Goal: Task Accomplishment & Management: Complete application form

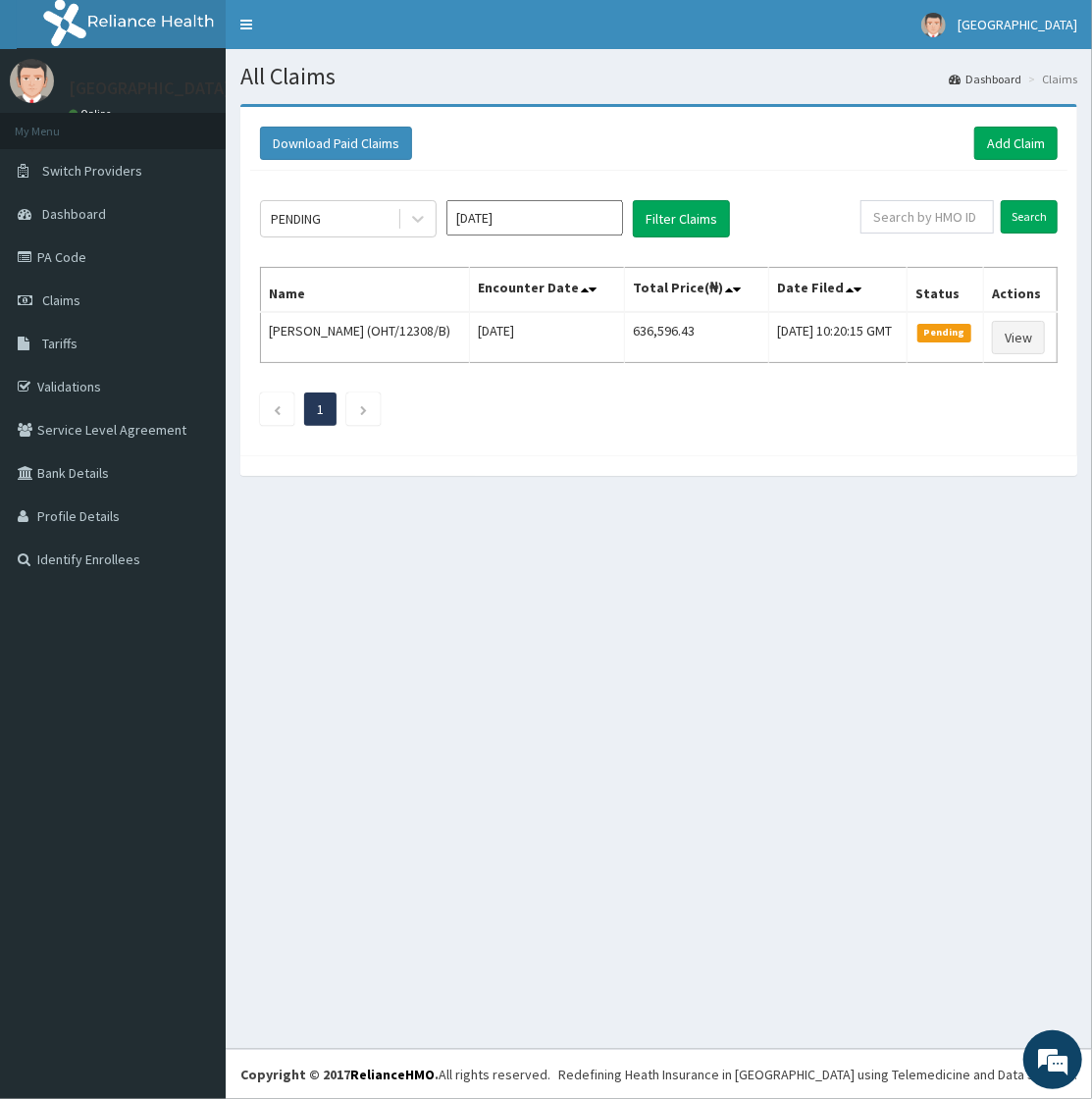
click at [430, 426] on div "PENDING Aug 2025 Filter Claims Search Name Encounter Date Total Price(₦) Date F…" at bounding box center [659, 308] width 818 height 275
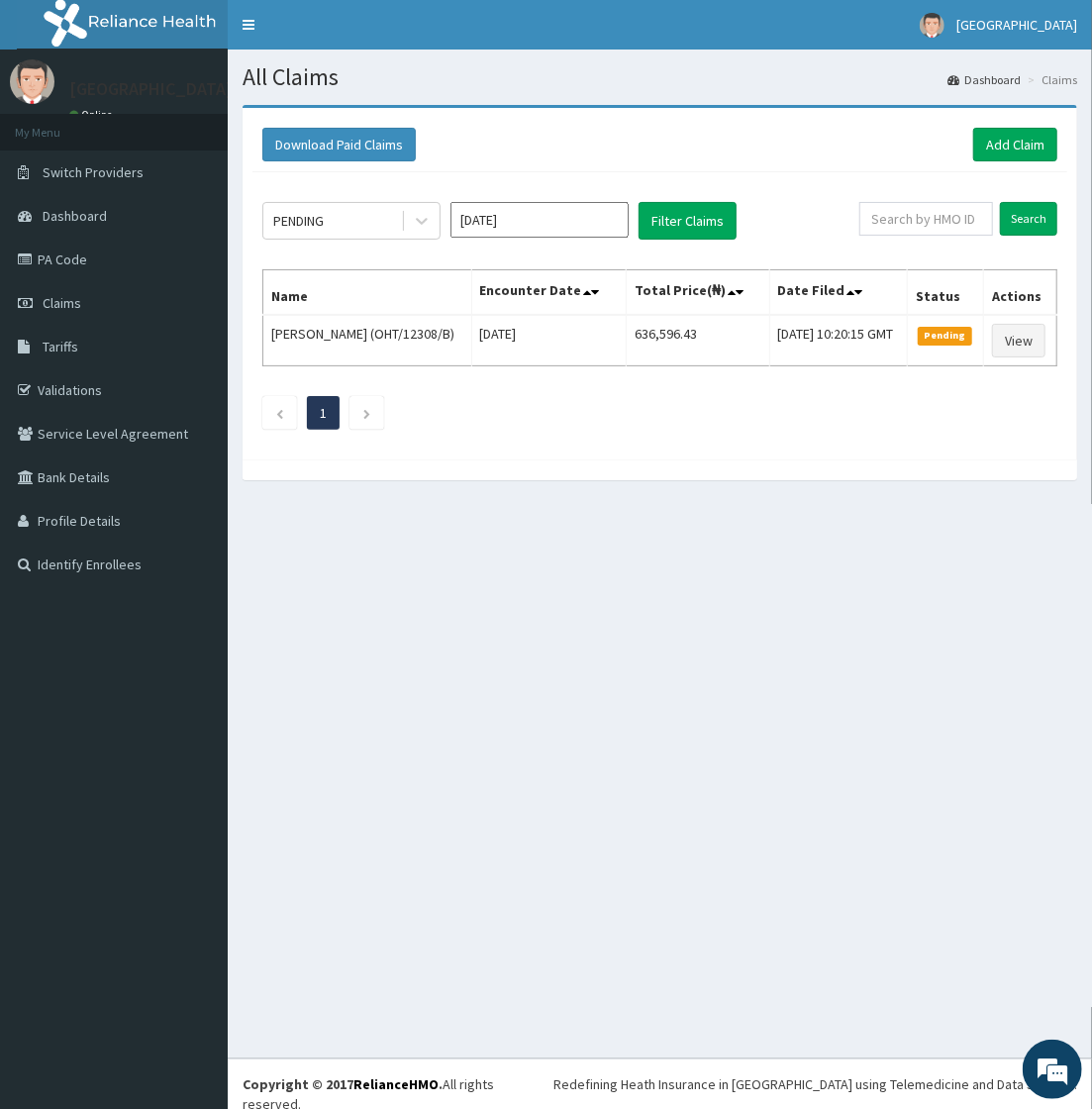
click at [350, 740] on div "All Claims Dashboard Claims Download Paid Claims Add Claim × Note you can only …" at bounding box center [660, 554] width 865 height 1009
click at [488, 622] on div "All Claims Dashboard Claims Download Paid Claims Add Claim × Note you can only …" at bounding box center [660, 554] width 865 height 1009
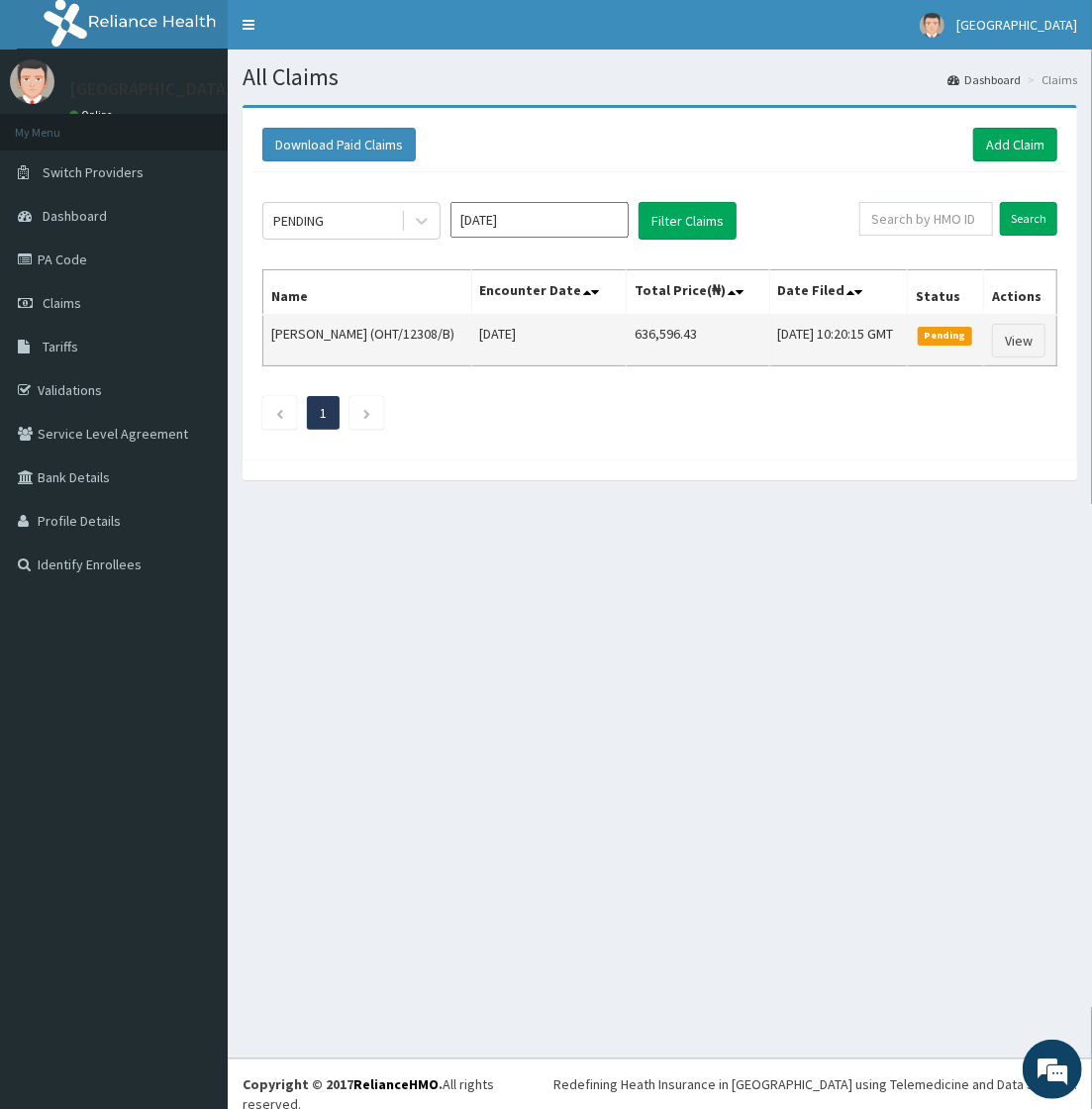
click at [273, 350] on td "Adijat Adebayo (OHT/12308/B)" at bounding box center [368, 340] width 209 height 52
drag, startPoint x: 273, startPoint y: 350, endPoint x: 323, endPoint y: 353, distance: 50.1
click at [323, 353] on td "[PERSON_NAME] (OHT/12308/B)" at bounding box center [368, 340] width 209 height 52
copy td "Adijat Adebayo"
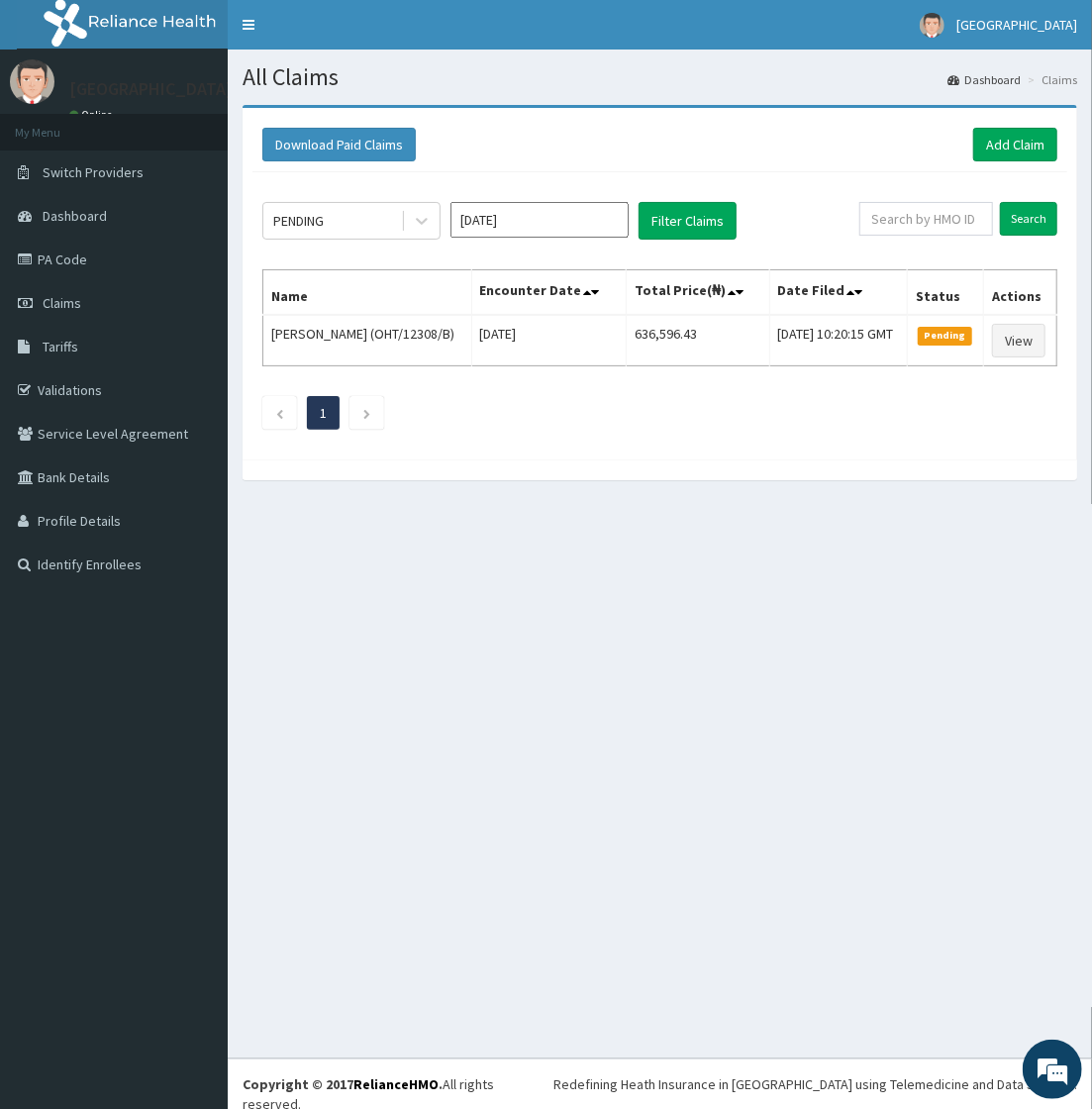
click at [426, 597] on div "All Claims Dashboard Claims Download Paid Claims Add Claim × Note you can only …" at bounding box center [660, 554] width 865 height 1009
click at [447, 676] on div "All Claims Dashboard Claims Download Paid Claims Add Claim × Note you can only …" at bounding box center [660, 554] width 865 height 1009
drag, startPoint x: 812, startPoint y: 672, endPoint x: 787, endPoint y: 675, distance: 25.2
click at [810, 671] on div "All Claims Dashboard Claims Download Paid Claims Add Claim × Note you can only …" at bounding box center [660, 554] width 865 height 1009
click at [588, 723] on div "All Claims Dashboard Claims Download Paid Claims Add Claim × Note you can only …" at bounding box center [660, 554] width 865 height 1009
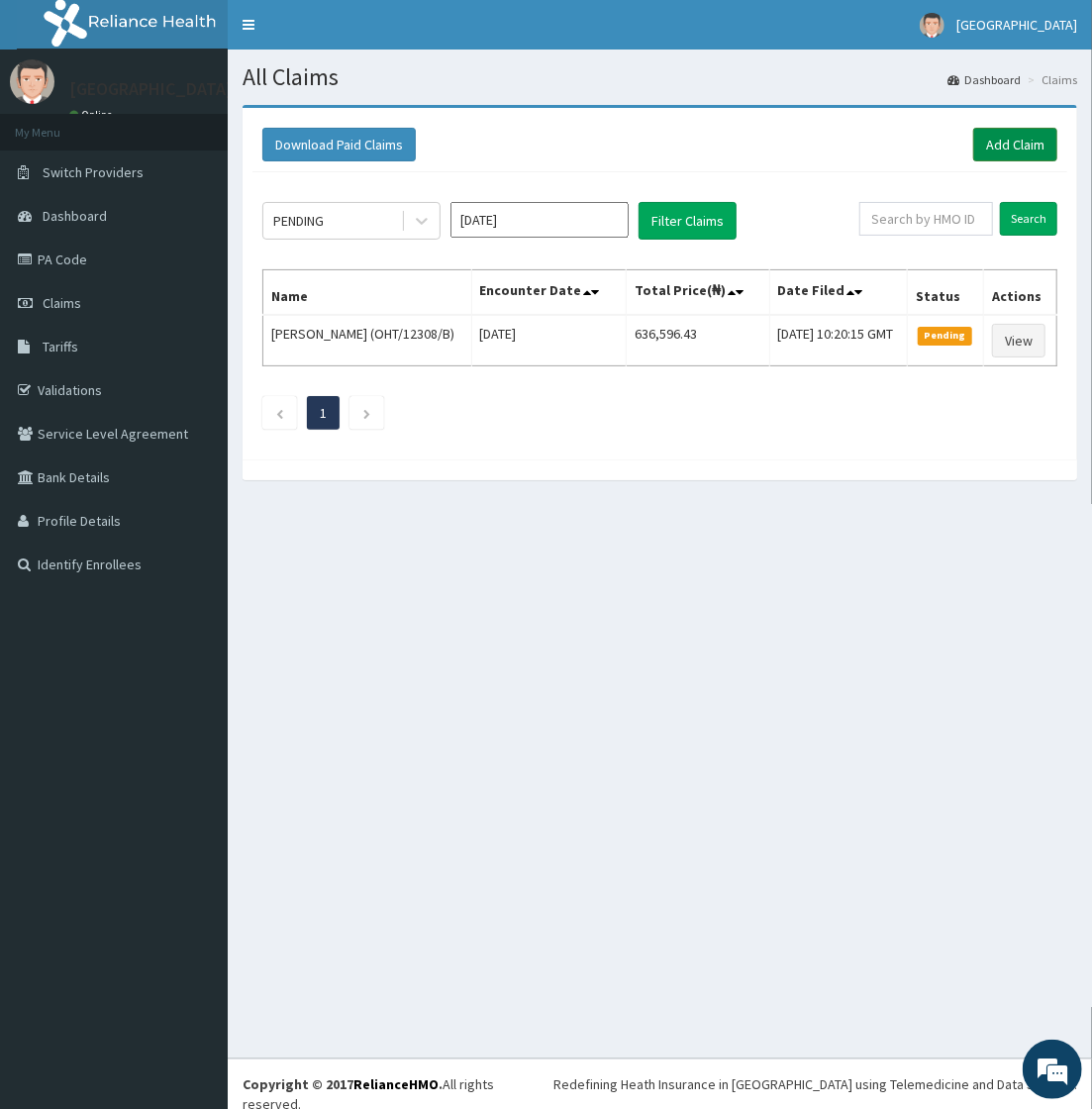
click at [1018, 148] on link "Add Claim" at bounding box center [1015, 144] width 85 height 34
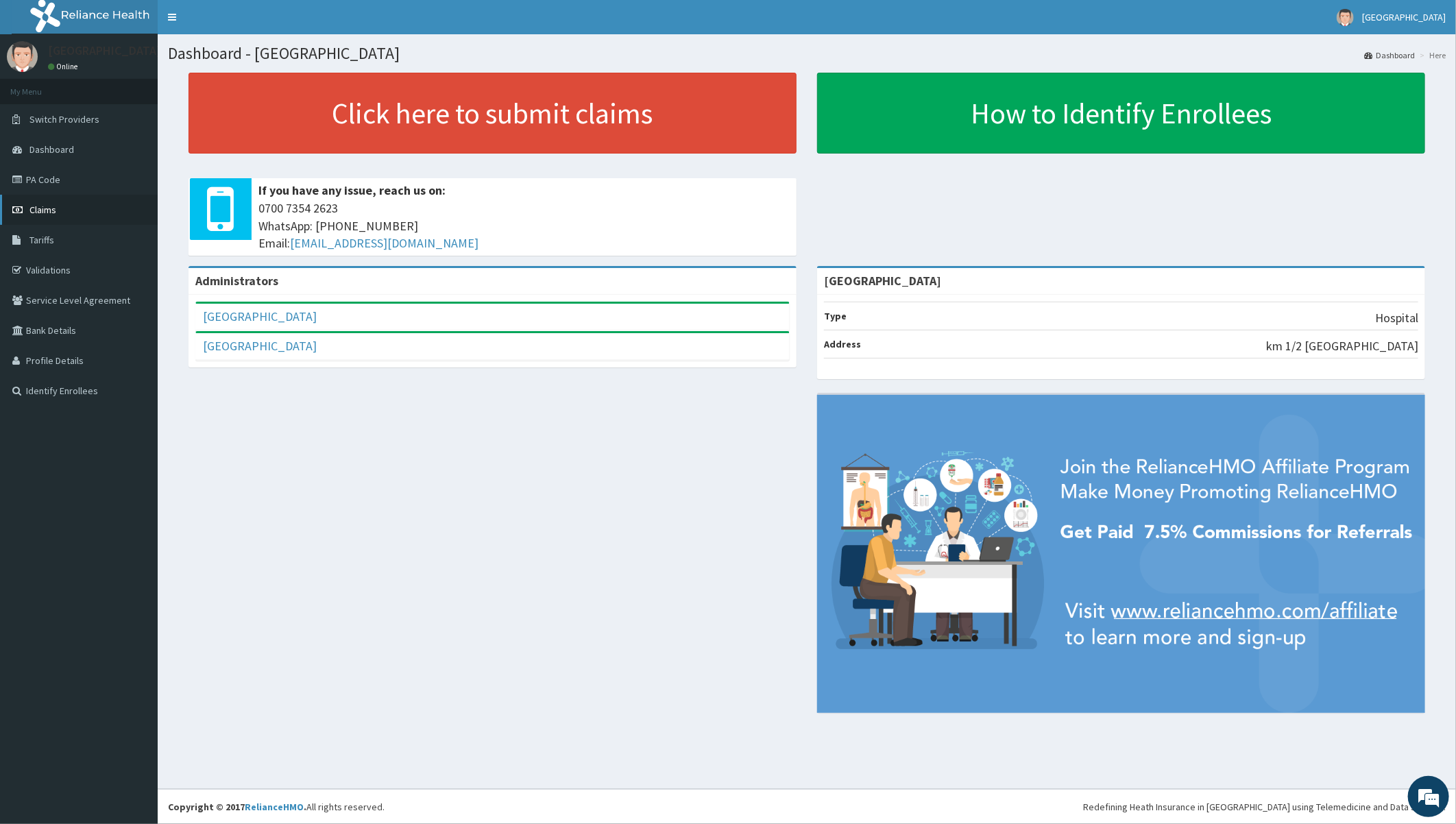
click at [37, 205] on span "Claims" at bounding box center [43, 210] width 27 height 12
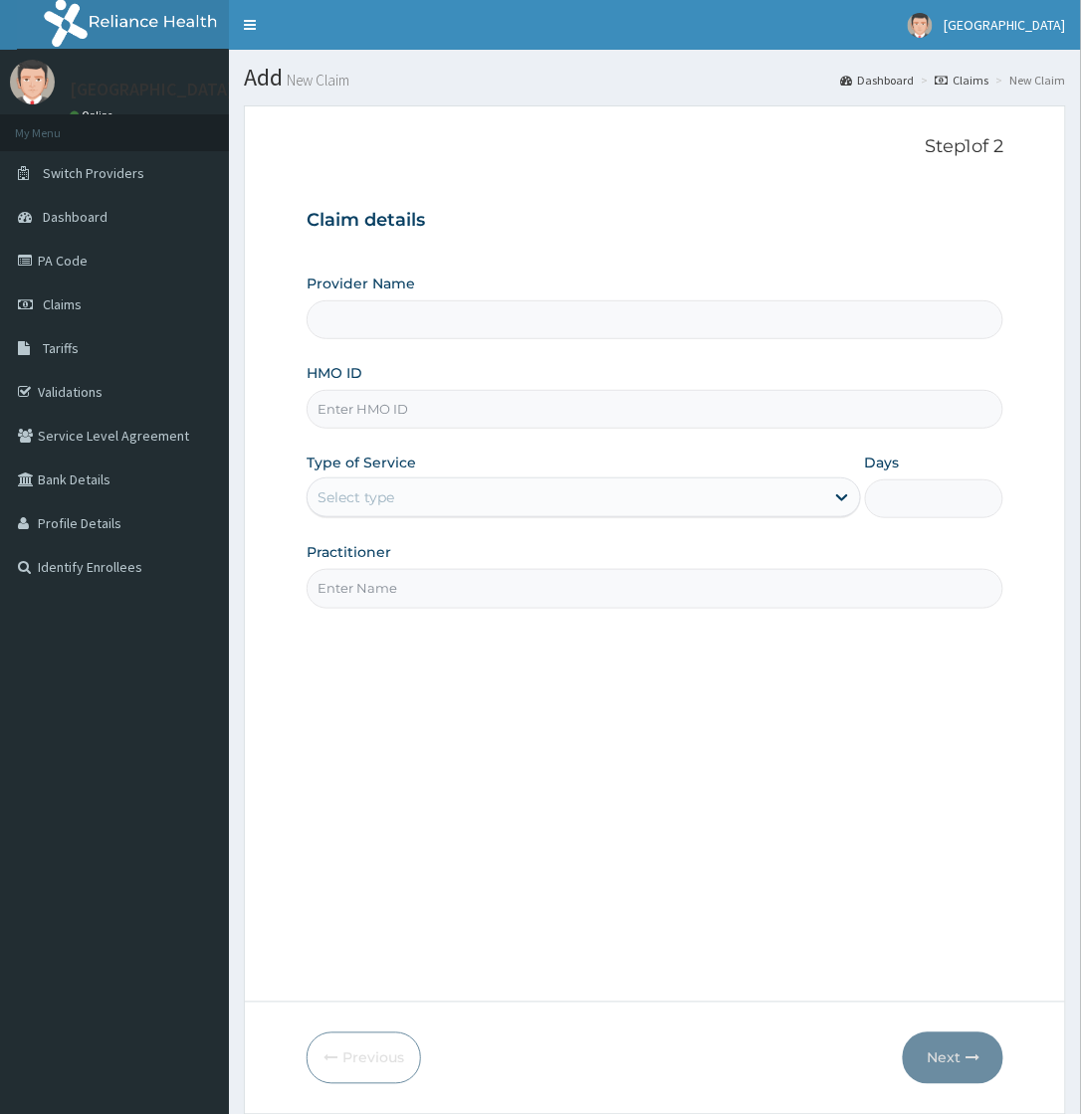
click at [415, 316] on input "Provider Name" at bounding box center [654, 319] width 696 height 39
click at [405, 404] on input "HMO ID" at bounding box center [654, 409] width 696 height 39
paste input "PFM/10237/C"
type input "PFM/10237/C"
click at [412, 505] on div "Select type" at bounding box center [565, 498] width 516 height 32
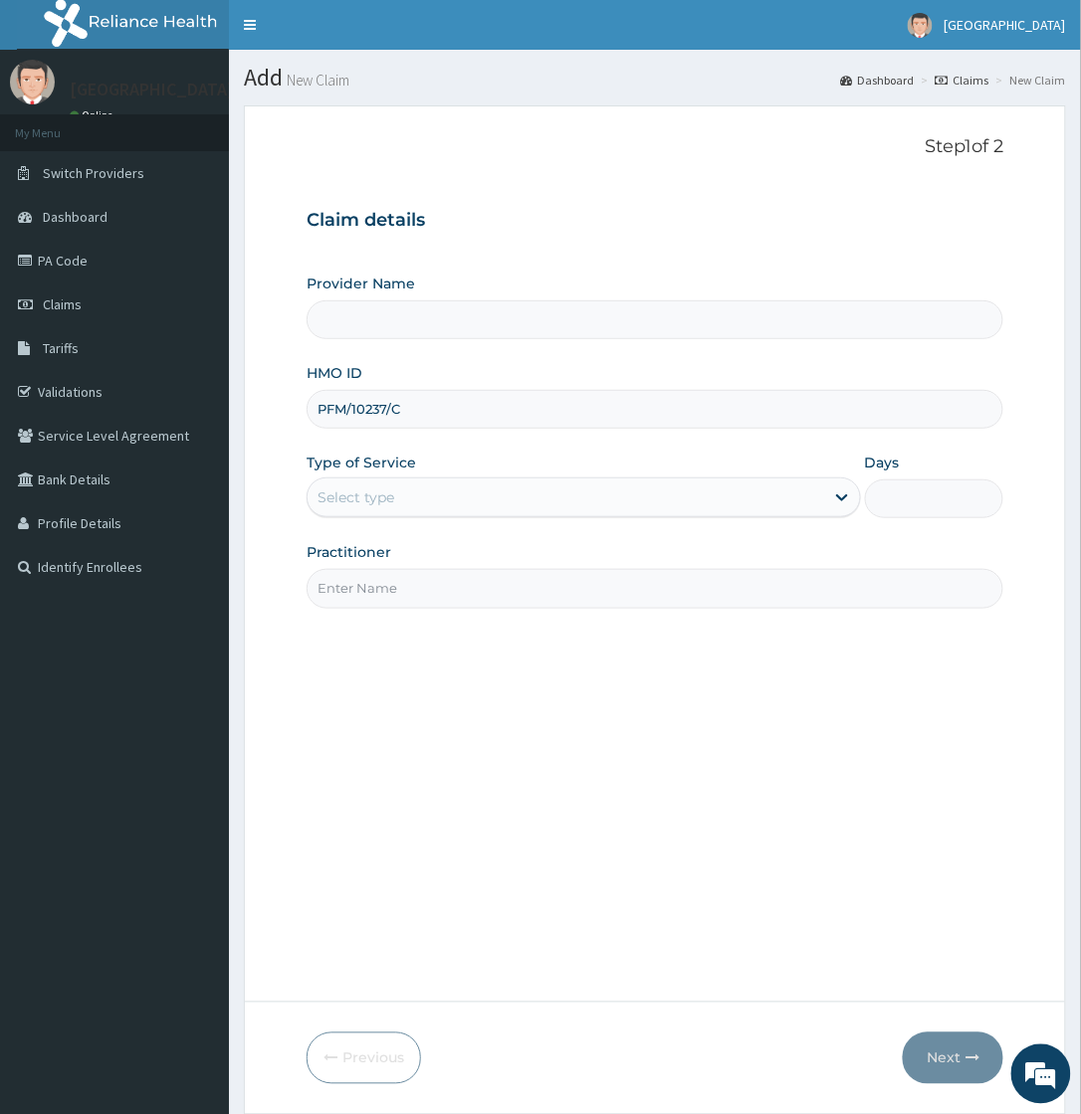
click at [495, 213] on h3 "Claim details" at bounding box center [654, 221] width 696 height 22
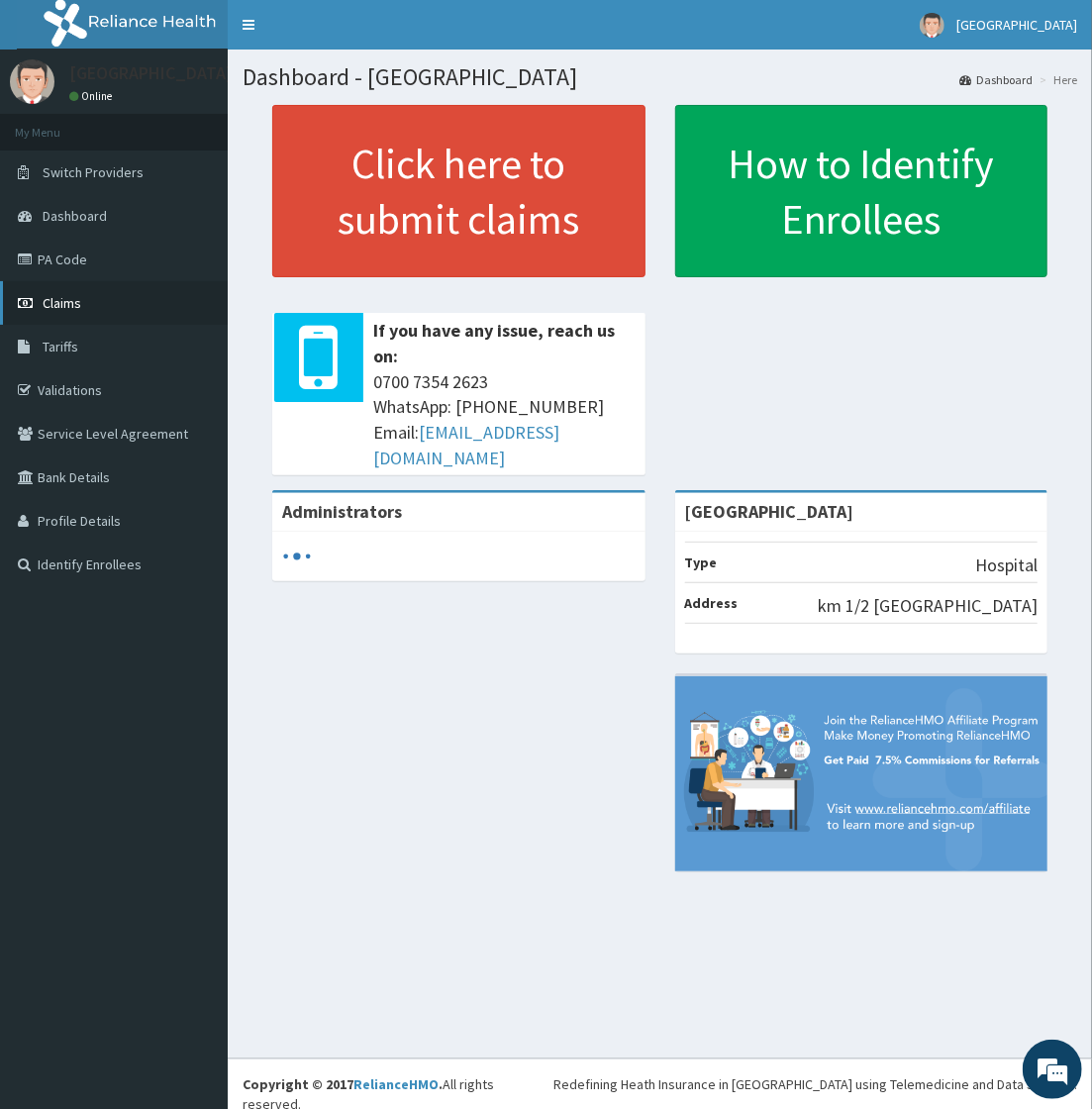
click at [45, 297] on span "Claims" at bounding box center [62, 304] width 39 height 18
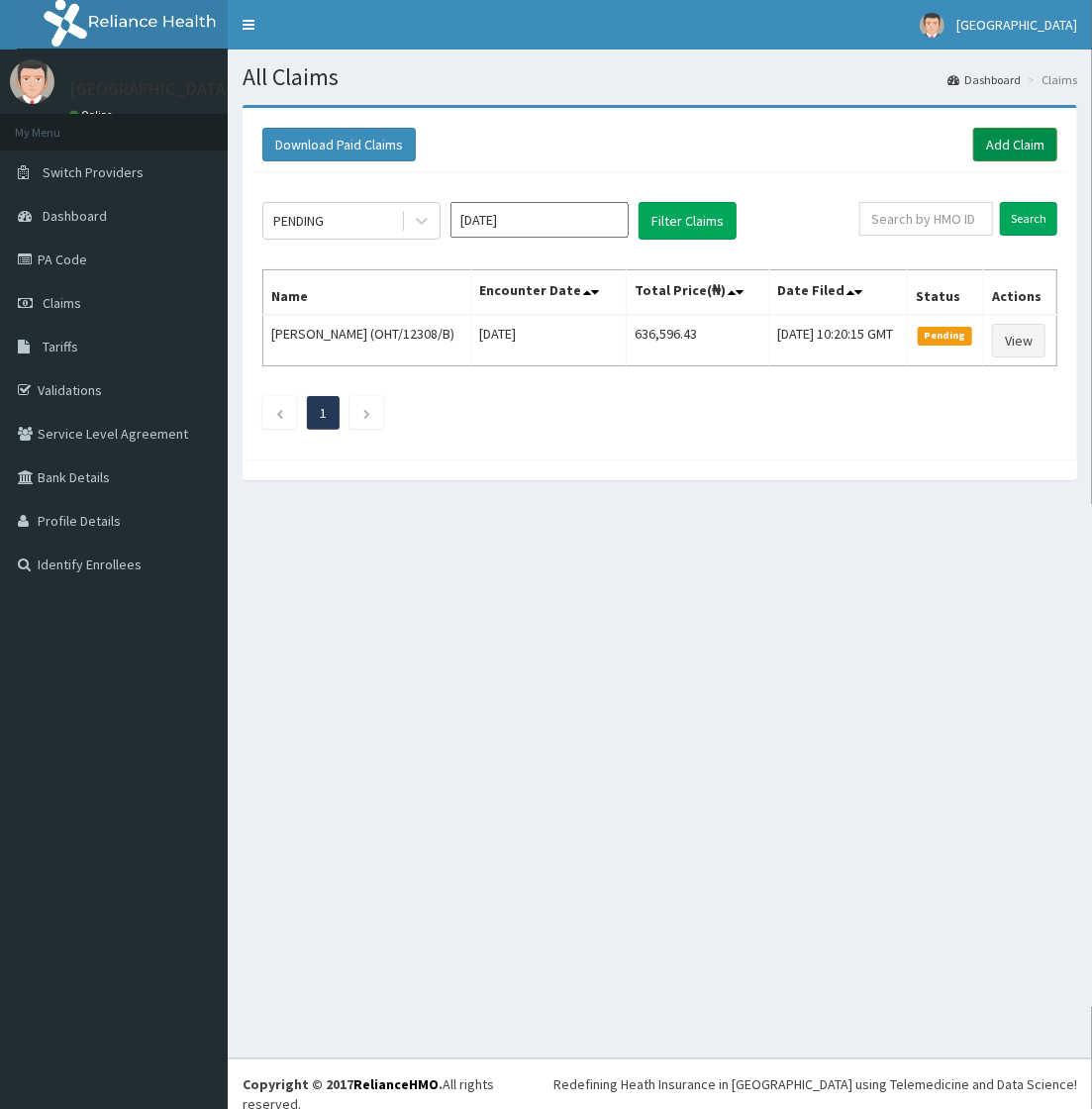
click at [1028, 148] on link "Add Claim" at bounding box center [1015, 144] width 85 height 34
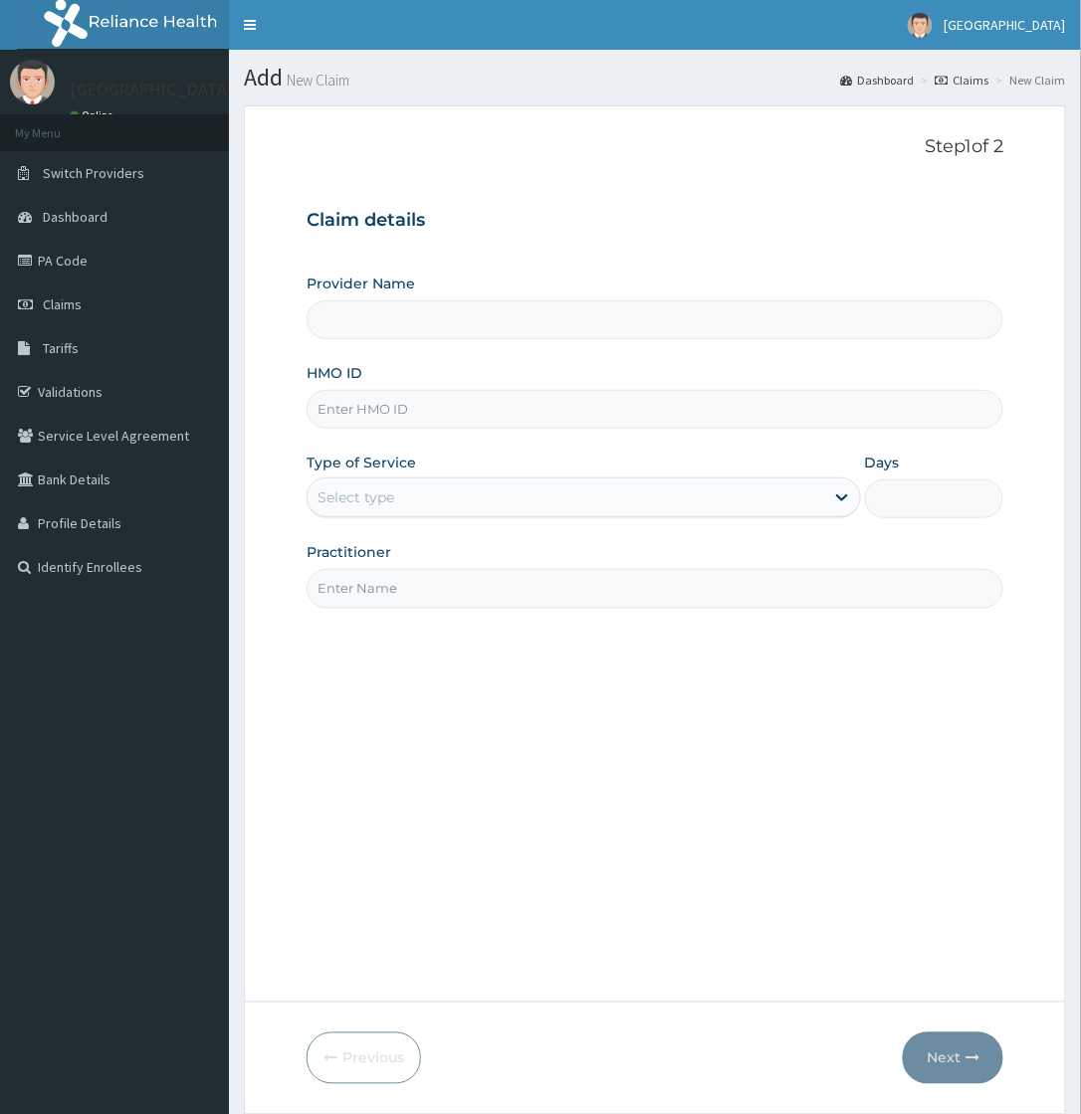
drag, startPoint x: 0, startPoint y: 0, endPoint x: 419, endPoint y: 420, distance: 593.1
click at [419, 420] on input "HMO ID" at bounding box center [654, 409] width 696 height 39
type input "[GEOGRAPHIC_DATA]"
paste input "PFM/10237/C"
type input "PFM/10237/C"
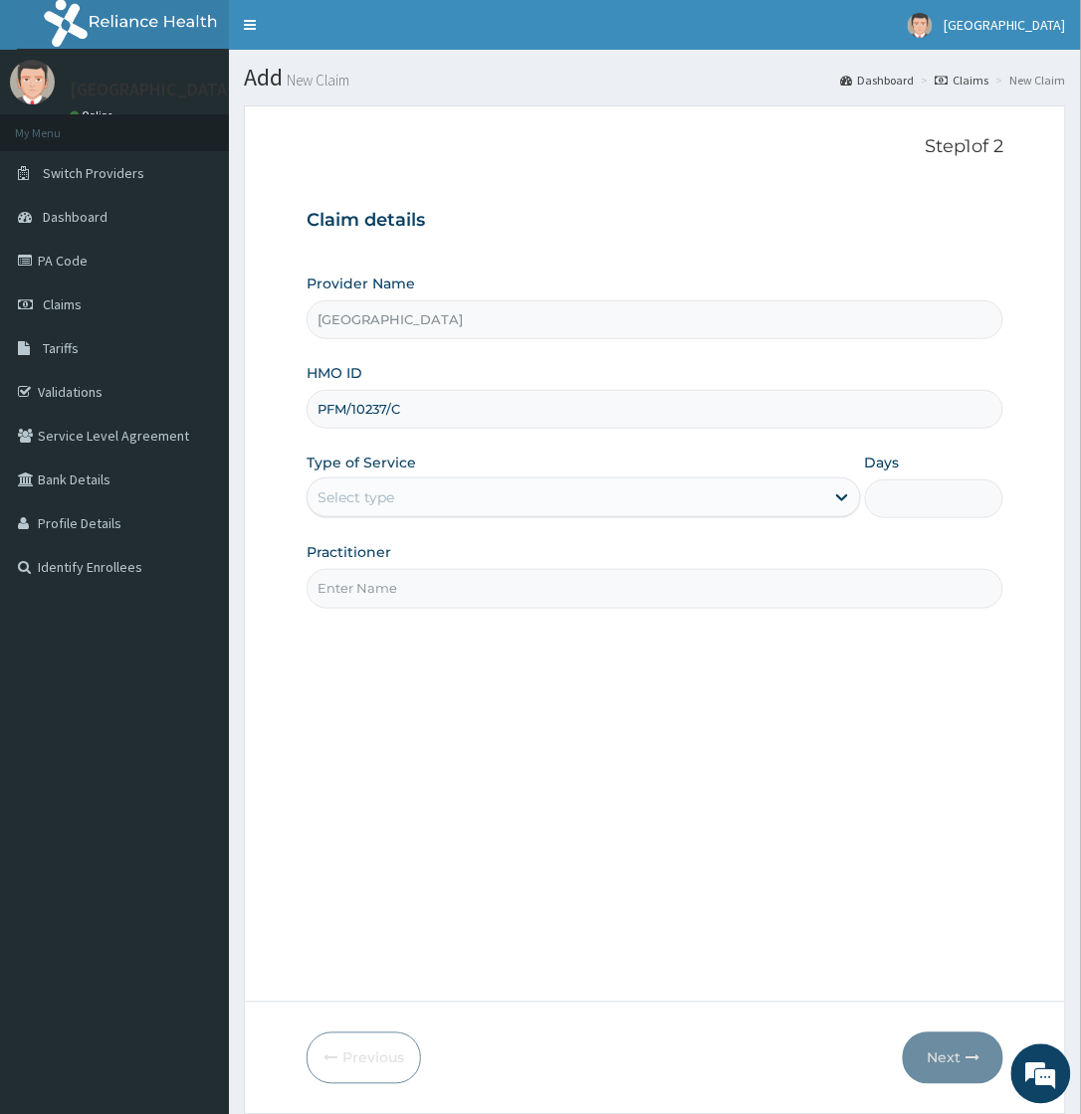
click at [408, 511] on div "Select type" at bounding box center [565, 498] width 516 height 32
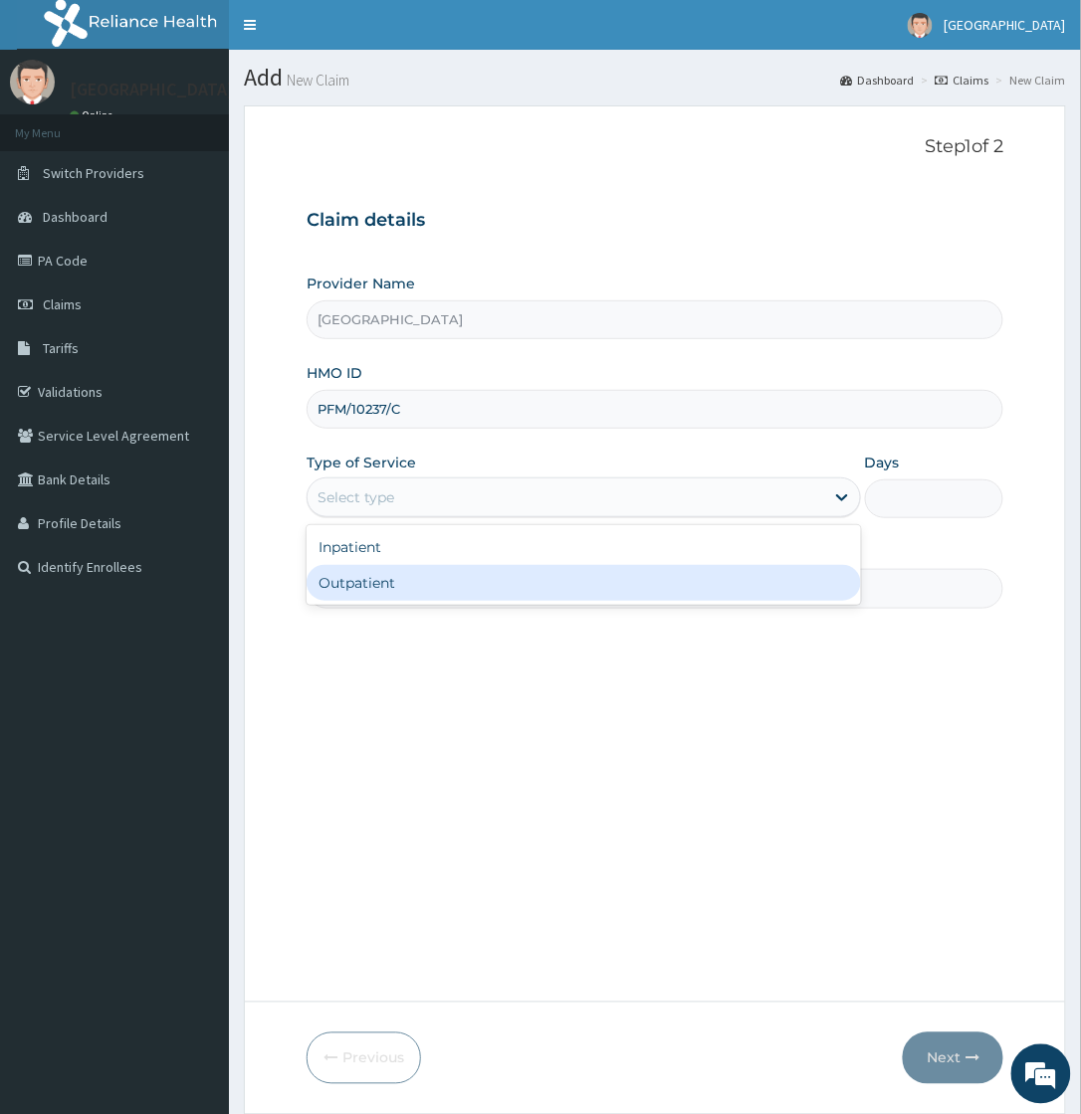
click at [376, 581] on div "Outpatient" at bounding box center [583, 583] width 554 height 36
type input "1"
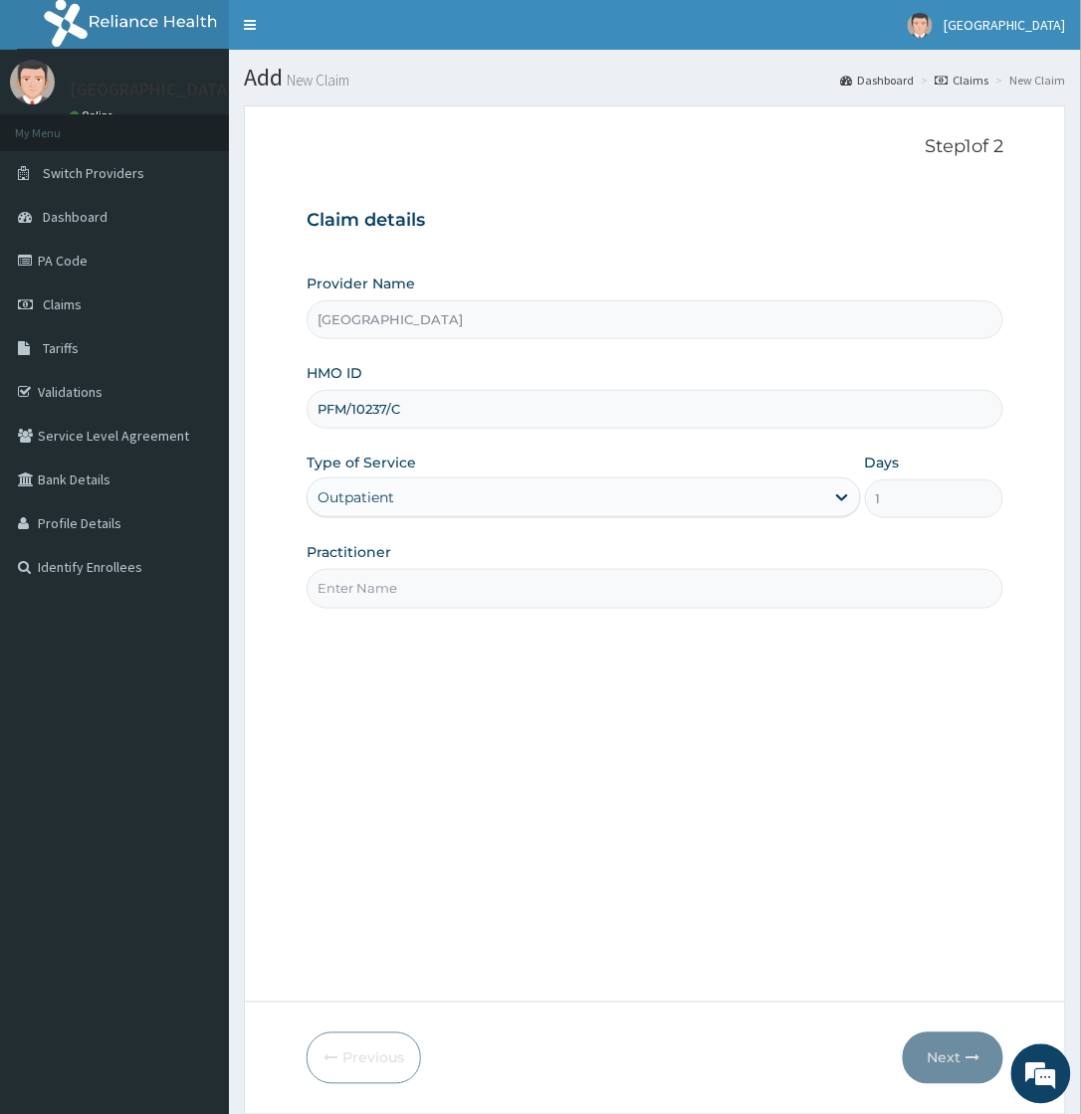
click at [381, 581] on input "Practitioner" at bounding box center [654, 588] width 696 height 39
type input "[PERSON_NAME]"
click at [957, 1052] on button "Next" at bounding box center [952, 1059] width 100 height 52
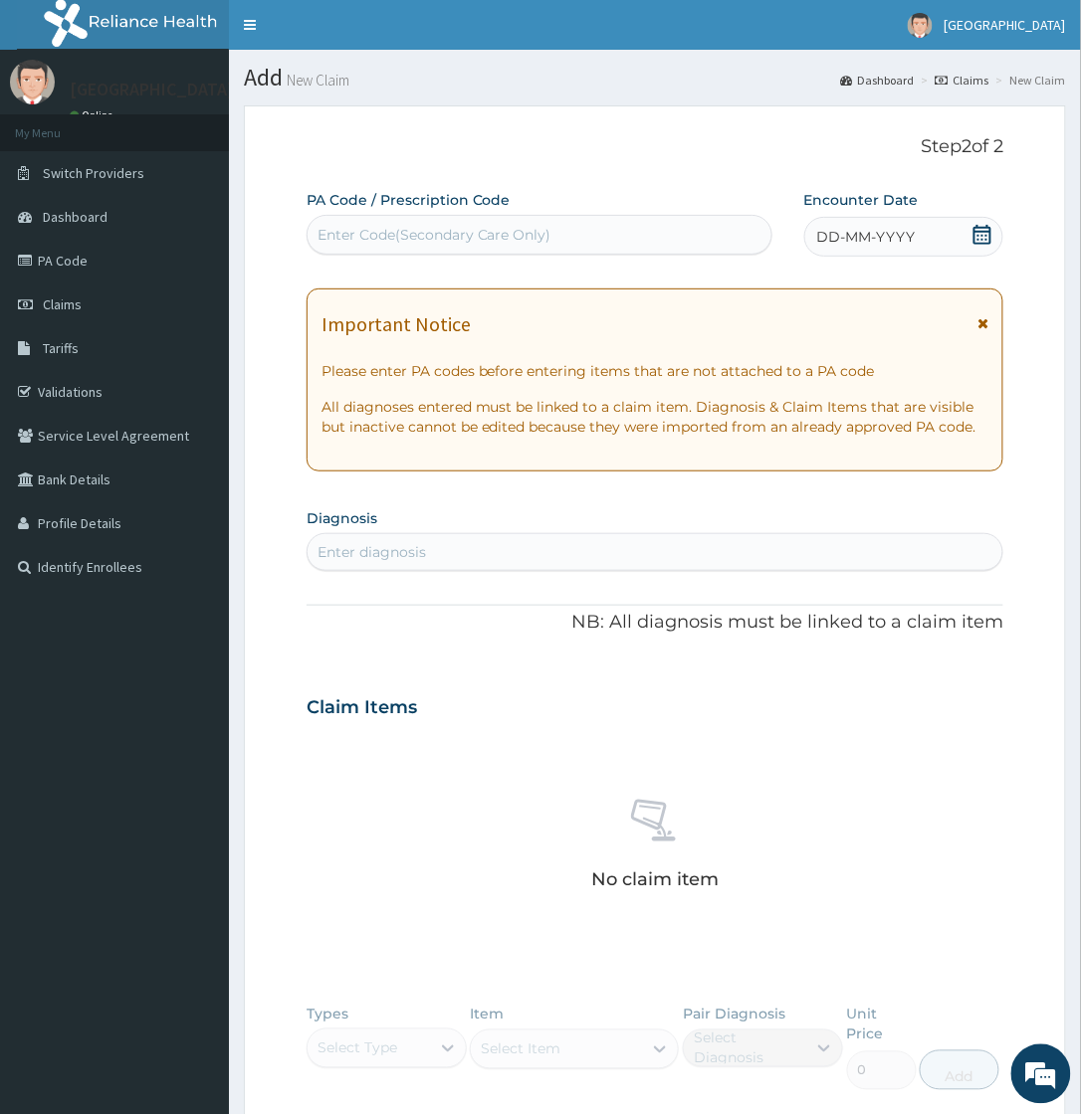
click at [409, 528] on section "Diagnosis Enter diagnosis" at bounding box center [654, 537] width 696 height 68
click at [404, 553] on div "Enter diagnosis" at bounding box center [371, 552] width 108 height 20
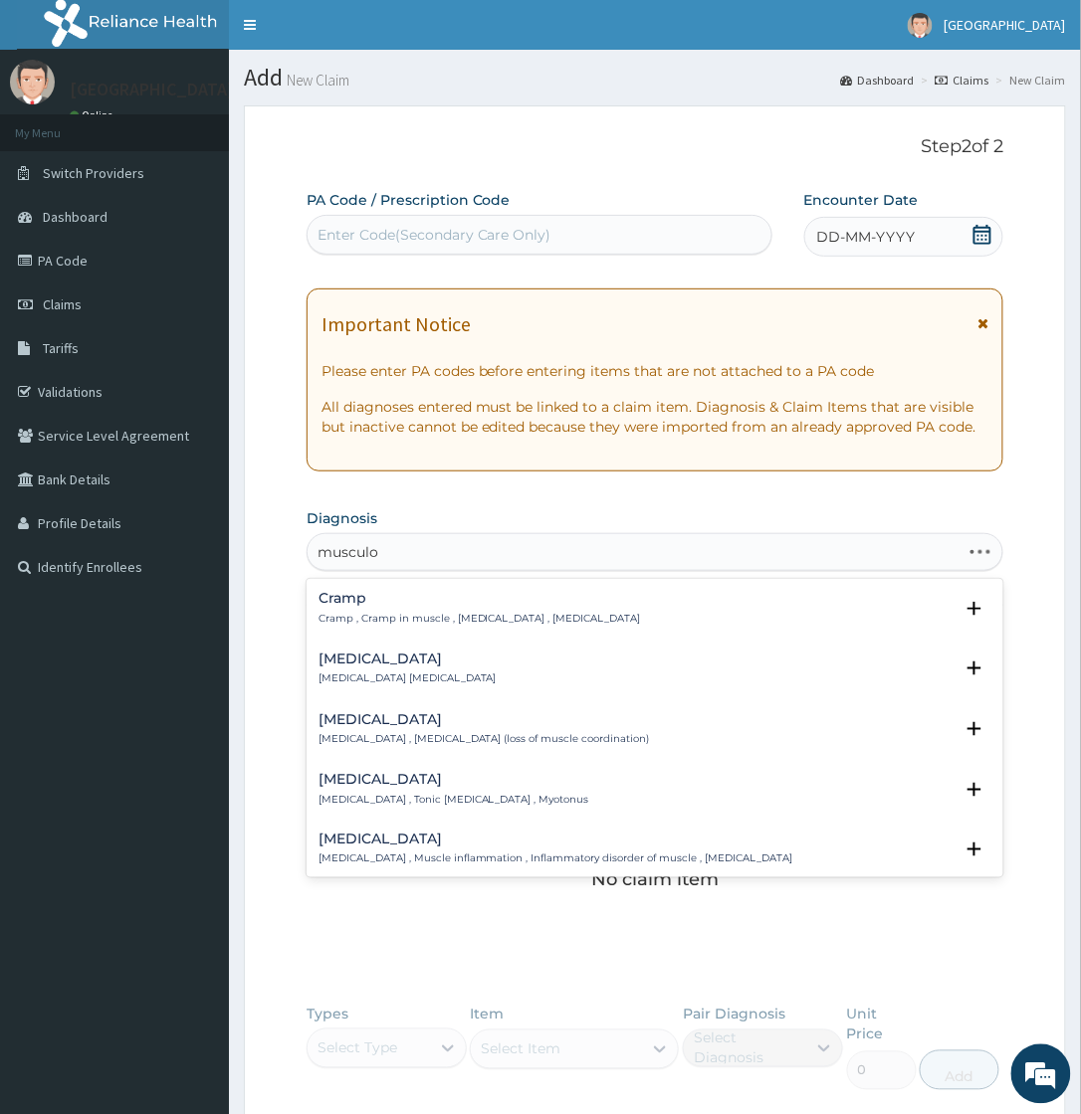
type input "musculos"
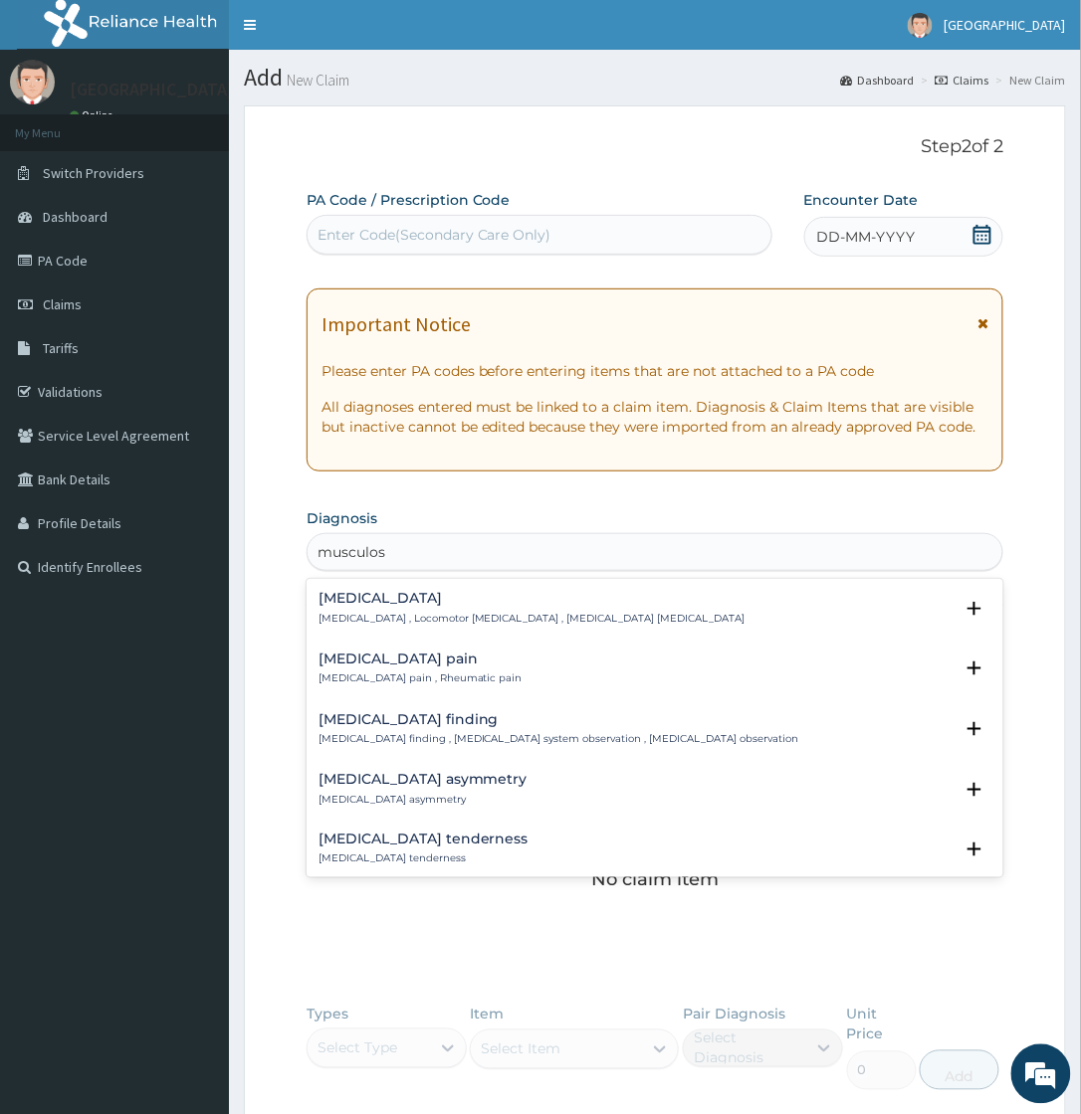
click at [415, 667] on h4 "[MEDICAL_DATA] pain" at bounding box center [420, 659] width 204 height 15
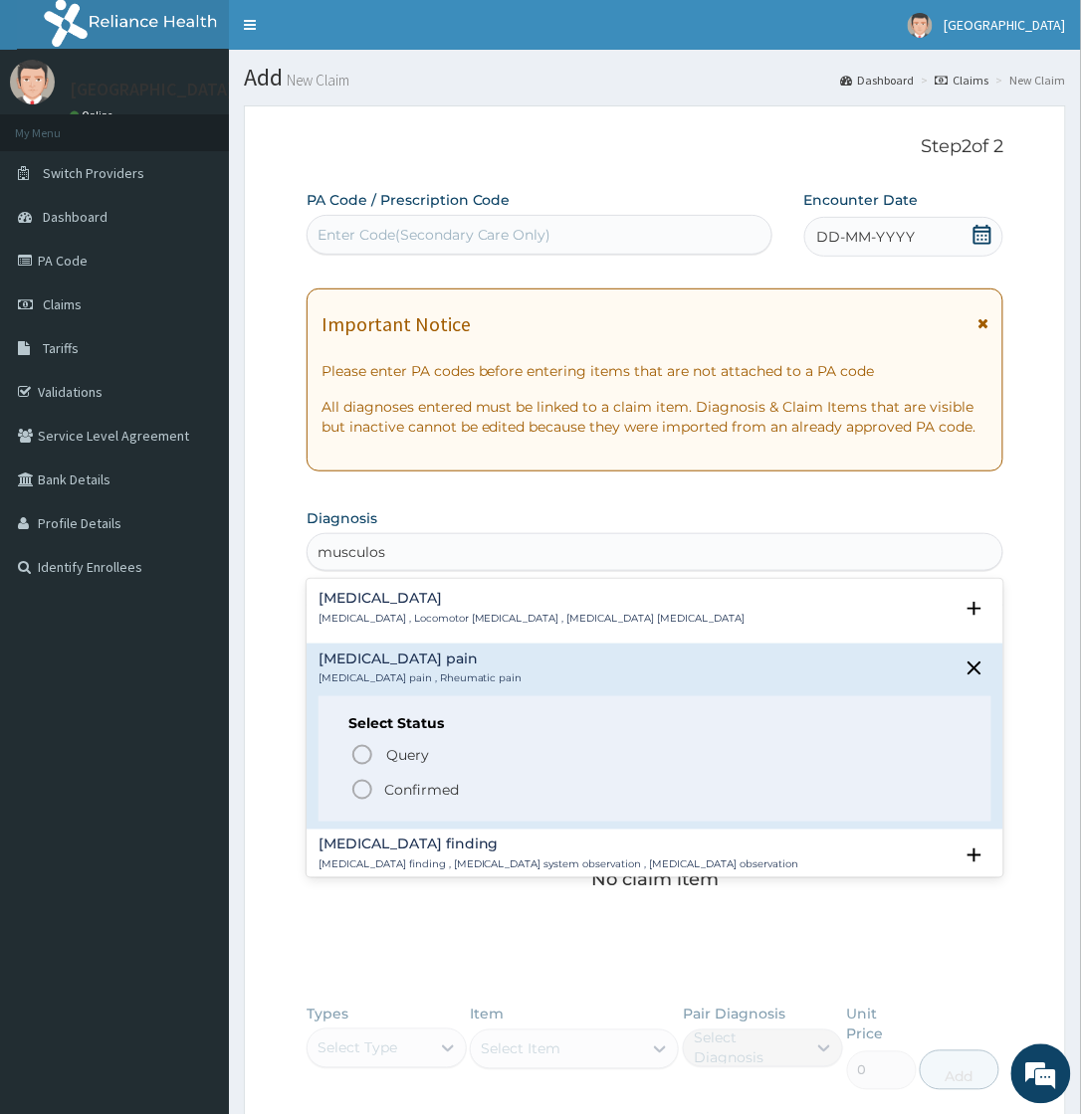
click at [398, 787] on p "Confirmed" at bounding box center [421, 790] width 75 height 20
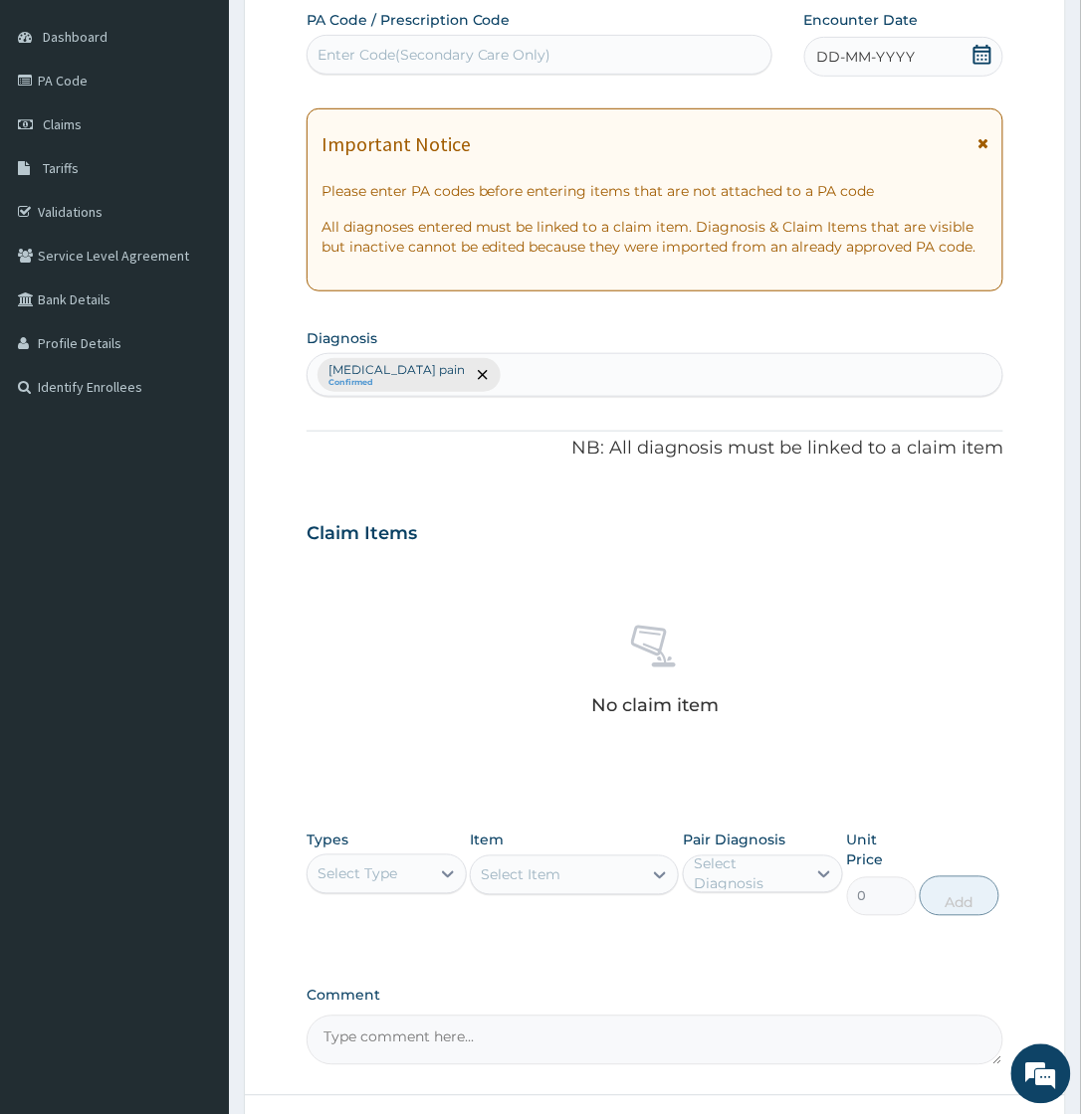
scroll to position [320, 0]
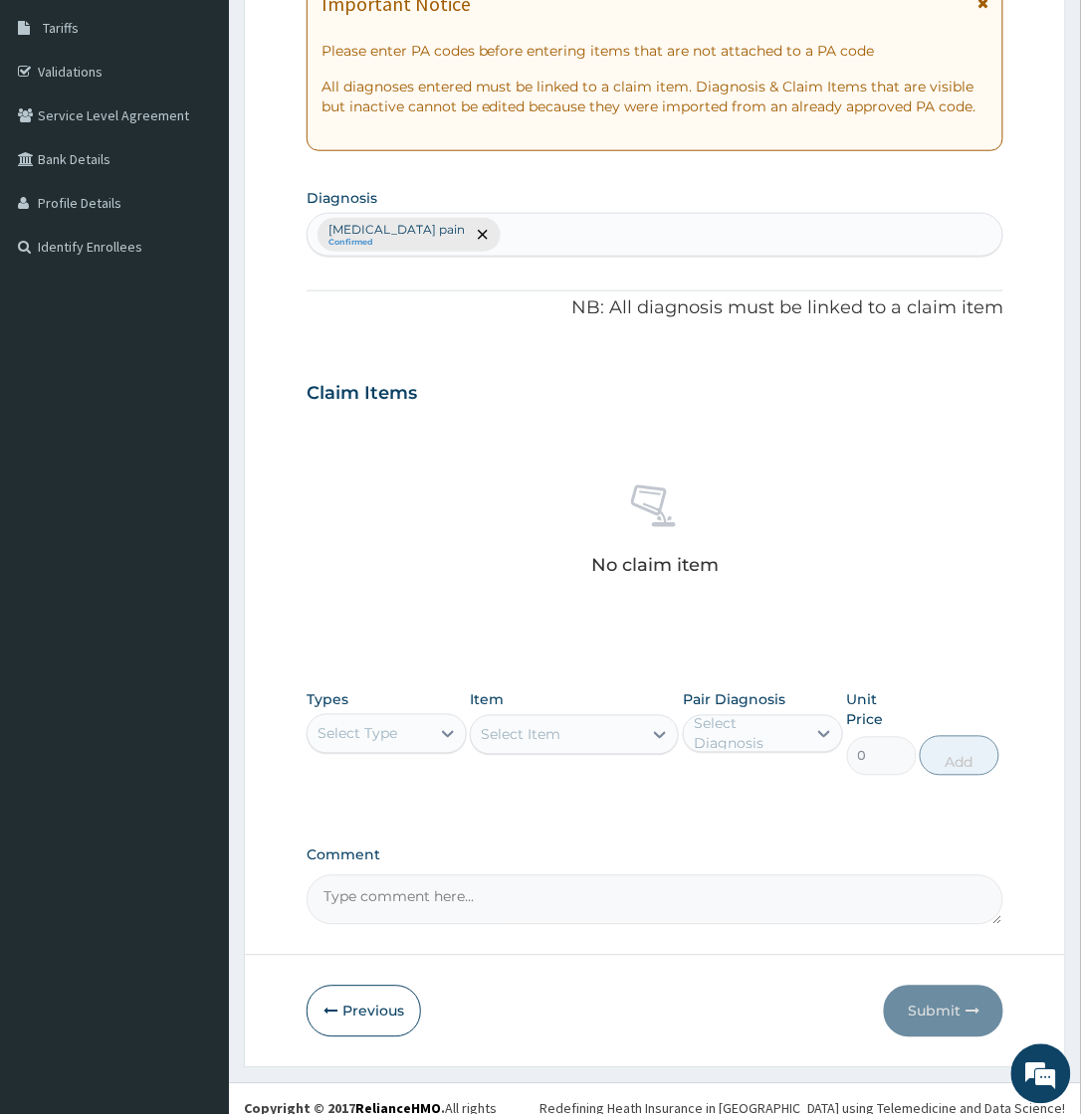
click at [379, 733] on div "Select Type" at bounding box center [357, 734] width 80 height 20
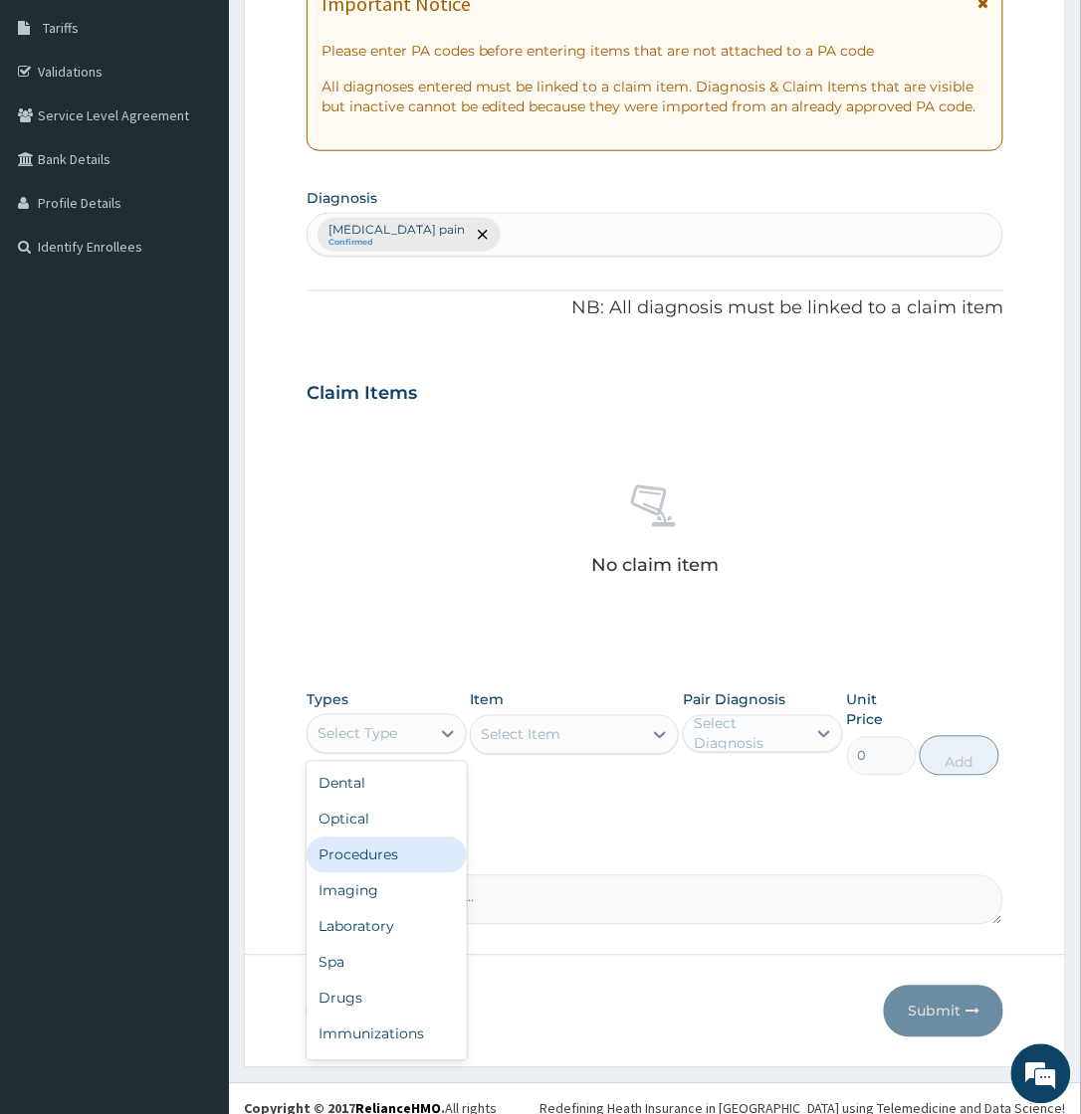
click at [359, 863] on div "Procedures" at bounding box center [386, 856] width 160 height 36
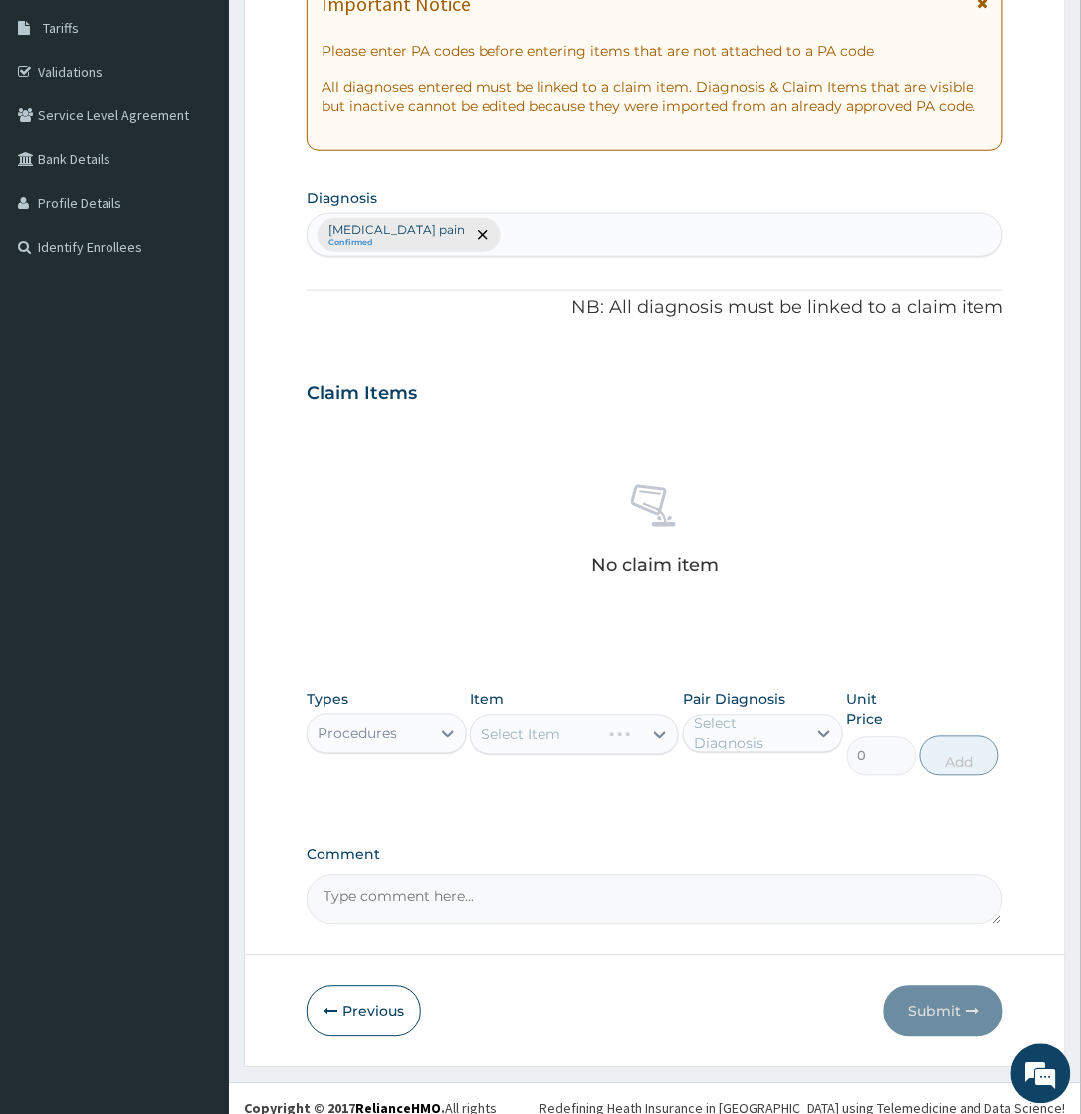
click at [583, 732] on div "Select Item" at bounding box center [574, 735] width 209 height 40
click at [585, 737] on div "Select Item" at bounding box center [574, 735] width 209 height 40
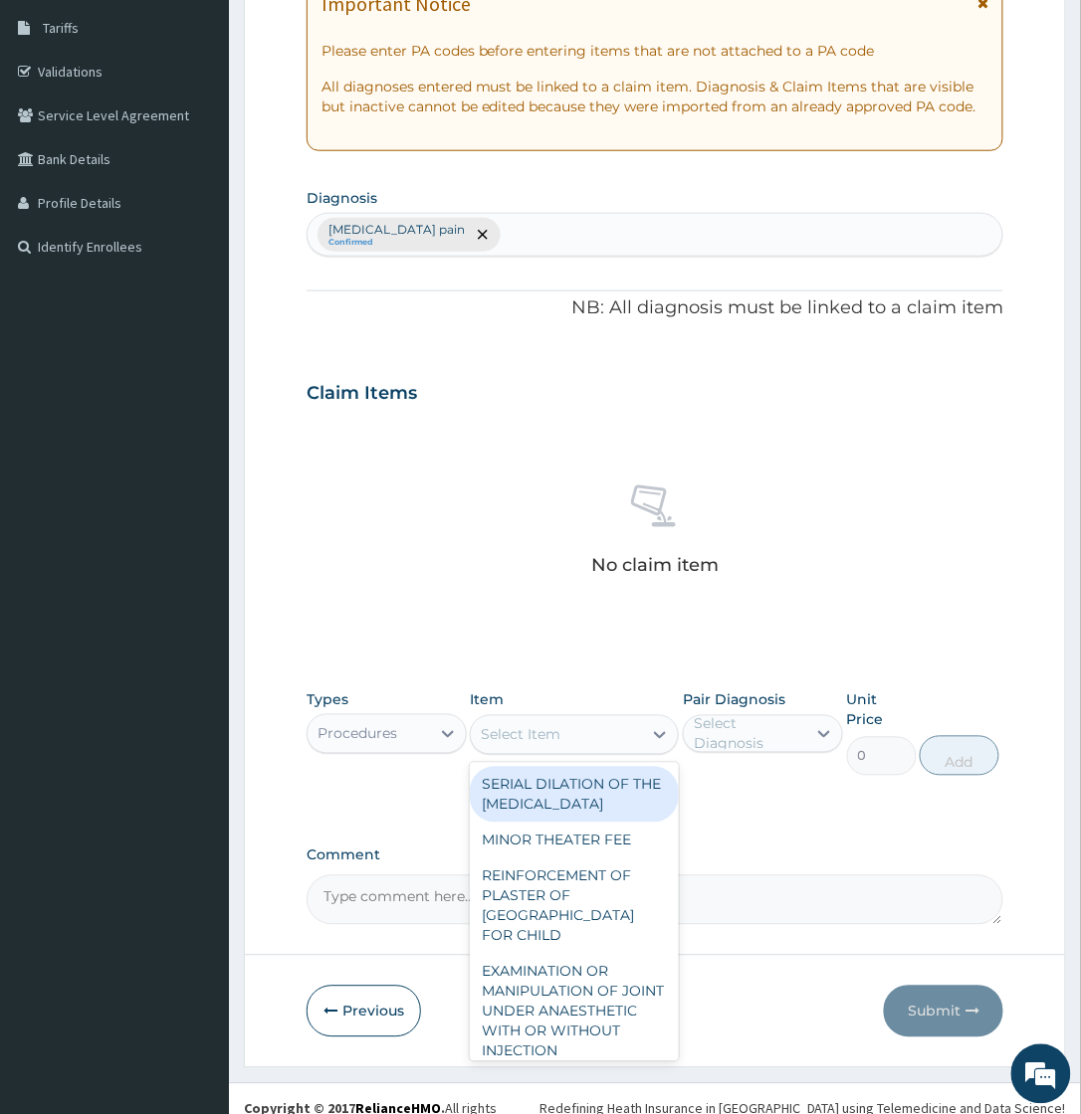
click at [585, 737] on div "Select Item" at bounding box center [556, 735] width 171 height 32
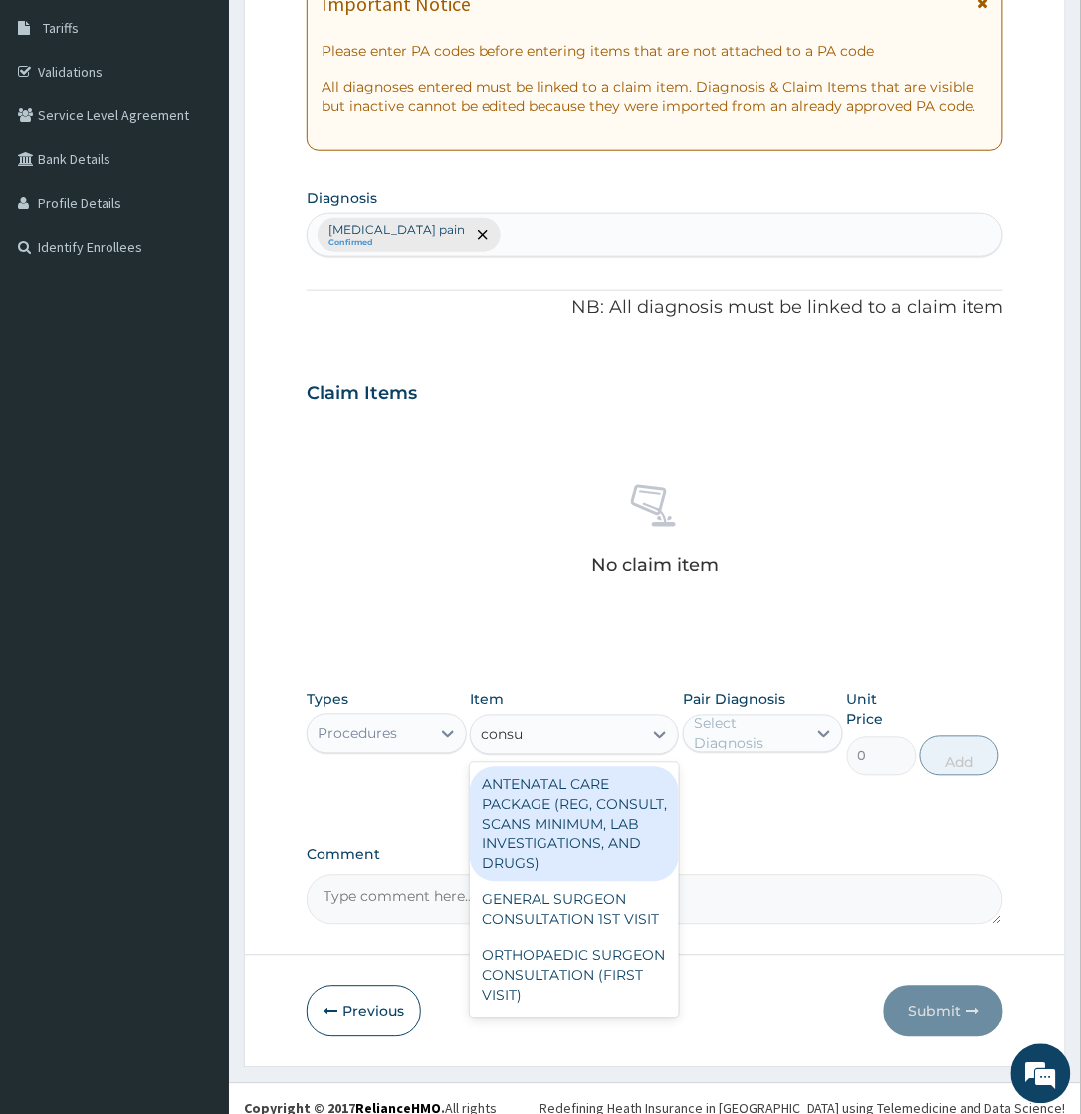
type input "consul"
click at [547, 730] on div "consul" at bounding box center [556, 735] width 171 height 32
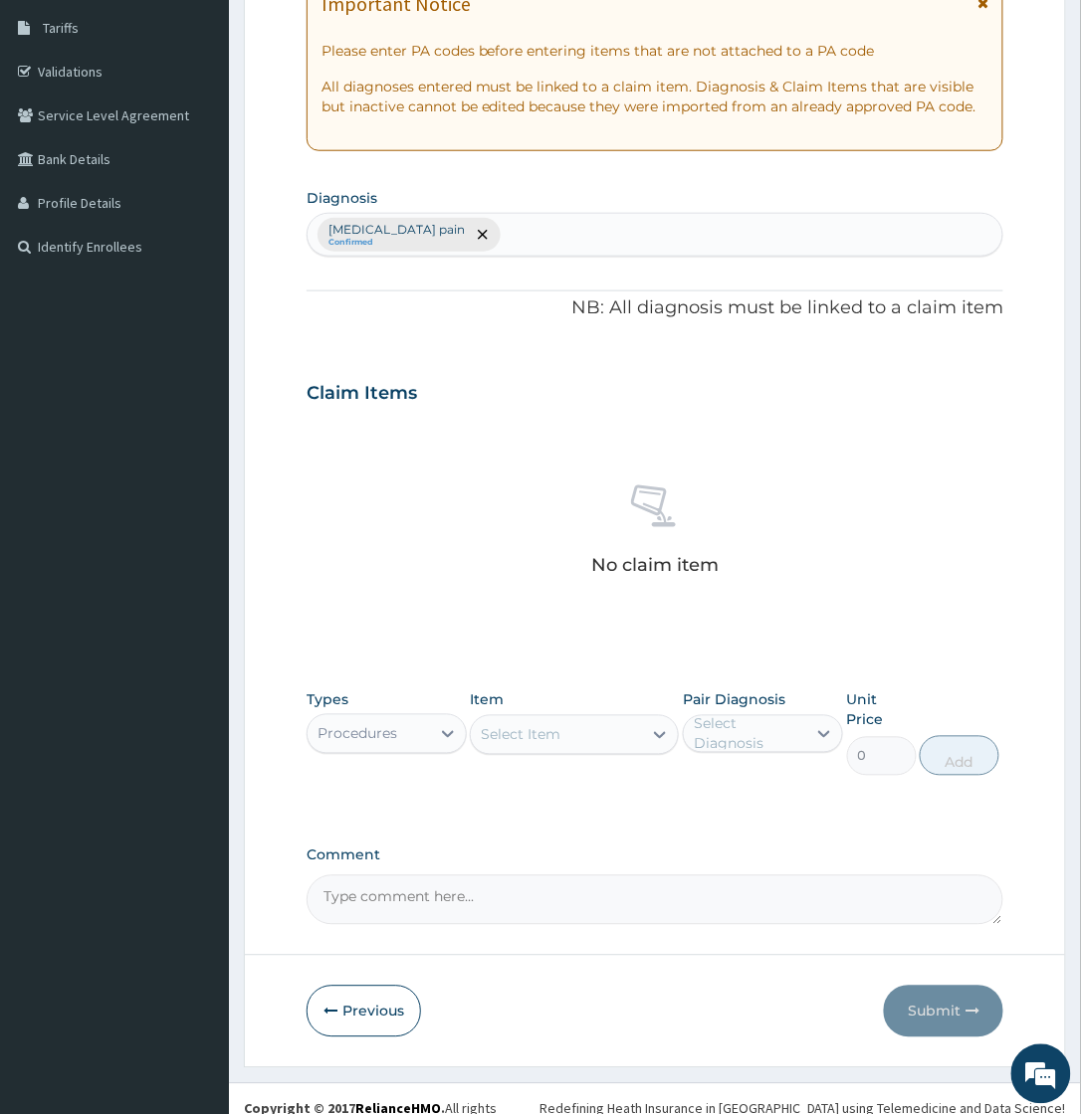
click at [547, 730] on div "Select Item" at bounding box center [521, 735] width 80 height 20
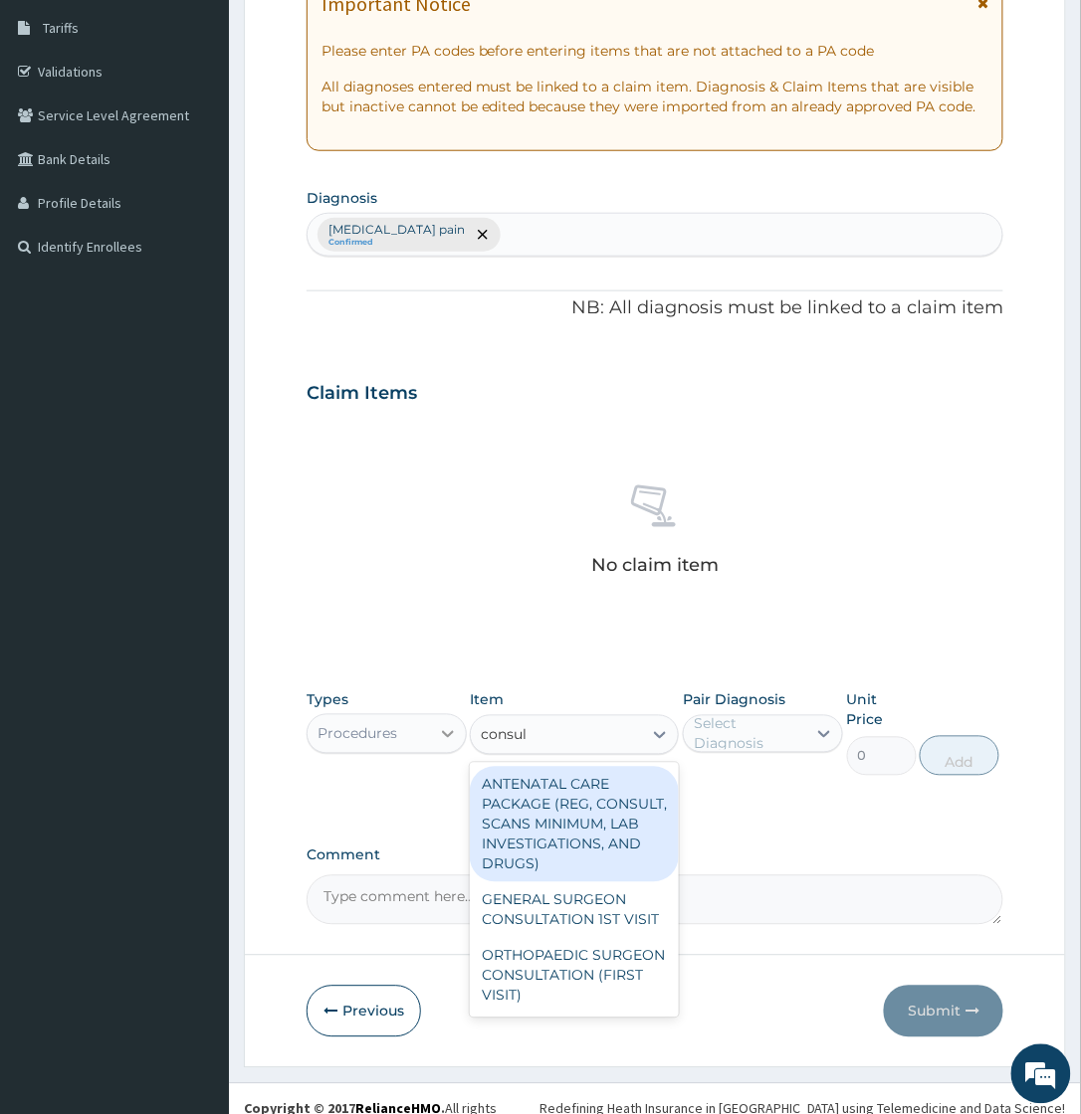
type input "consul"
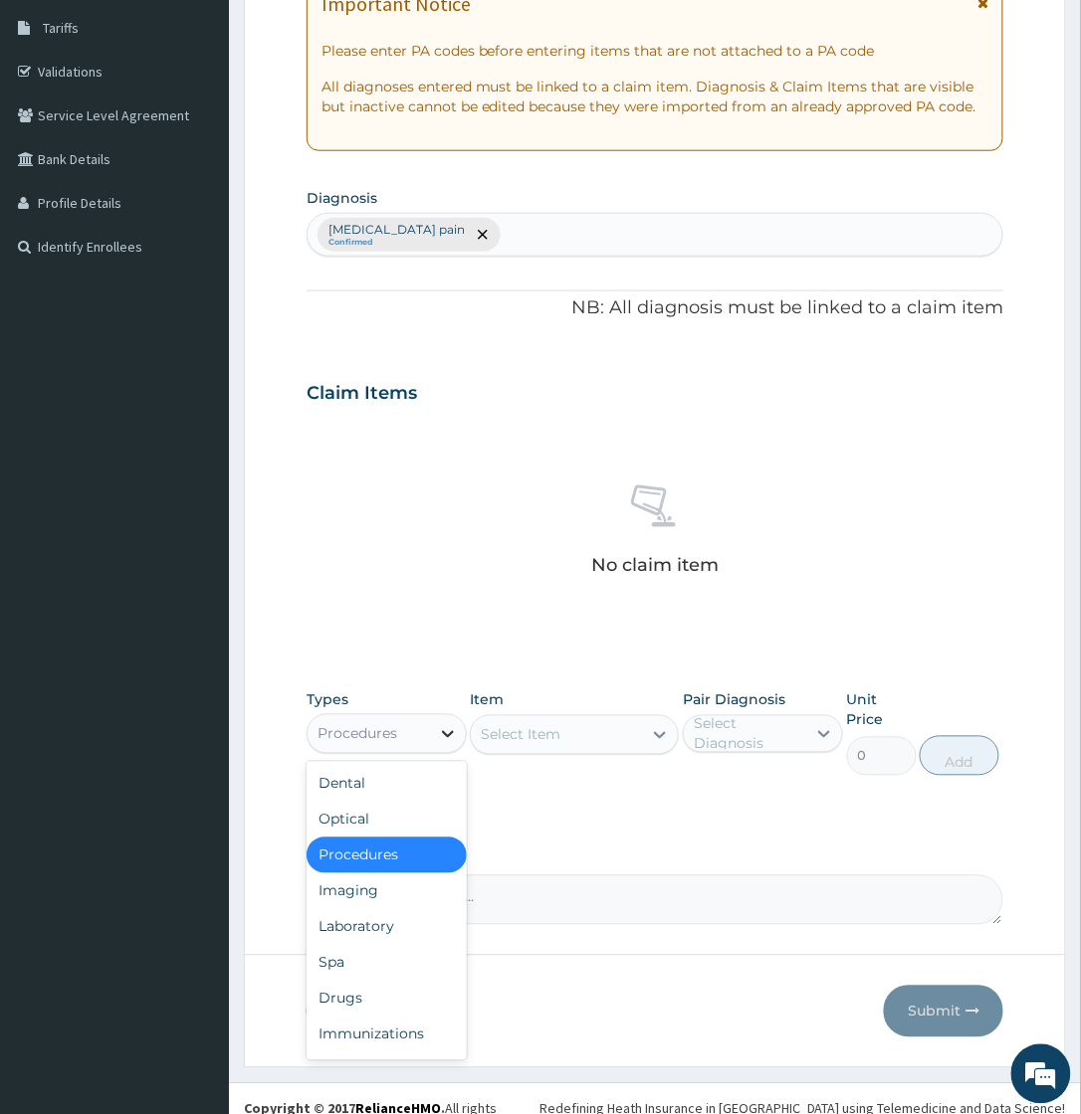
click at [431, 733] on div at bounding box center [448, 734] width 36 height 36
click at [355, 782] on div "Dental" at bounding box center [386, 784] width 160 height 36
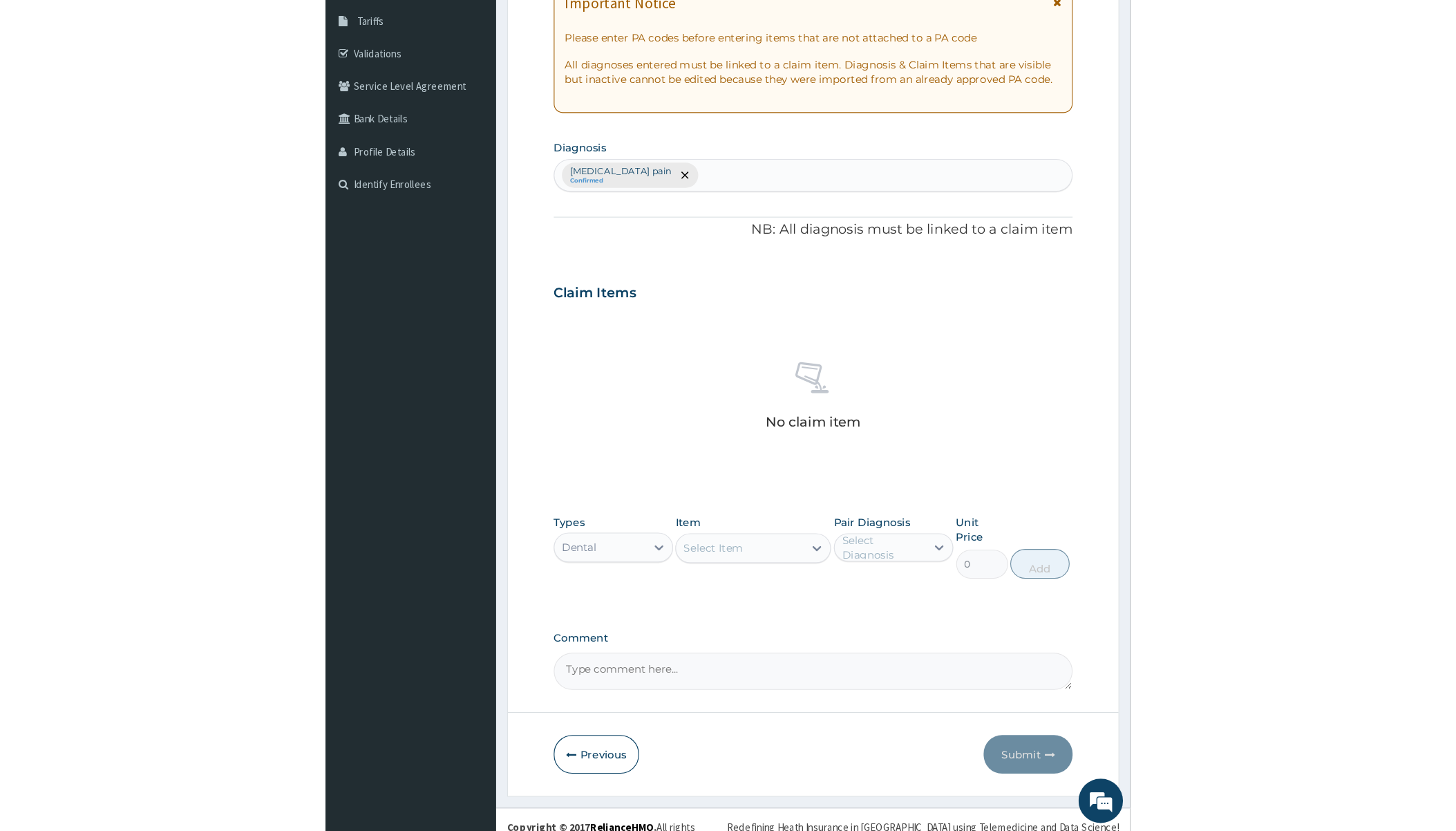
scroll to position [152, 0]
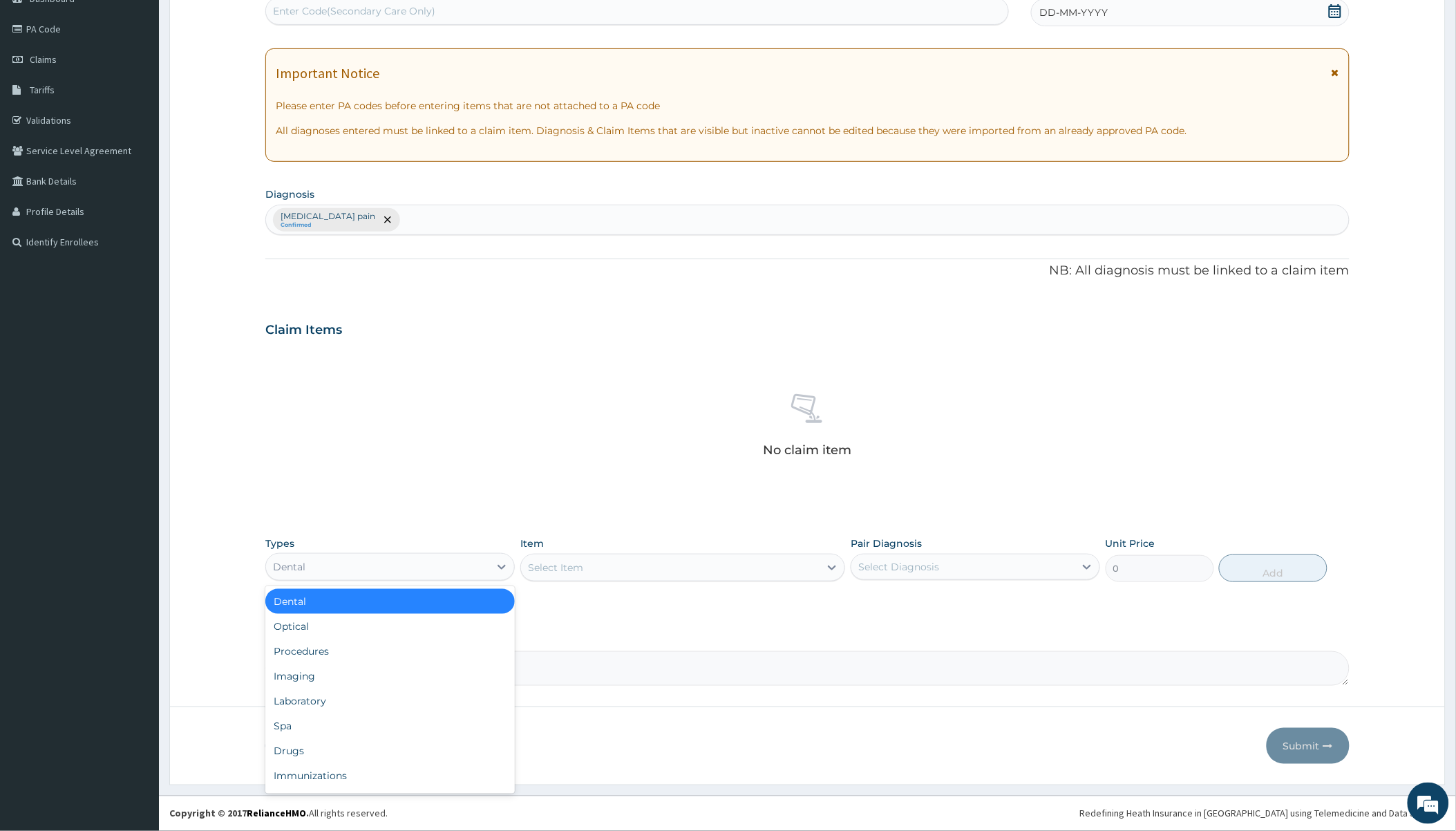
click at [420, 566] on div "Dental" at bounding box center [377, 567] width 223 height 22
click at [333, 646] on div "Procedures" at bounding box center [390, 651] width 249 height 25
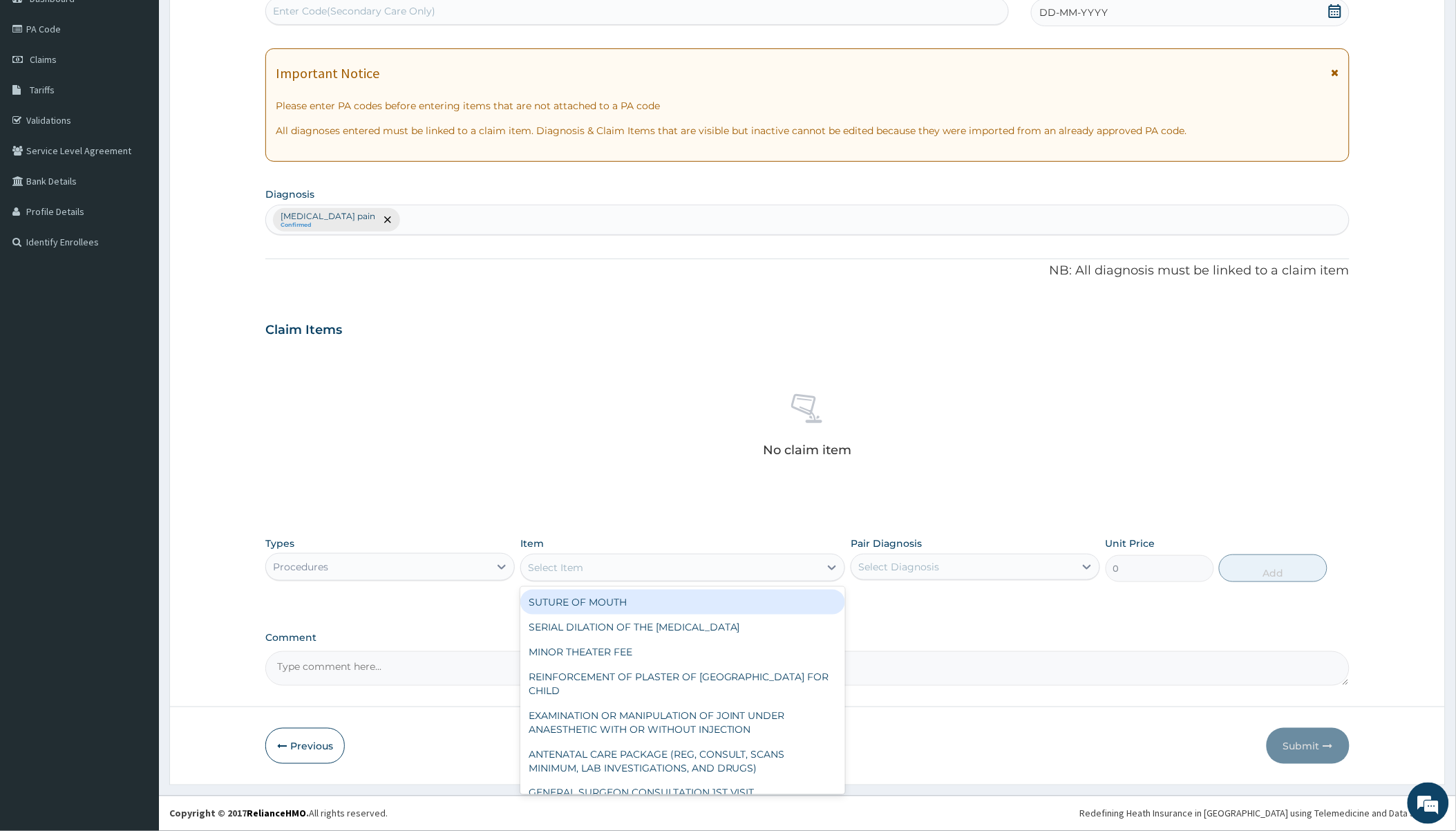
click at [667, 568] on div "Select Item" at bounding box center [670, 568] width 299 height 22
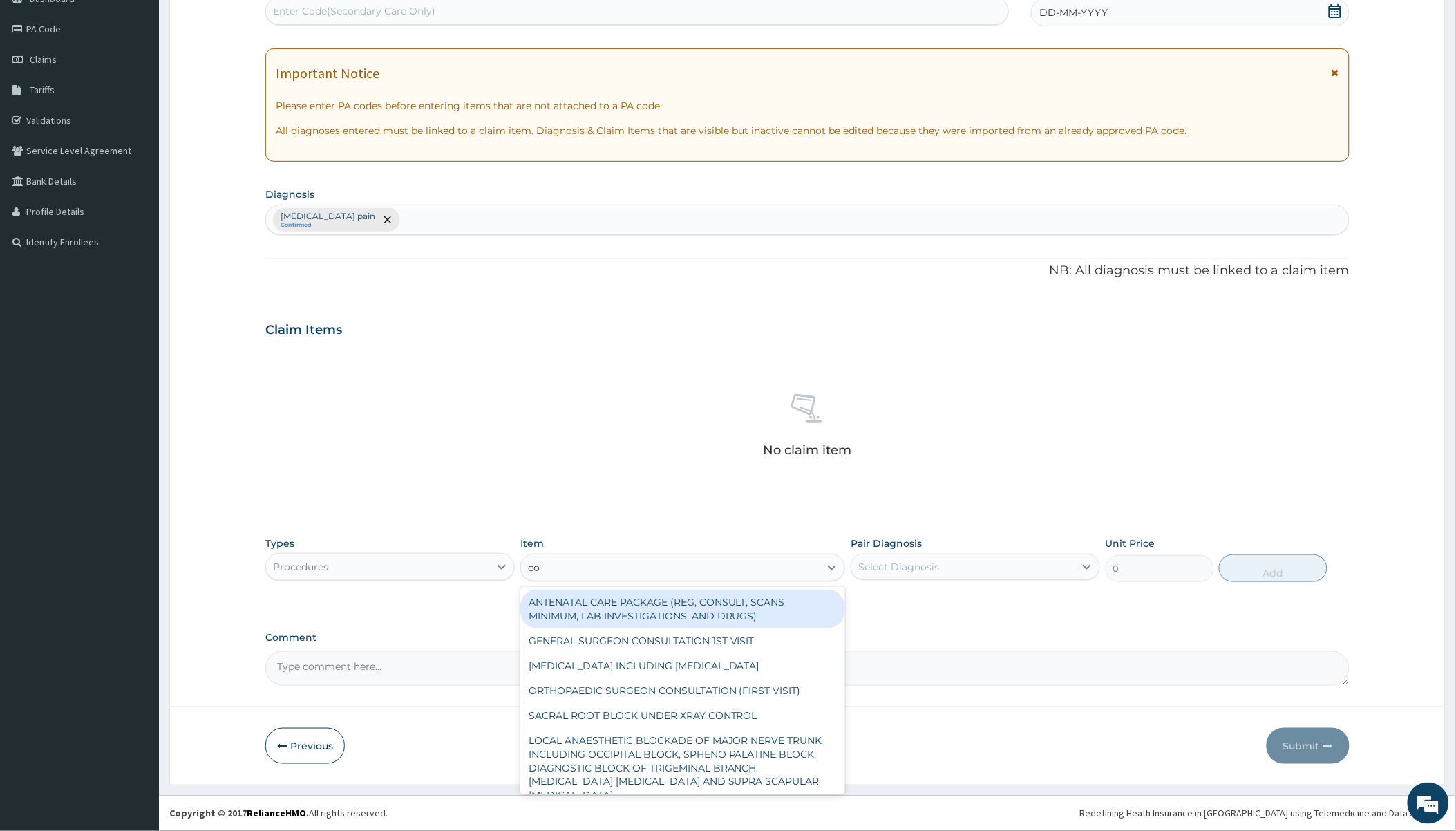
type input "c"
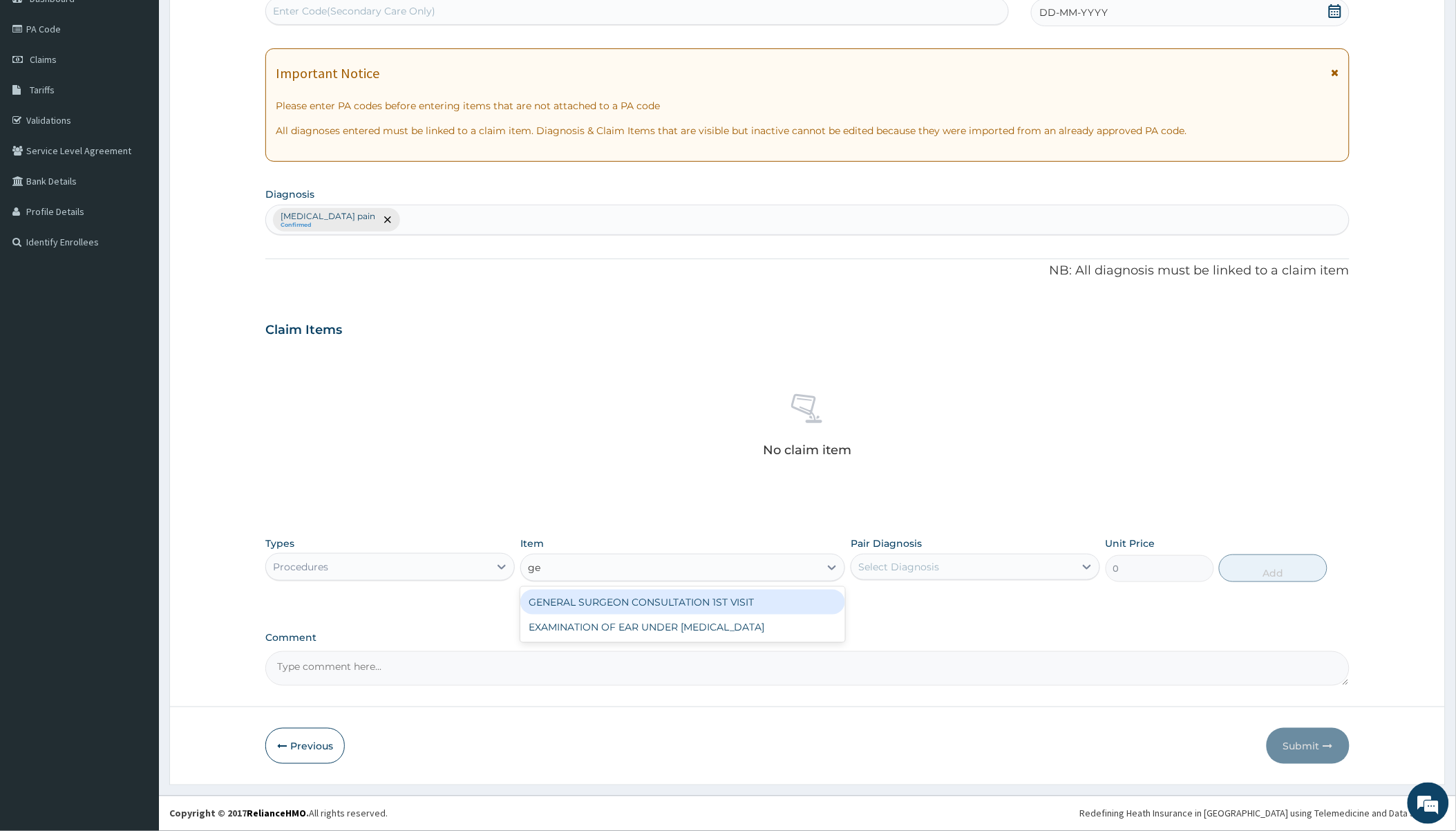
type input "g"
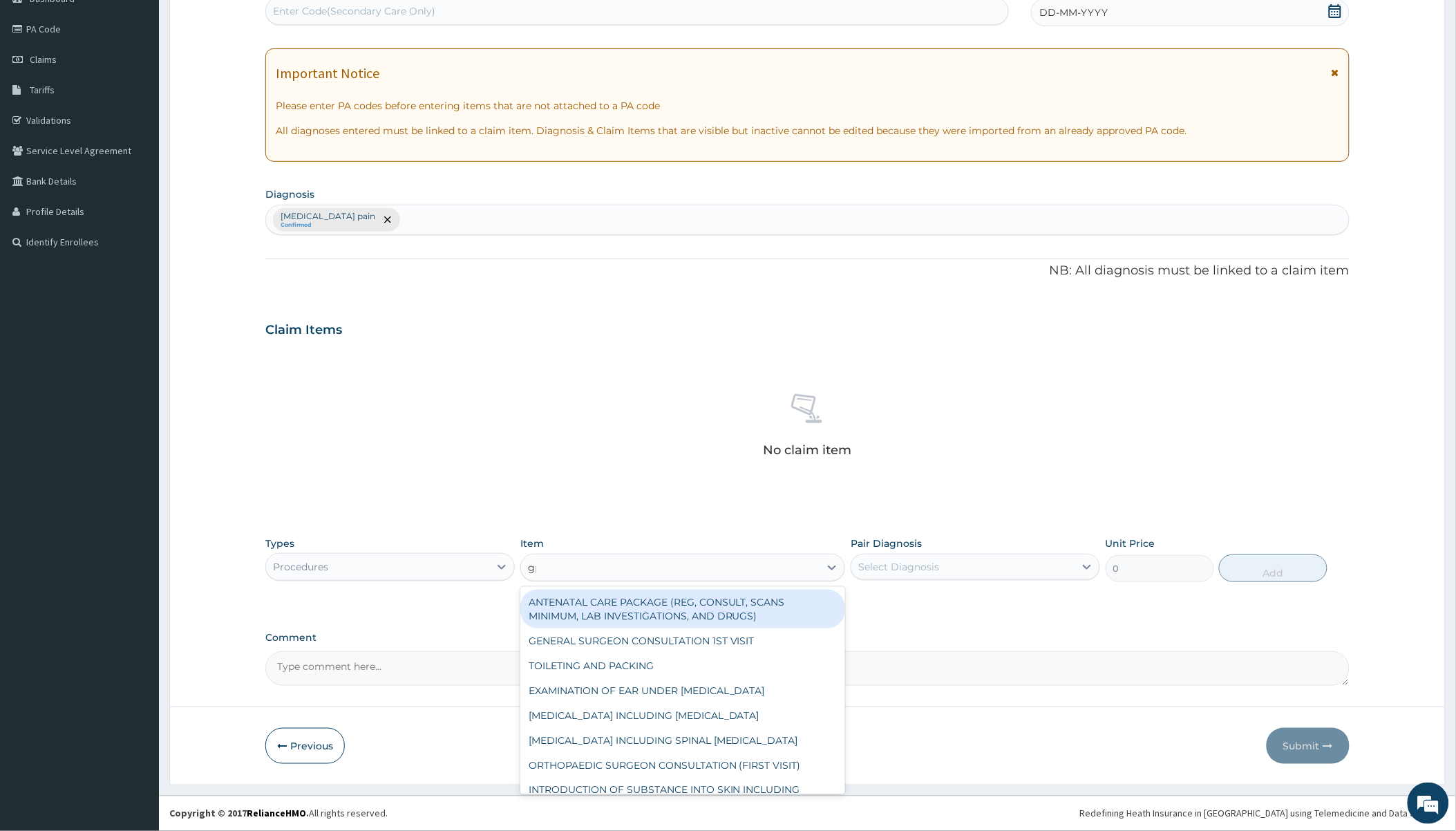
type input "g"
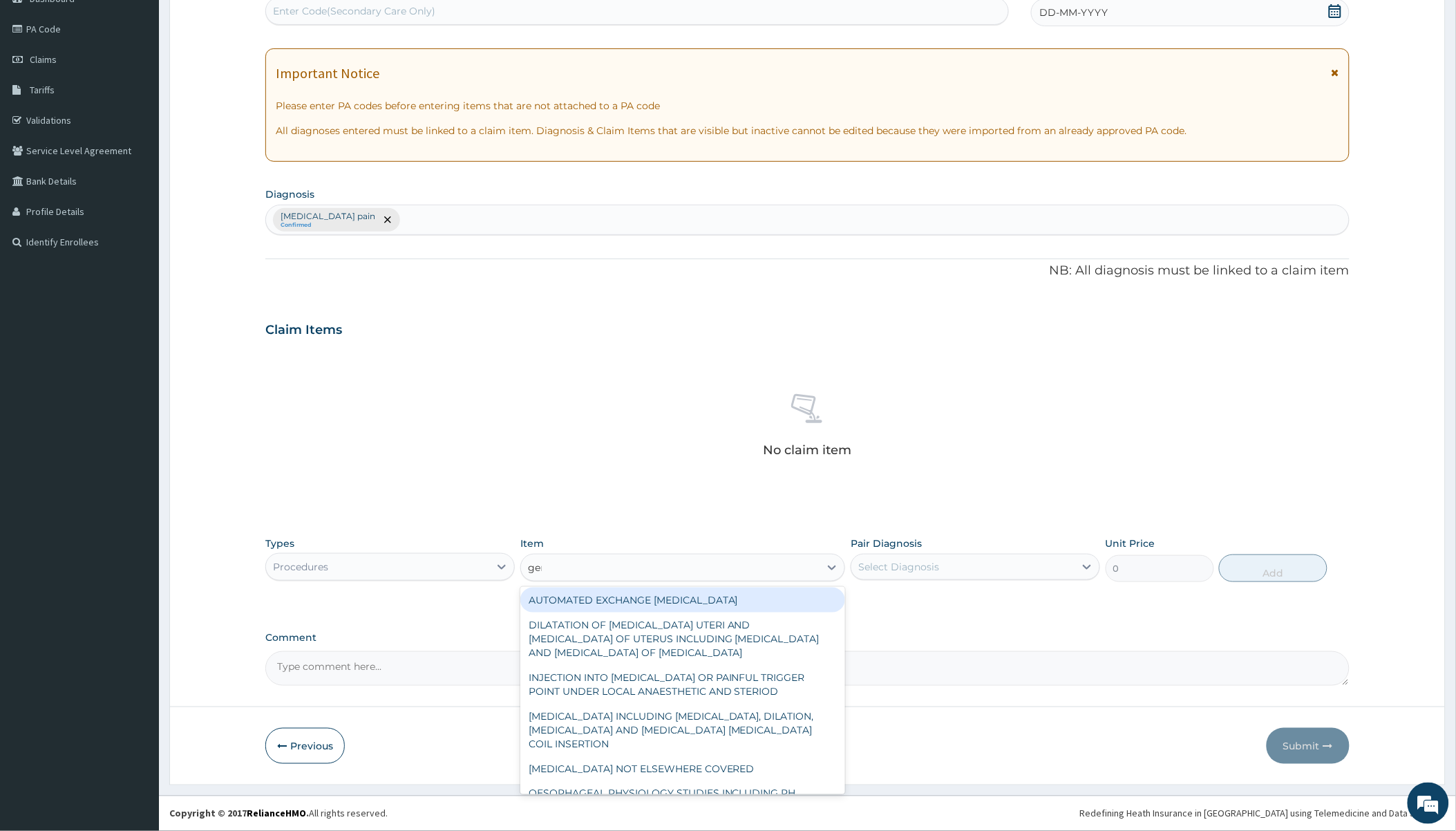
scroll to position [0, 0]
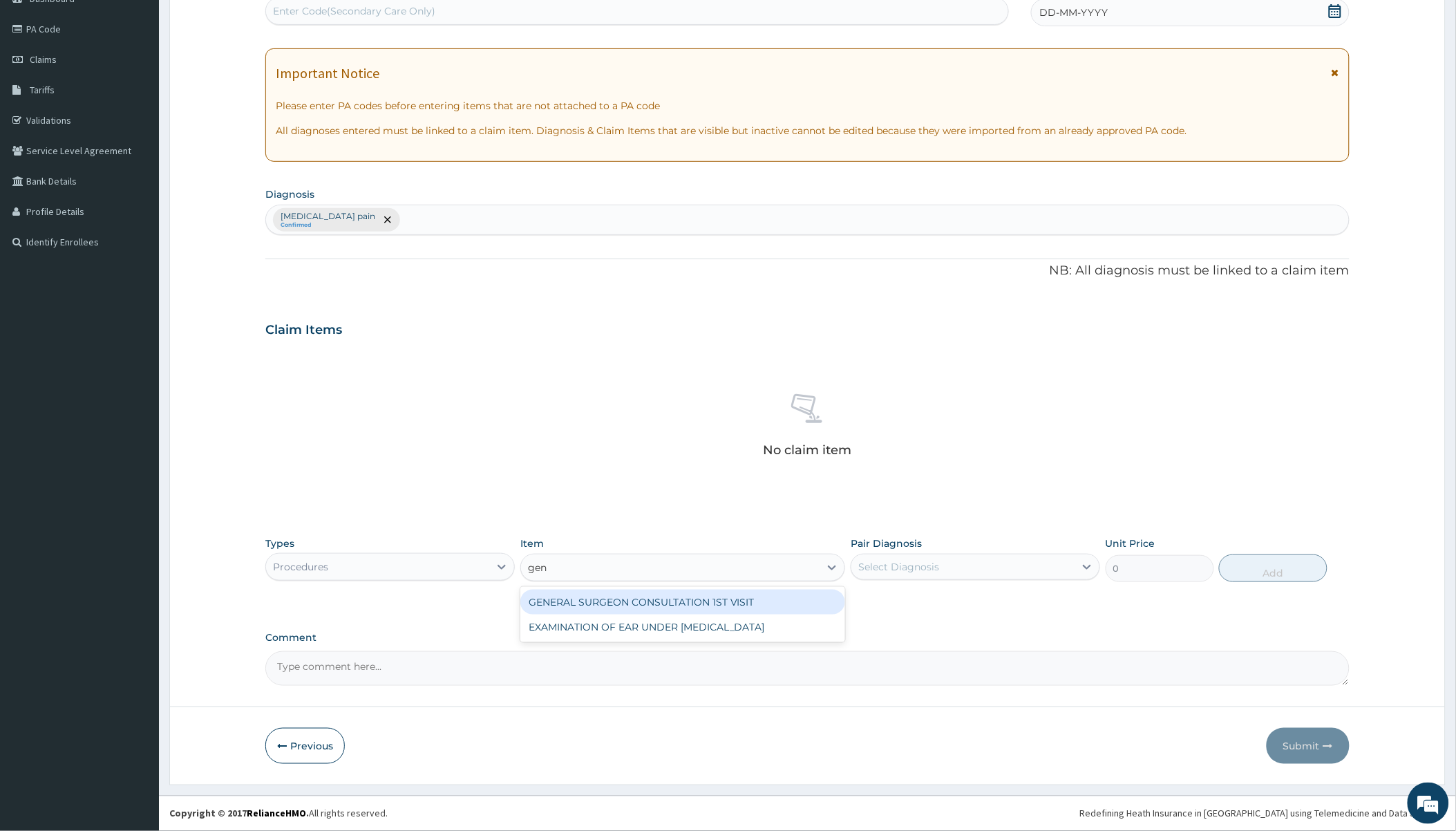
type input "gen"
click at [572, 491] on div "No claim item" at bounding box center [807, 427] width 1084 height 159
click at [609, 562] on div "Select Item" at bounding box center [670, 568] width 299 height 22
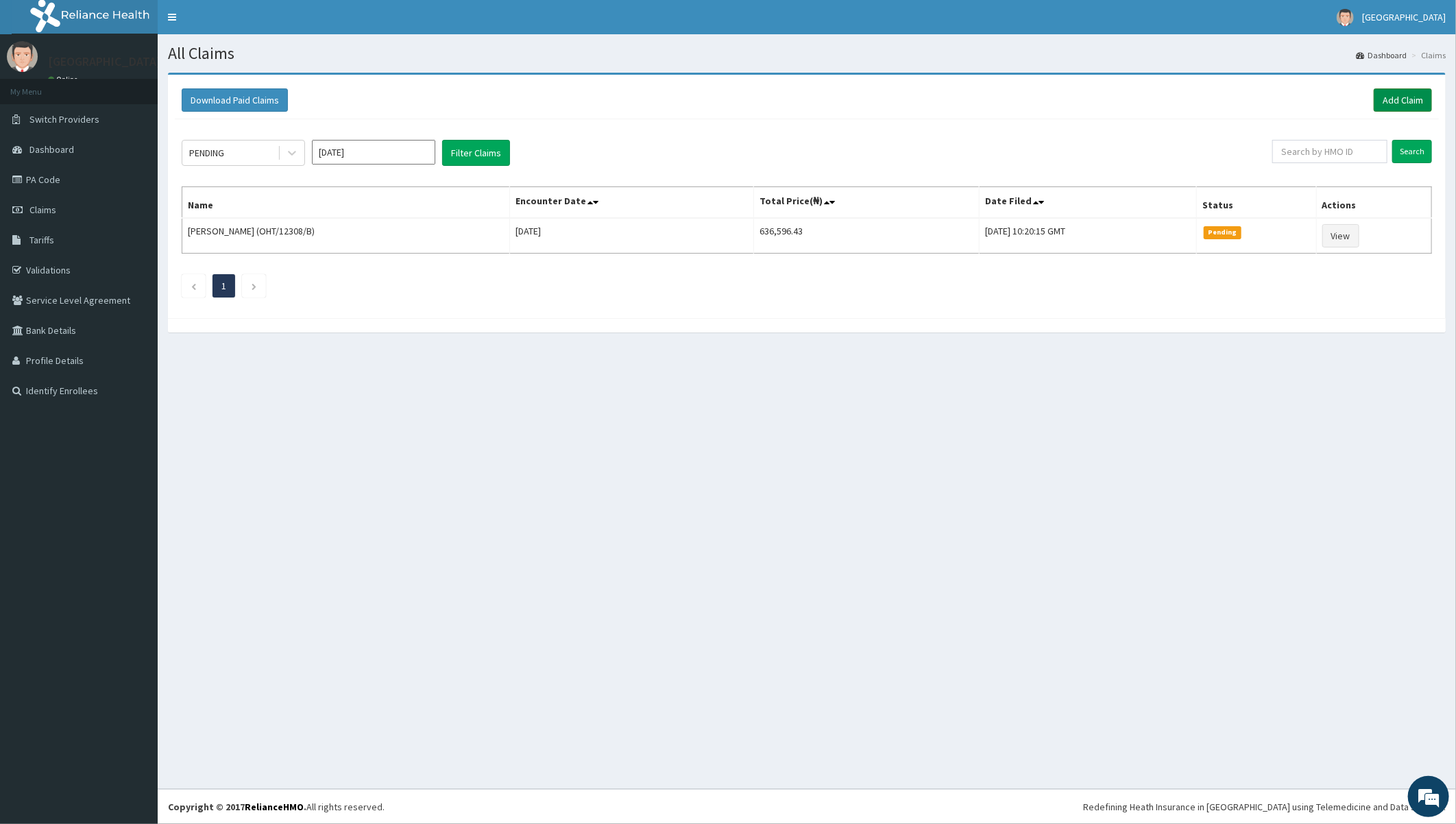
click at [1406, 96] on link "Add Claim" at bounding box center [1403, 100] width 59 height 23
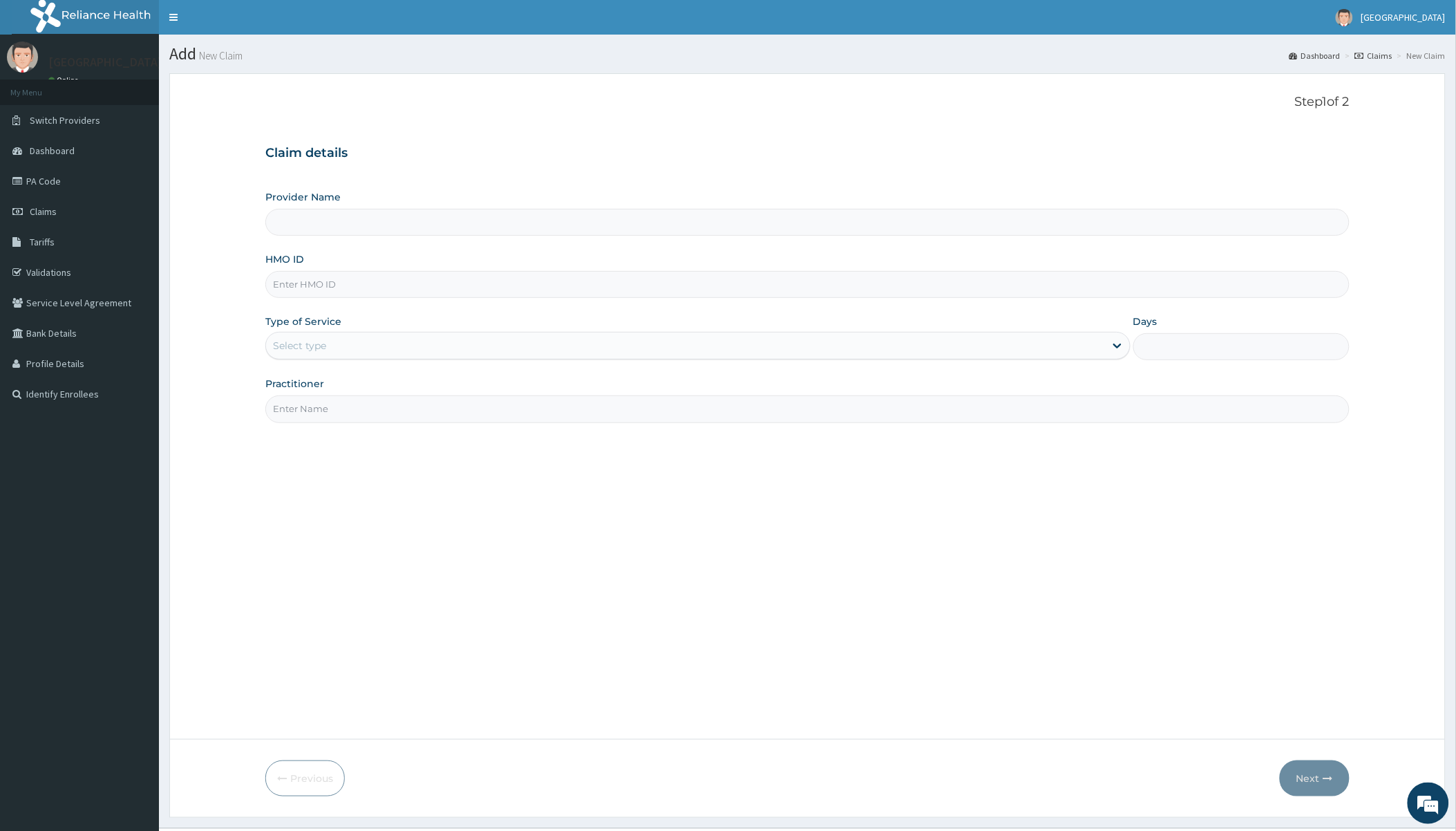
click at [378, 292] on input "HMO ID" at bounding box center [807, 284] width 1084 height 27
paste input "PFM/10237/C"
type input "PFM/10237/C"
type input "[GEOGRAPHIC_DATA]"
type input "PFM/10237/C"
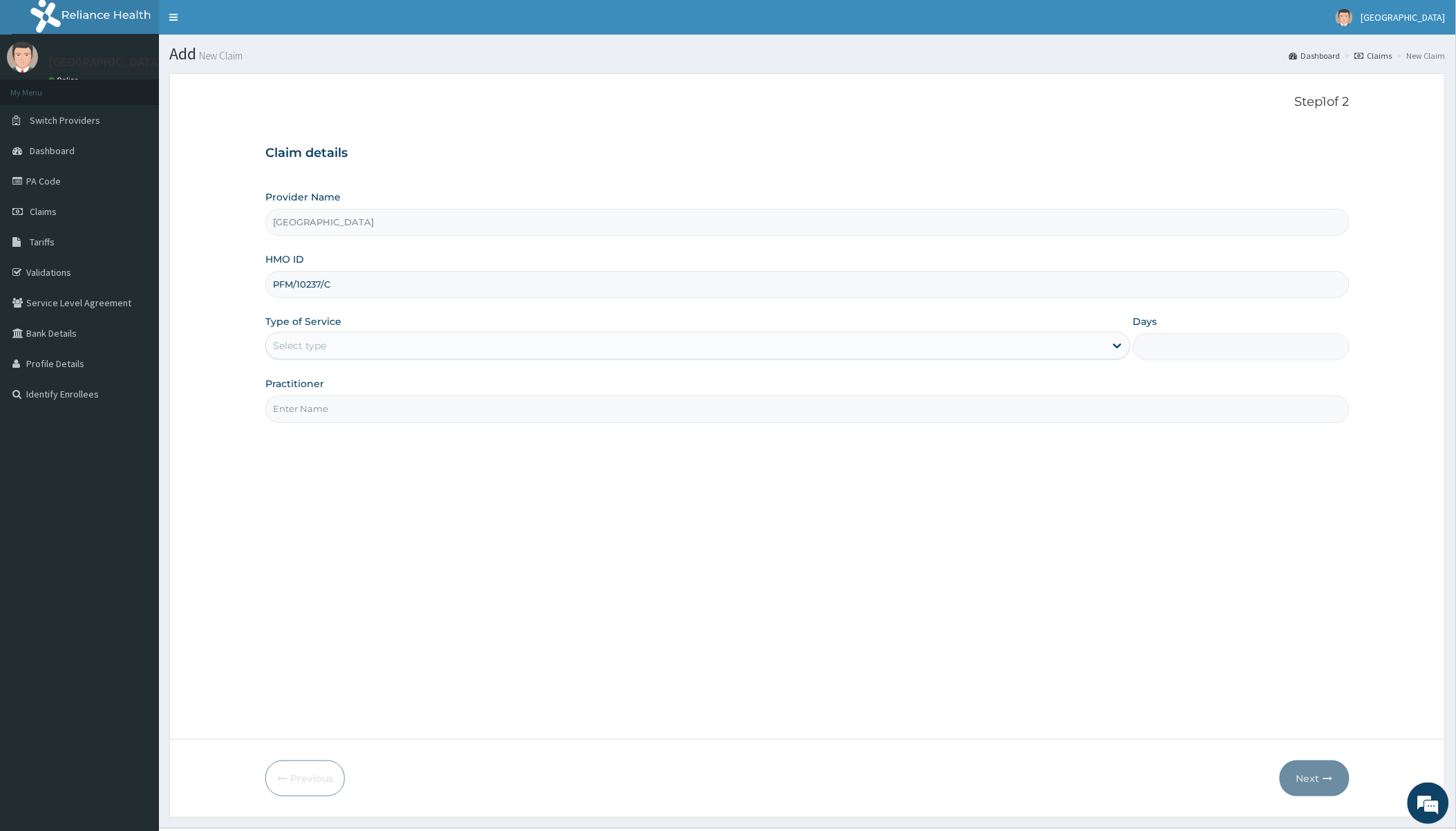
click at [348, 353] on div "Select type" at bounding box center [685, 346] width 838 height 22
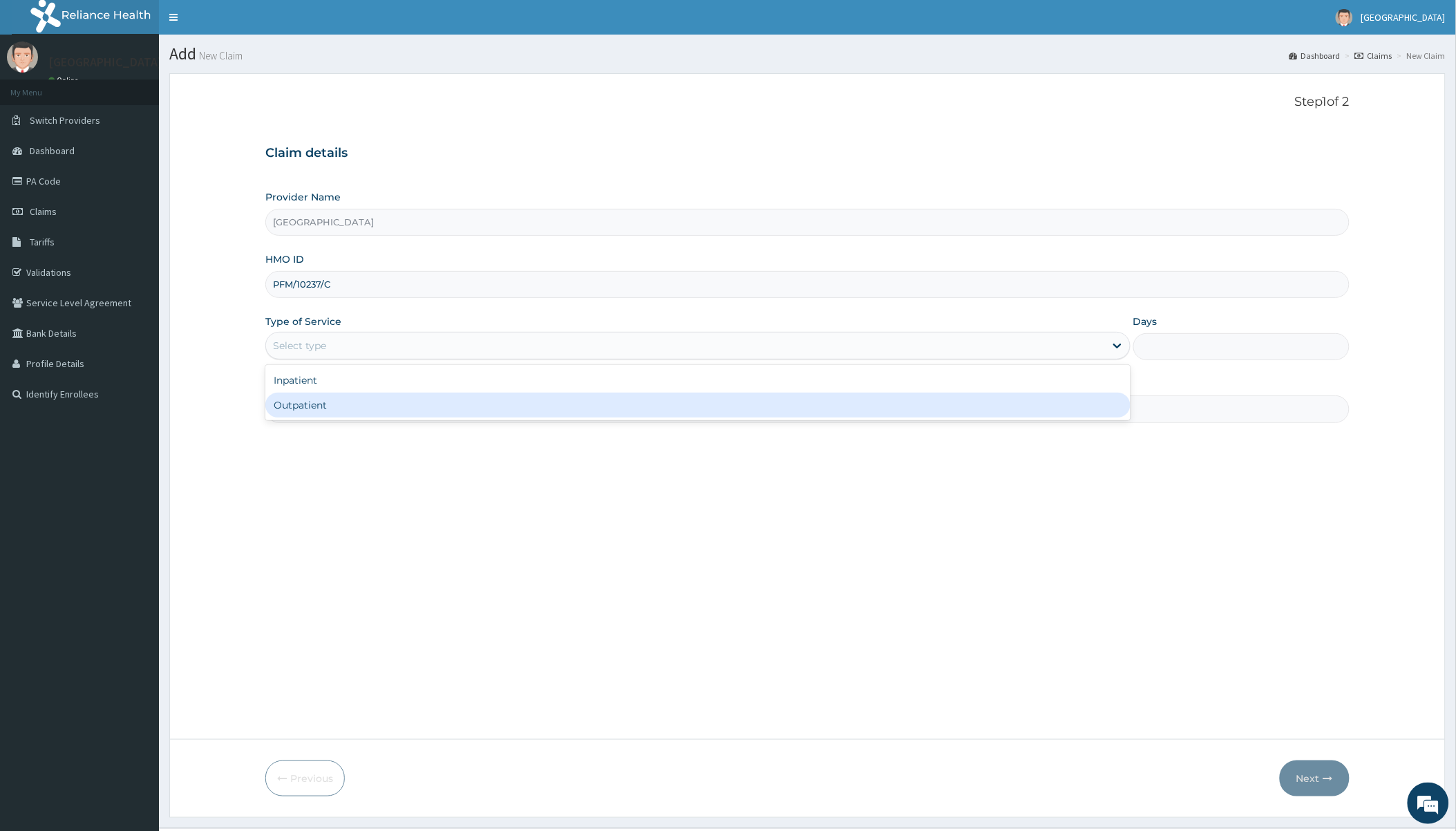
click at [322, 411] on div "Outpatient" at bounding box center [697, 405] width 865 height 25
type input "1"
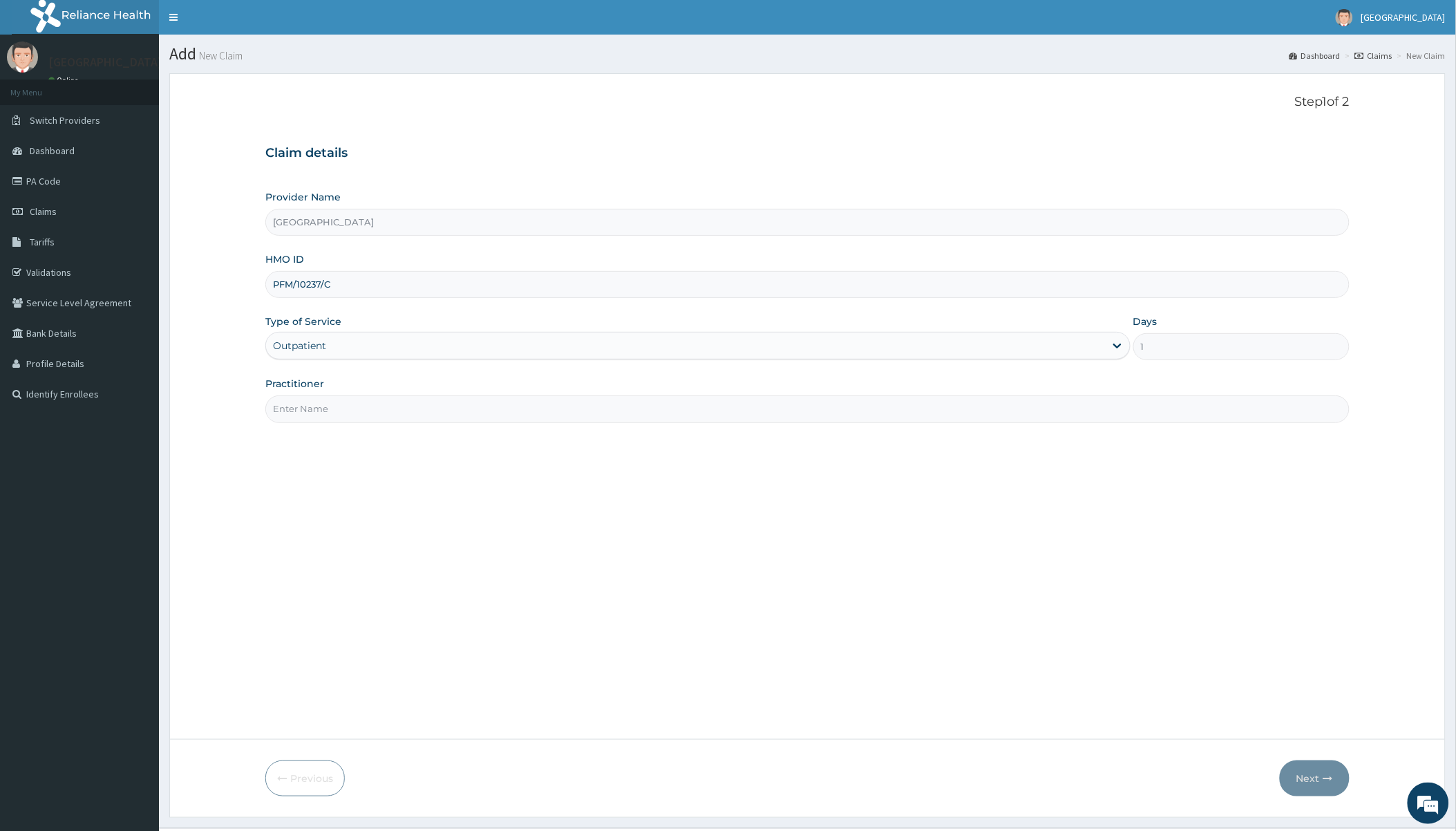
click at [325, 411] on input "Practitioner" at bounding box center [807, 409] width 1084 height 27
type input "[PERSON_NAME]"
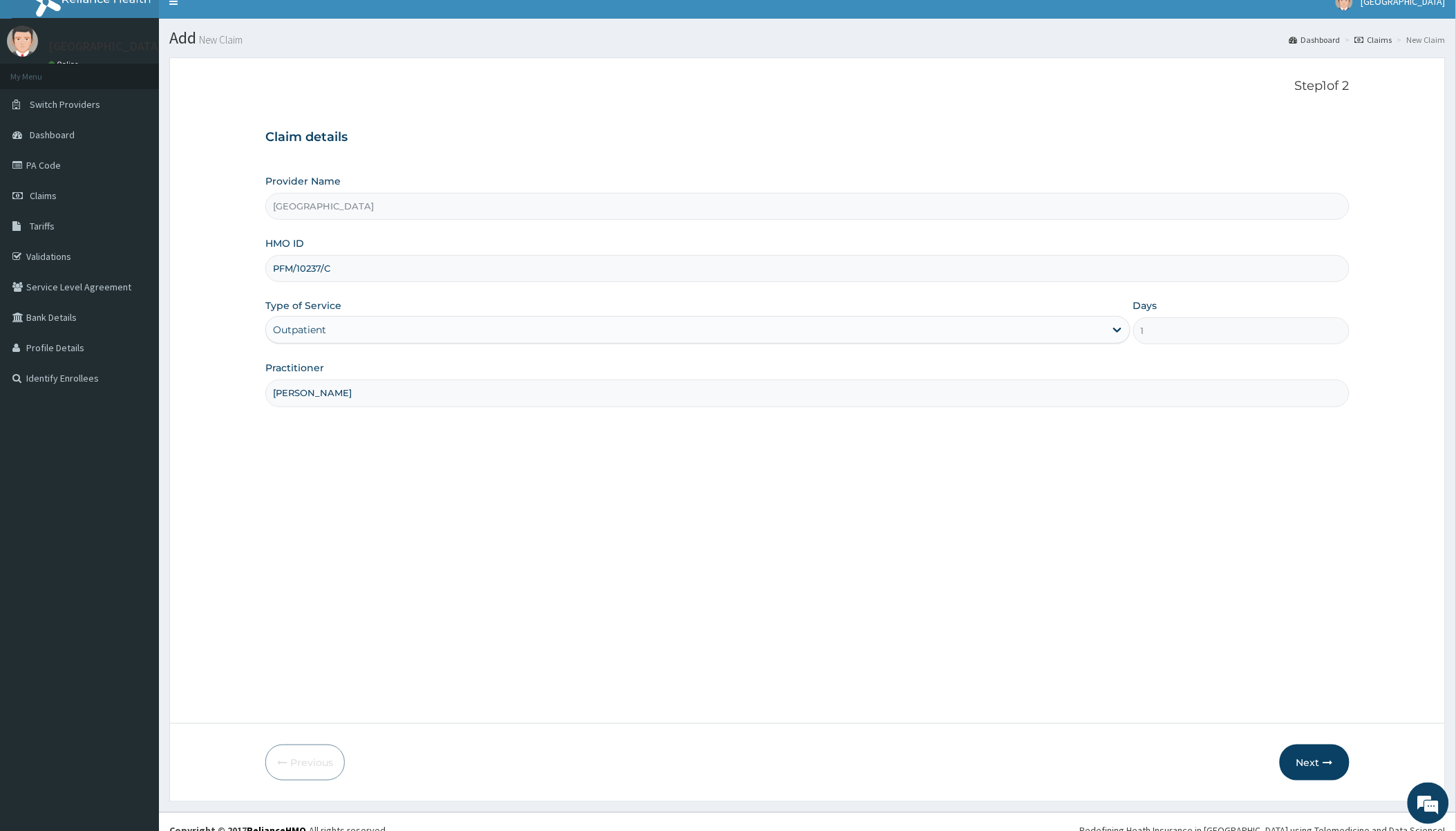
scroll to position [32, 0]
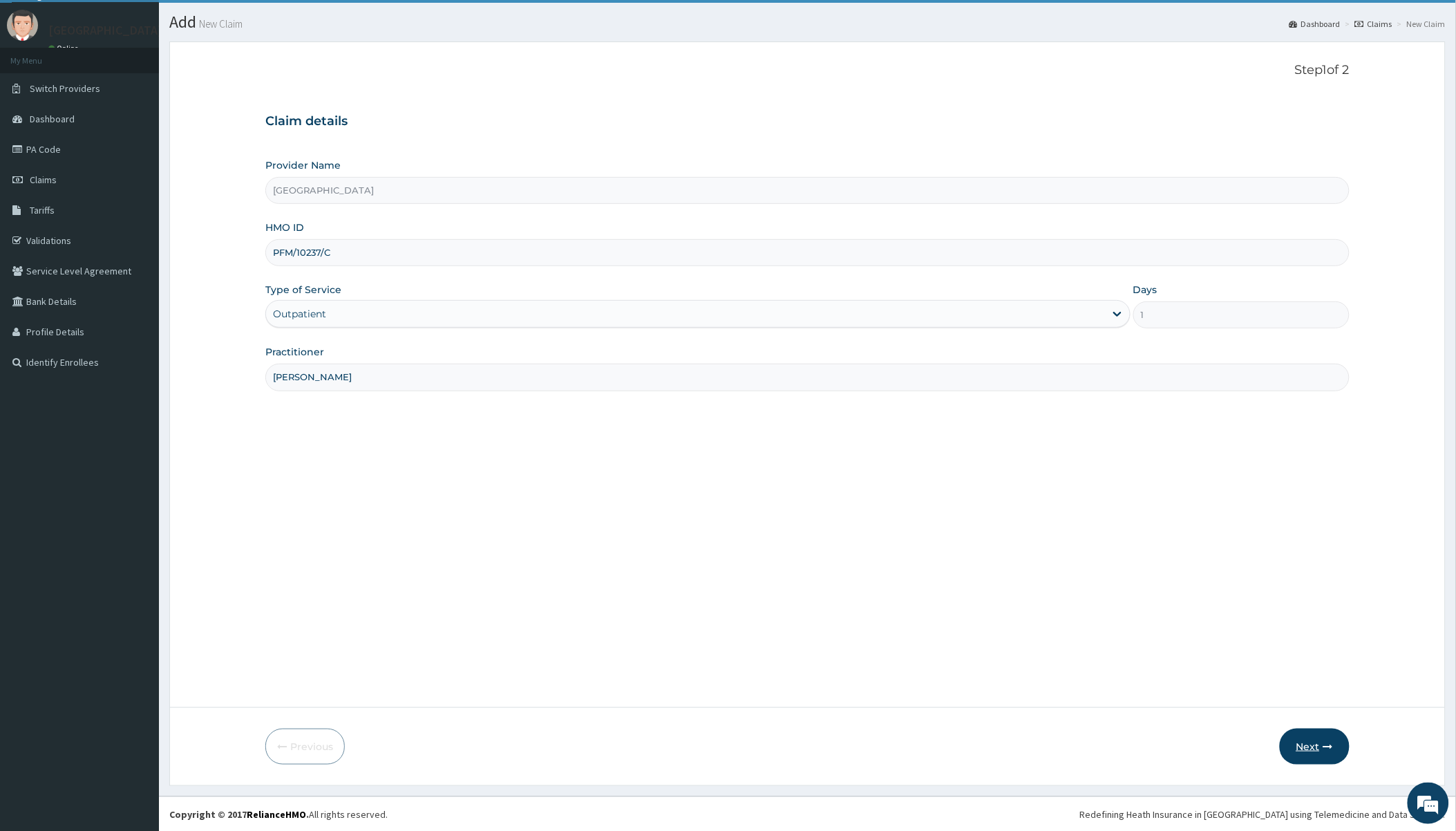
click at [1314, 743] on button "Next" at bounding box center [1315, 747] width 69 height 36
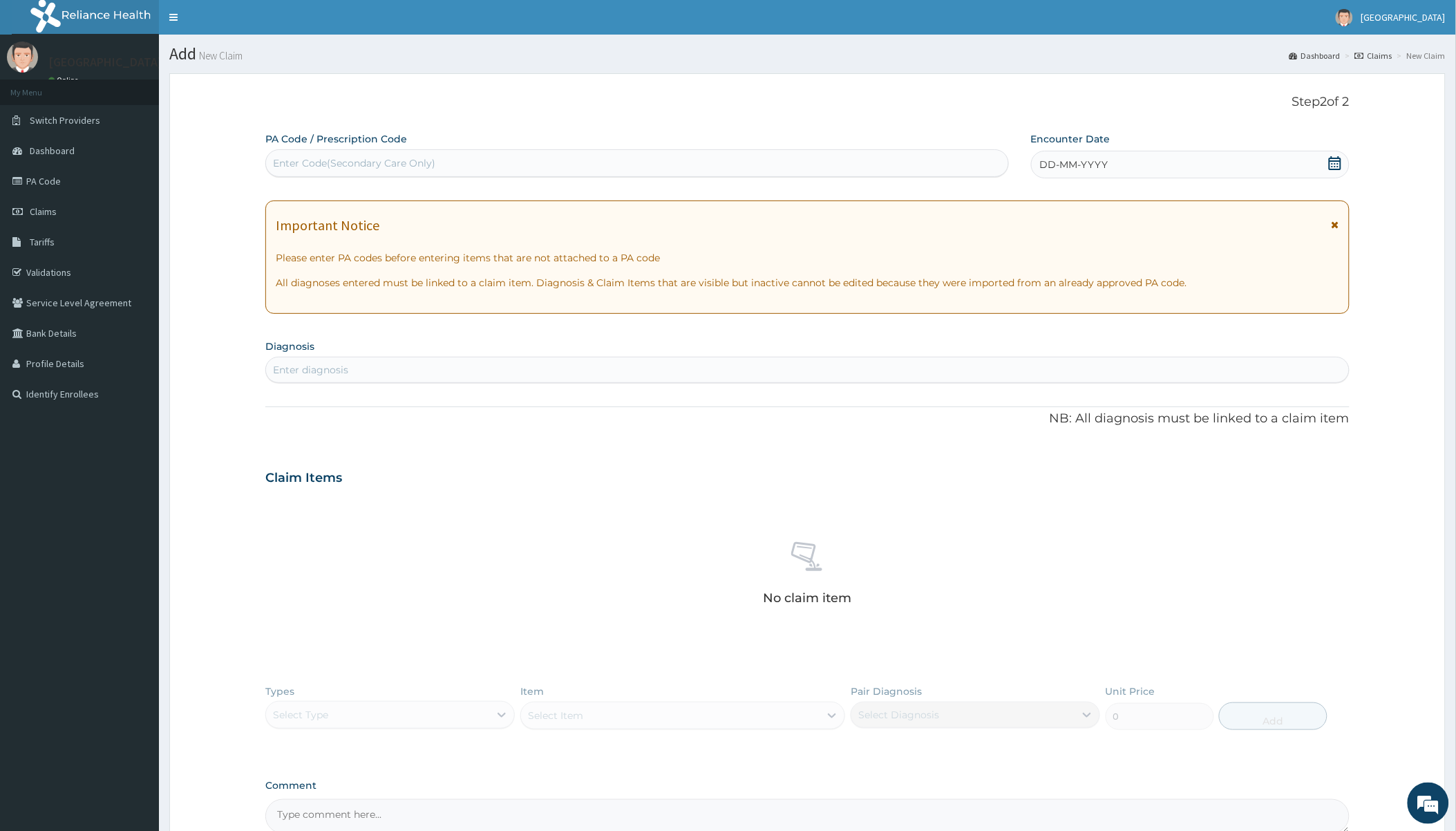
scroll to position [148, 0]
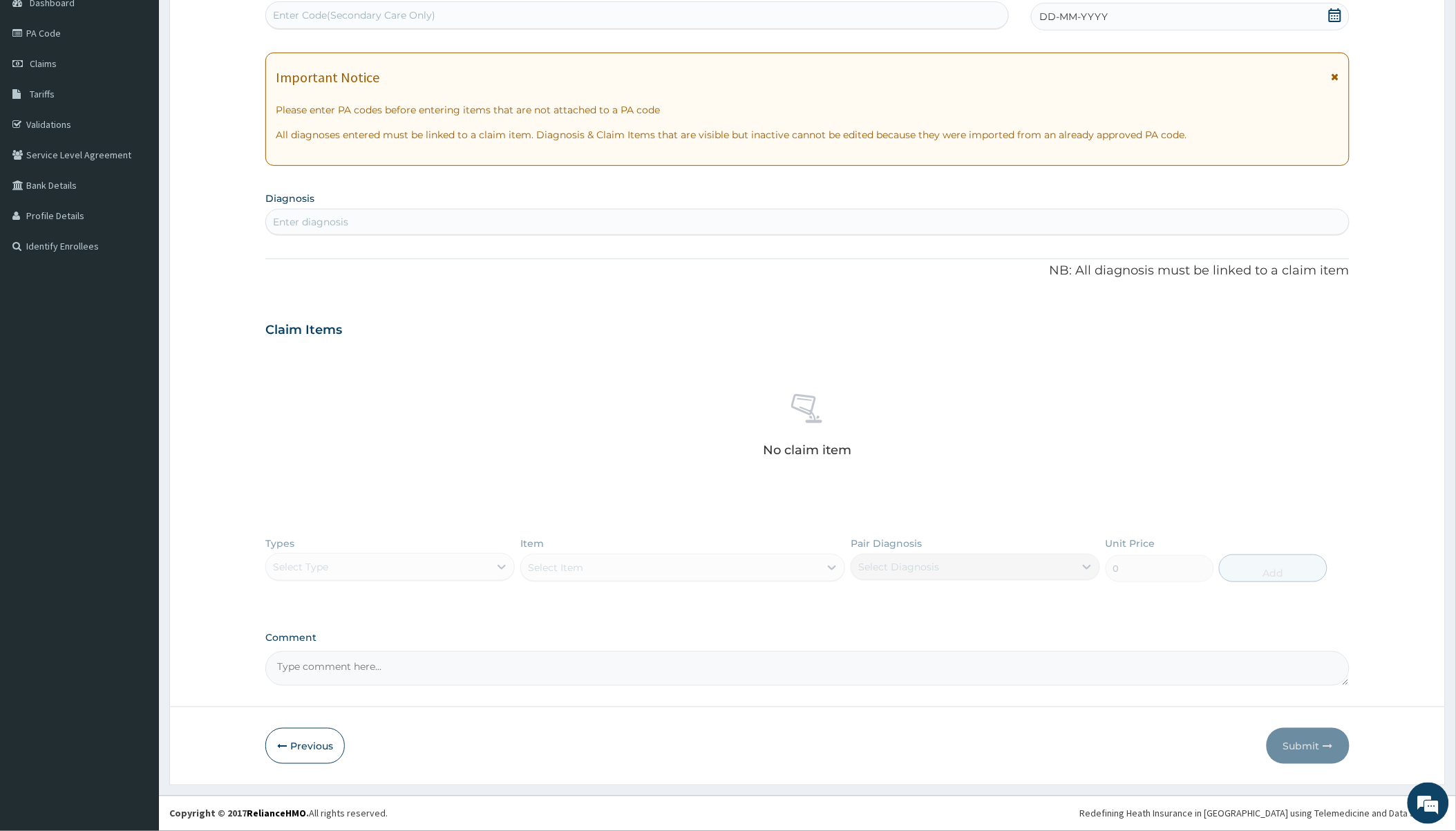
click at [367, 231] on div "Enter diagnosis" at bounding box center [807, 222] width 1082 height 22
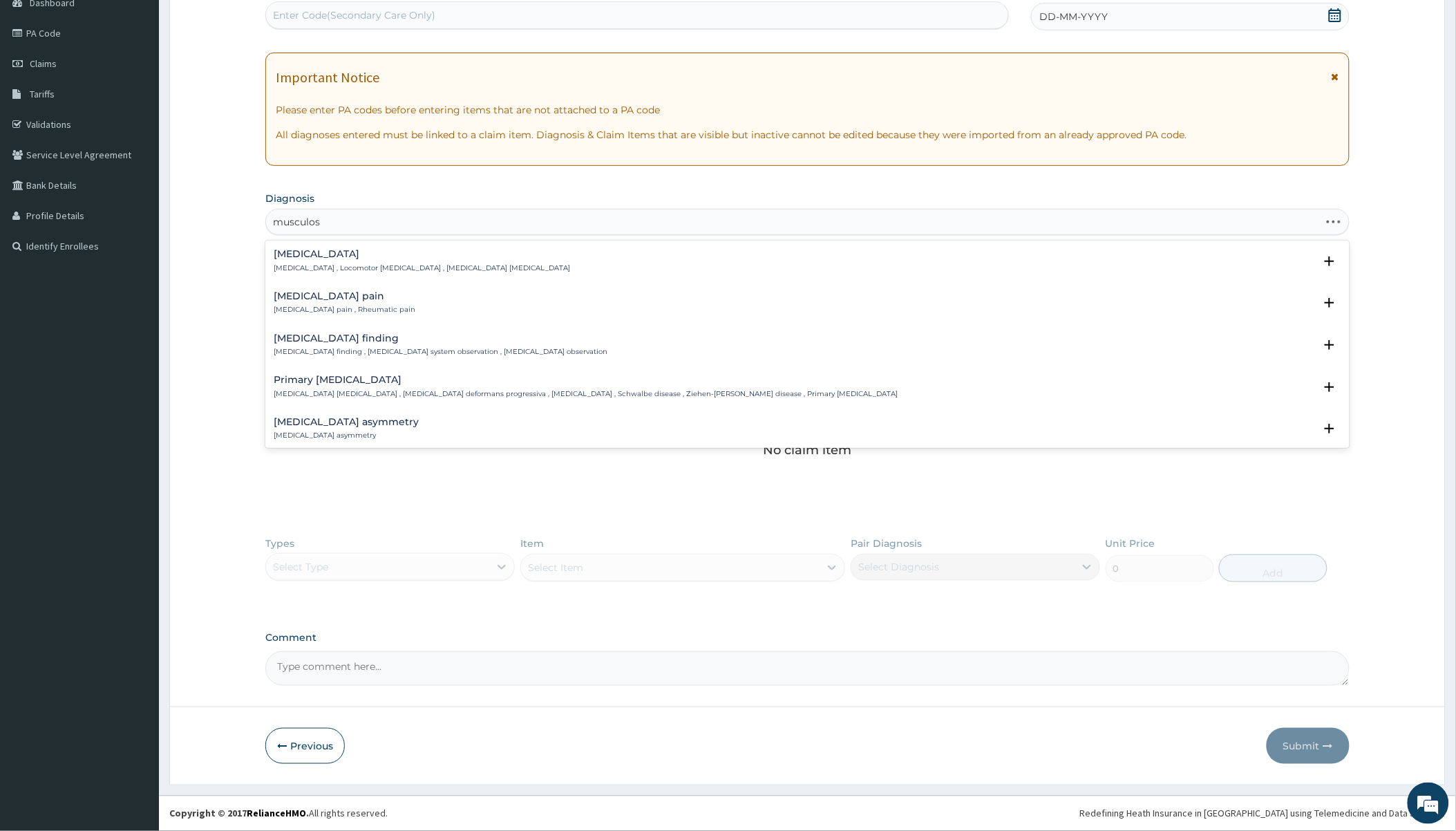
type input "musculosk"
click at [325, 295] on h4 "[MEDICAL_DATA] pain" at bounding box center [345, 296] width 142 height 10
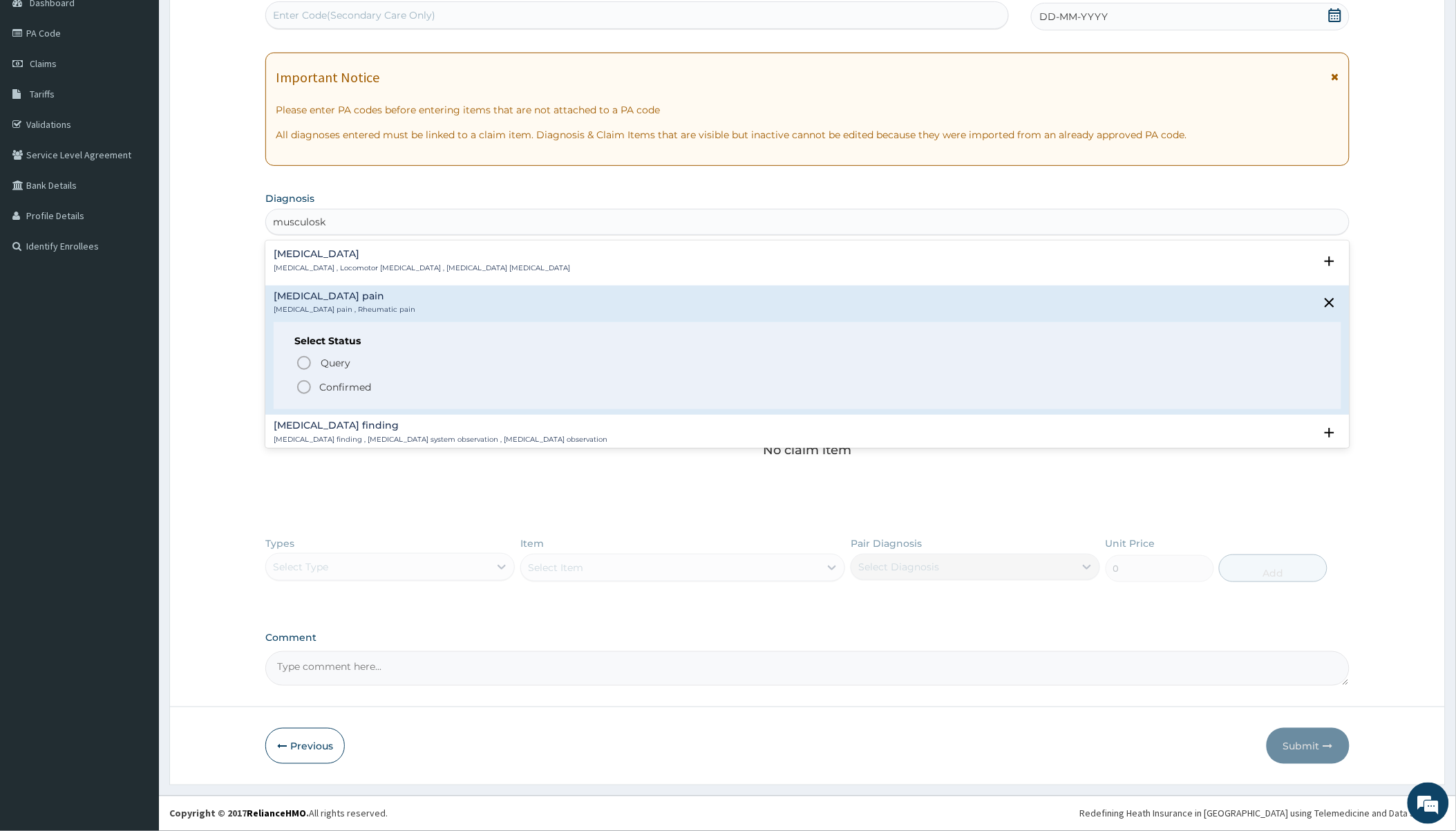
drag, startPoint x: 327, startPoint y: 385, endPoint x: 333, endPoint y: 360, distance: 25.7
click at [327, 387] on p "Confirmed" at bounding box center [345, 387] width 52 height 14
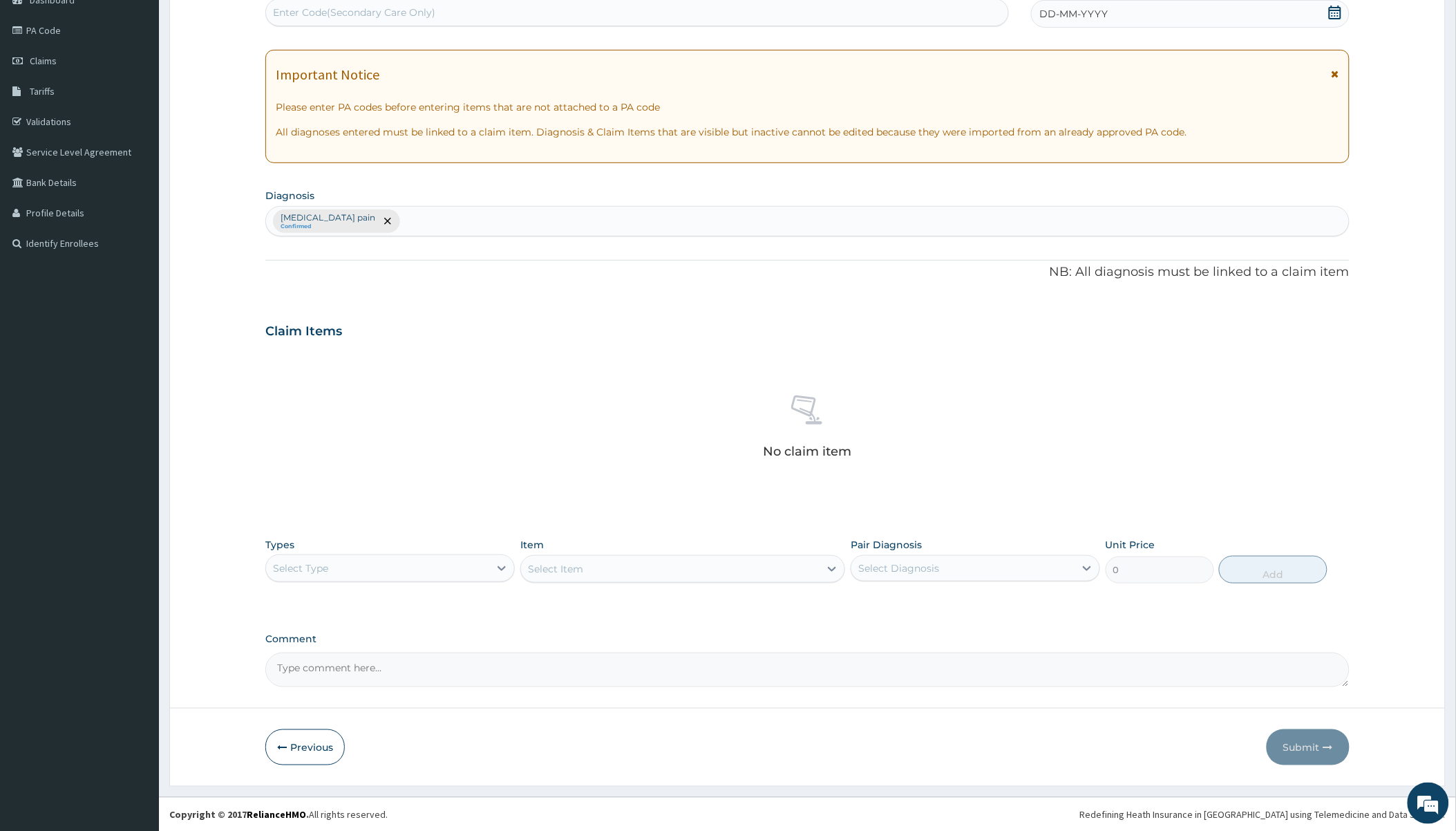
scroll to position [152, 0]
click at [377, 575] on div "Select Type" at bounding box center [377, 567] width 223 height 22
click at [323, 657] on div "Procedures" at bounding box center [390, 651] width 249 height 25
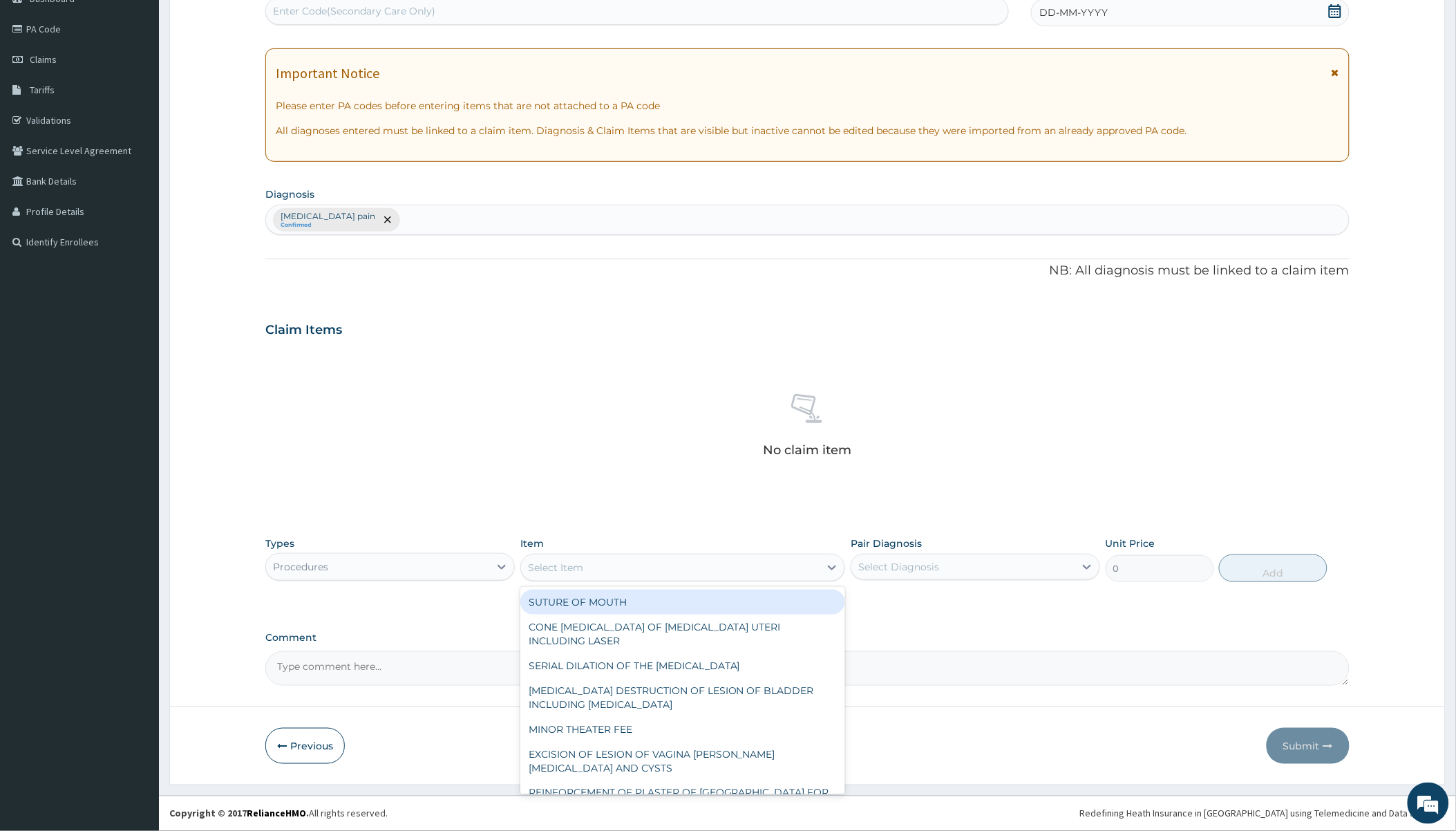
click at [590, 568] on div "Select Item" at bounding box center [670, 568] width 299 height 22
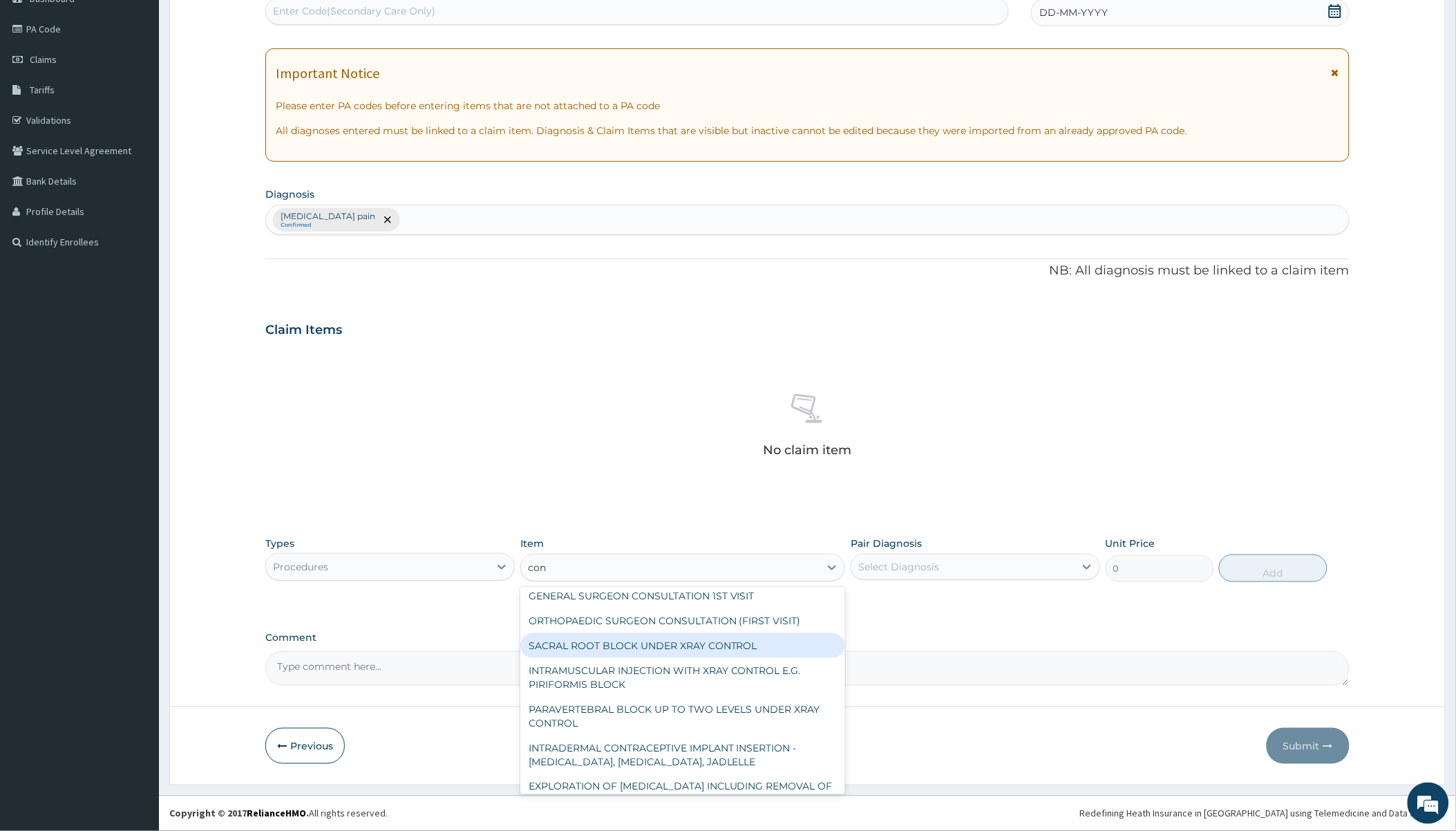
scroll to position [0, 0]
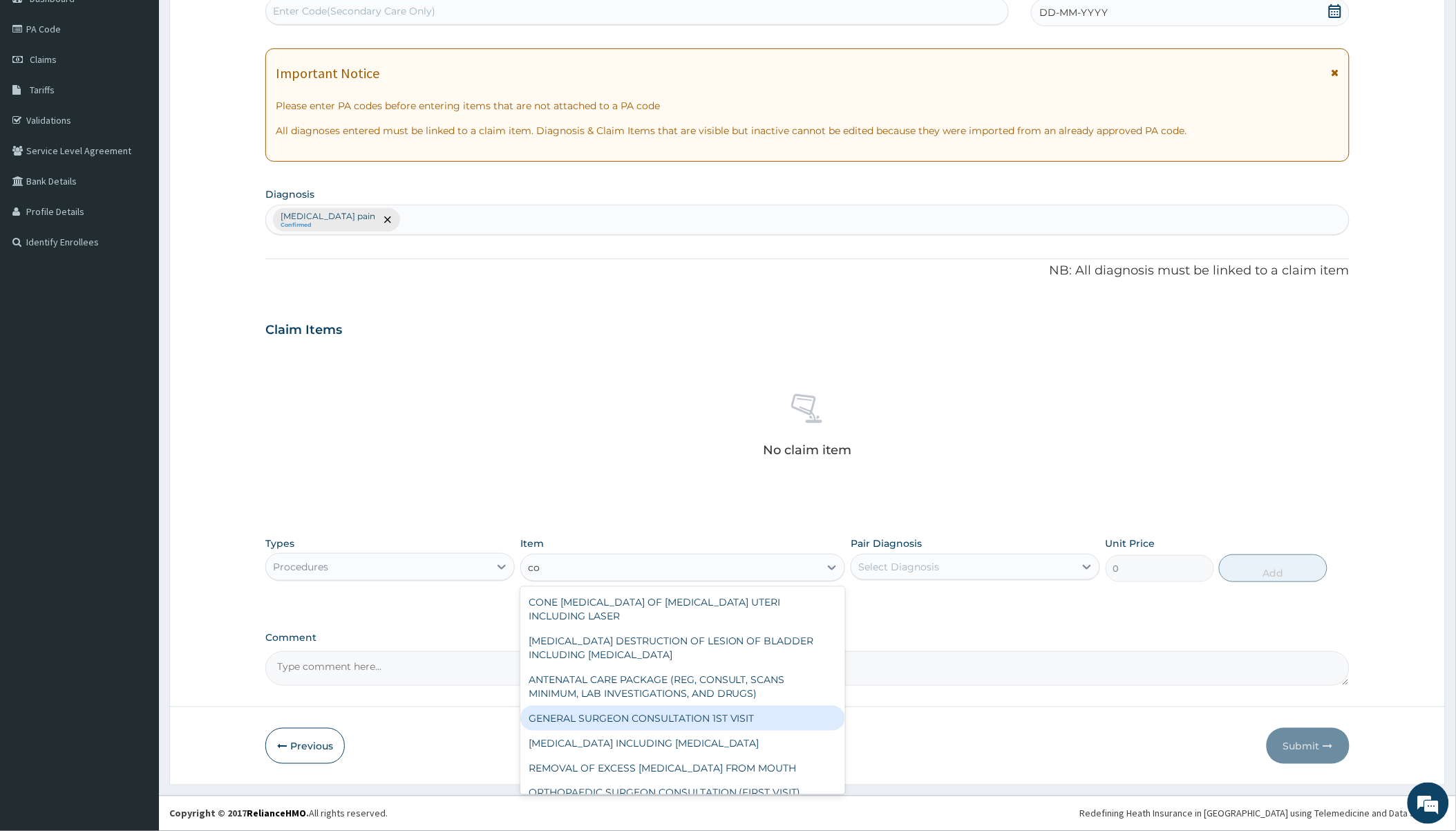
type input "c"
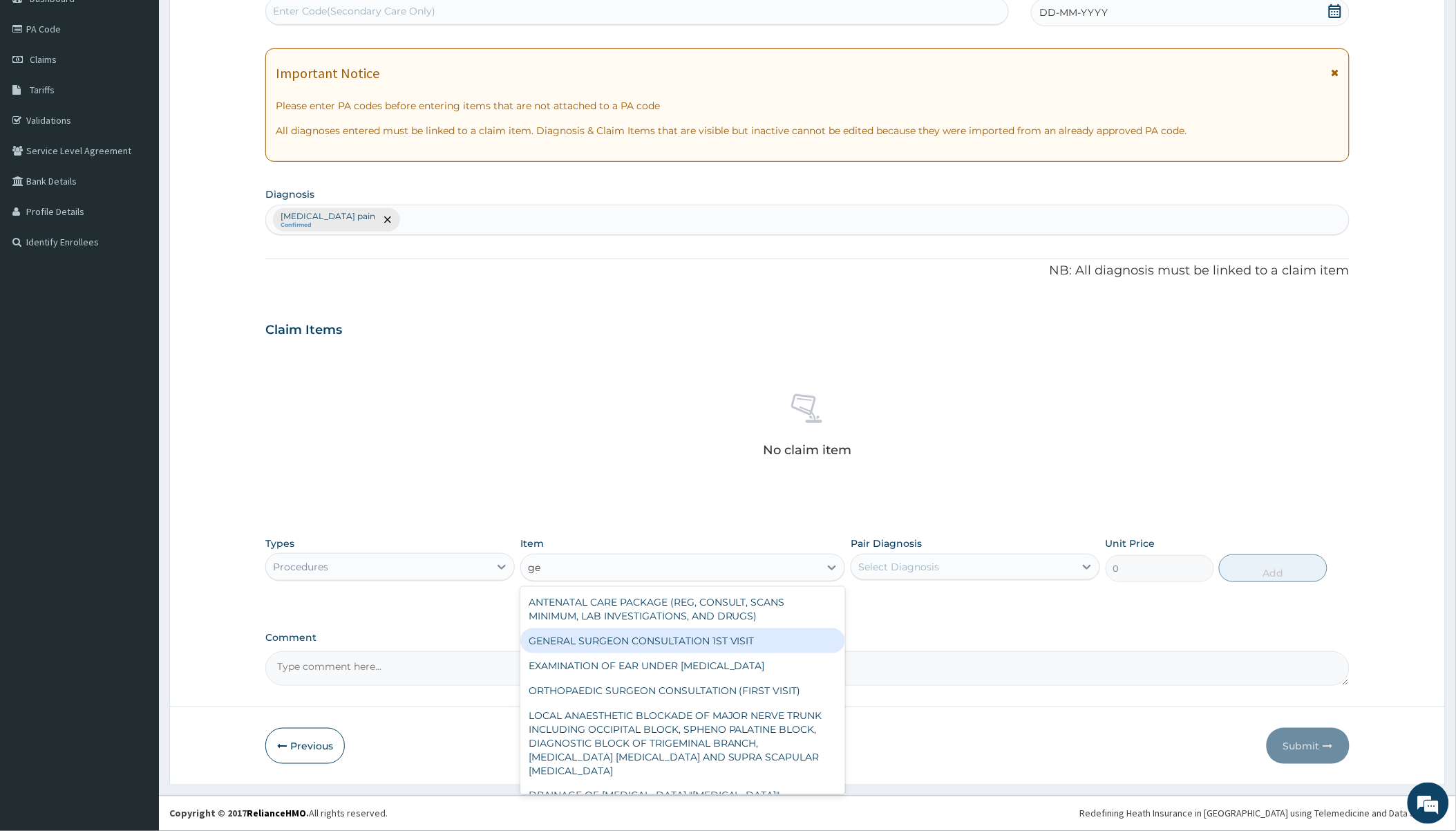
type input "g"
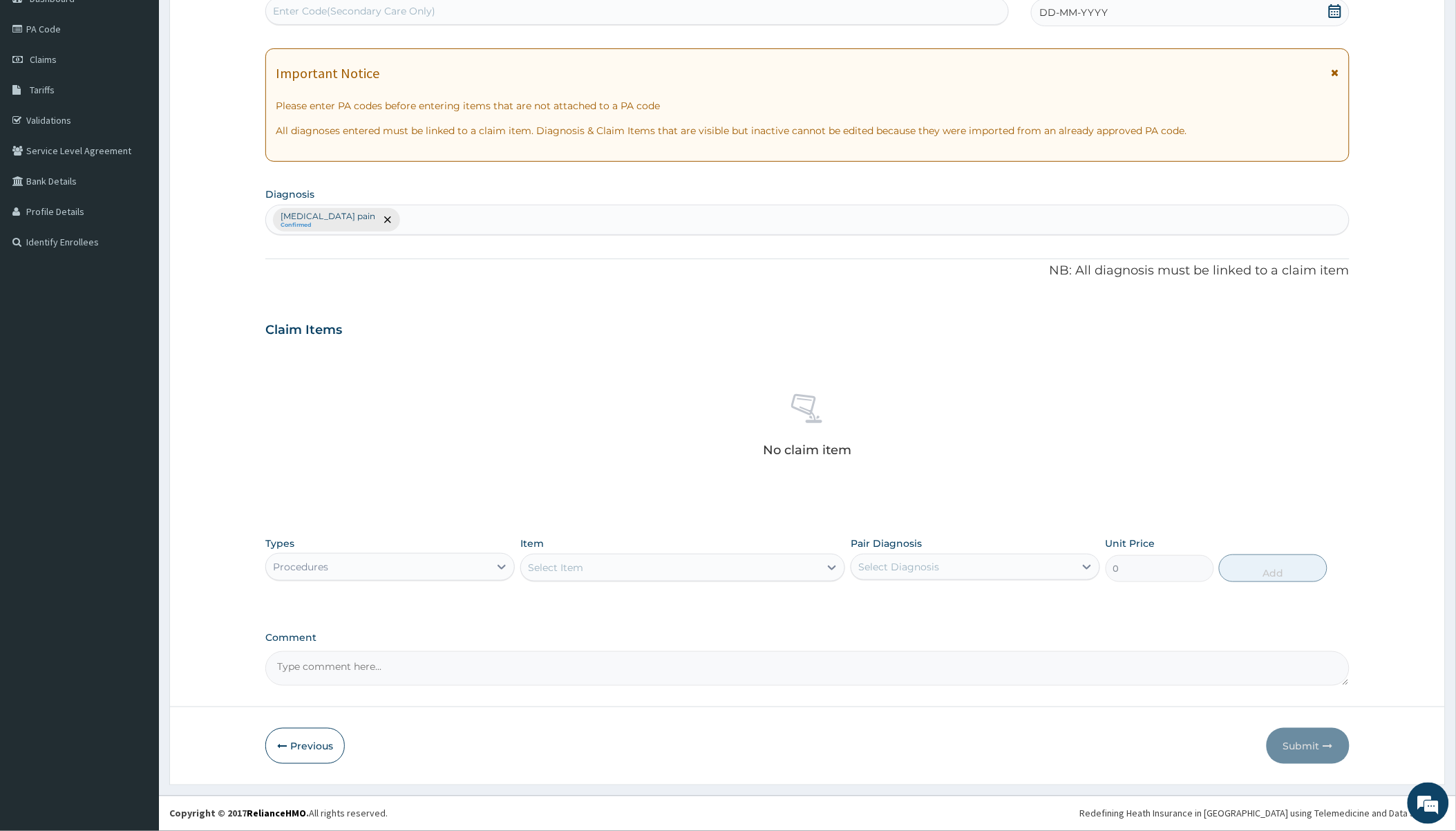
paste input "General practitioner Consultation first outpatient consultation"
type input "General practitioner Consultation first outpatient consultation"
click at [893, 566] on div "Select Diagnosis" at bounding box center [899, 567] width 81 height 14
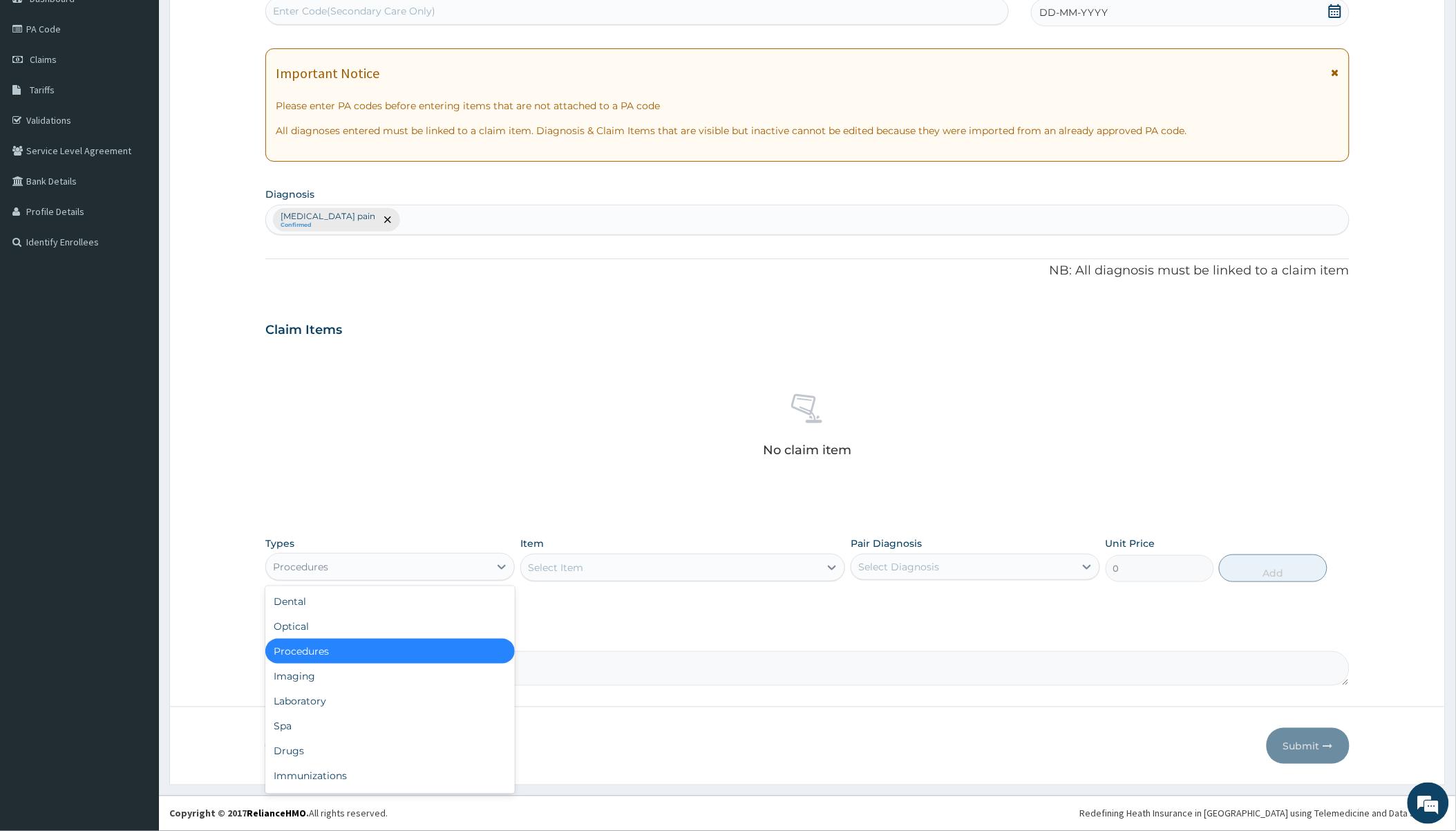
click at [399, 559] on div "Procedures" at bounding box center [377, 567] width 223 height 22
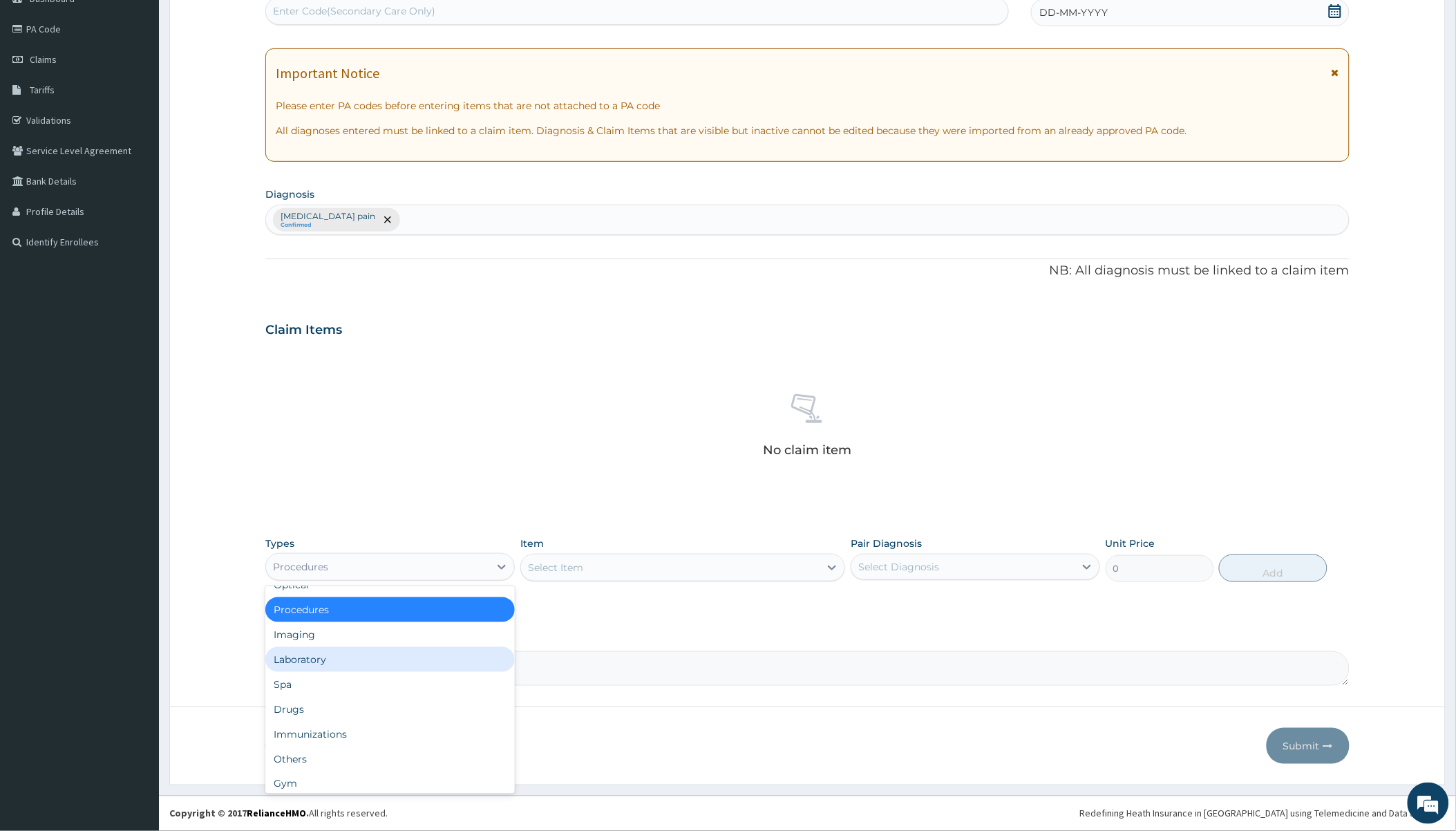
scroll to position [46, 0]
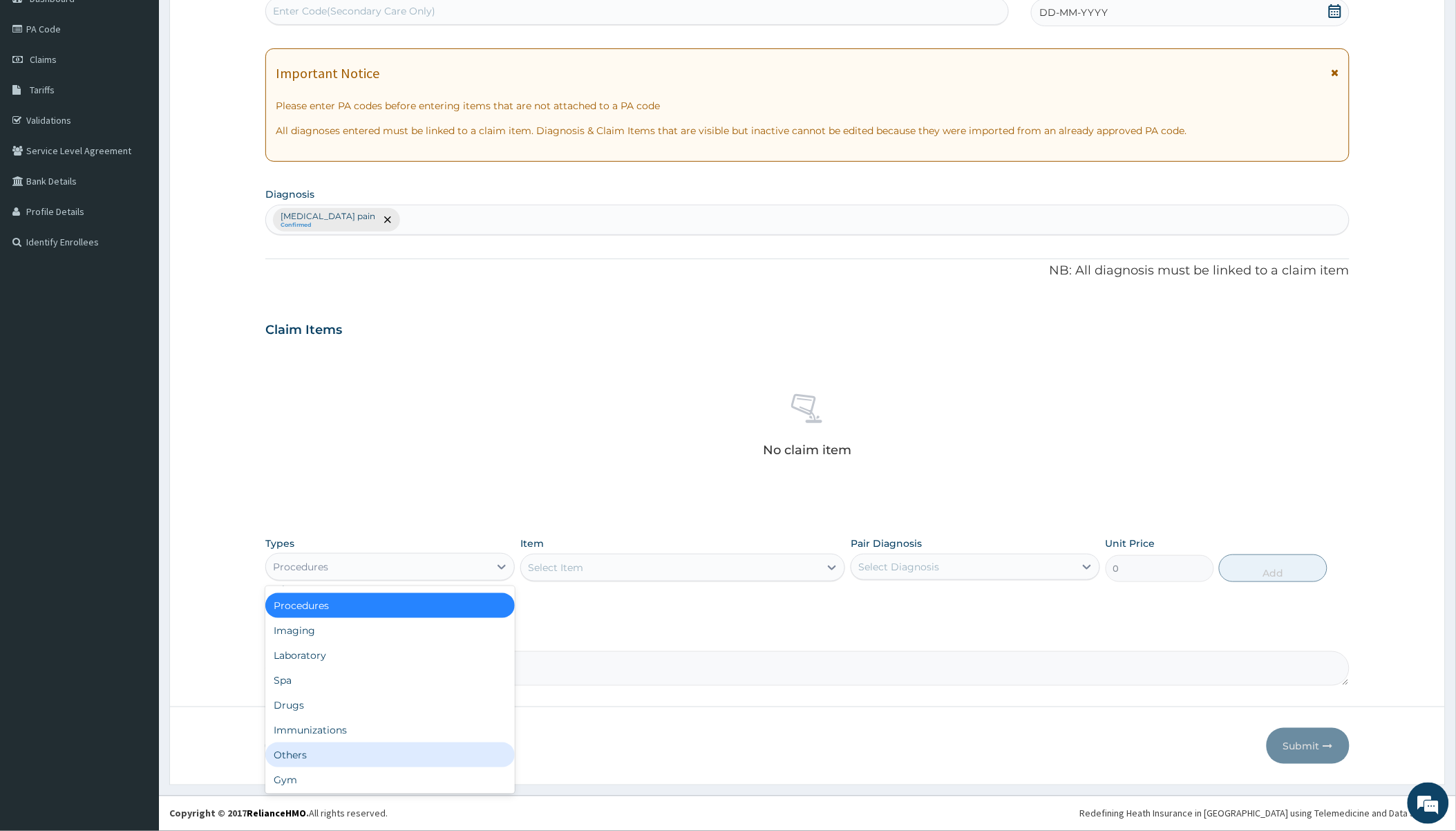
click at [349, 747] on div "Others" at bounding box center [390, 755] width 249 height 25
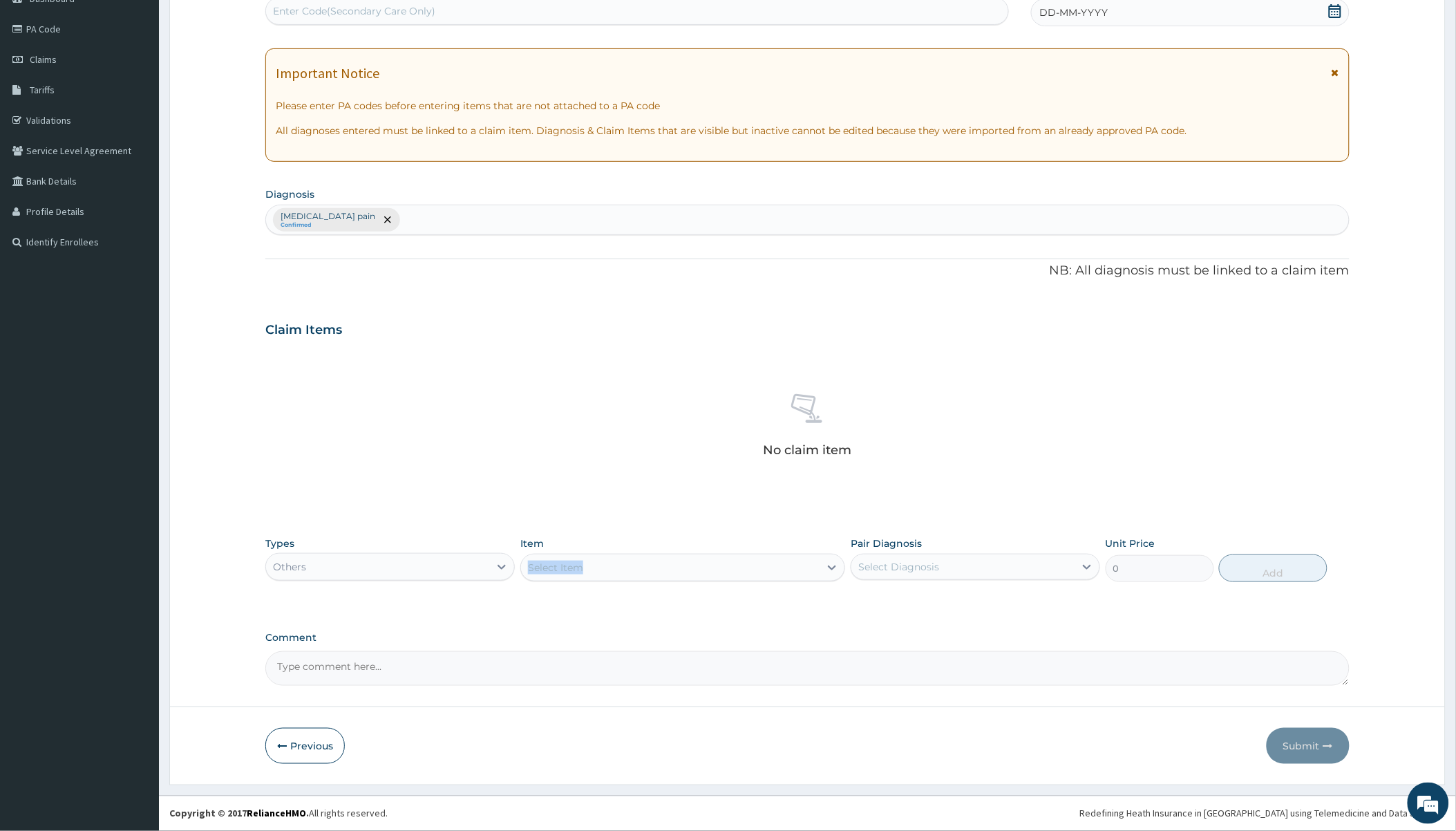
click at [602, 559] on div "Item Select Item" at bounding box center [683, 559] width 325 height 46
drag, startPoint x: 602, startPoint y: 559, endPoint x: 621, endPoint y: 583, distance: 30.6
click at [621, 583] on div "Types Others Item Select Item Pair Diagnosis Select Diagnosis Unit Price 0 Add" at bounding box center [807, 559] width 1084 height 60
click at [575, 570] on div "Select Item" at bounding box center [556, 568] width 56 height 14
paste input "General practitioner Consultation first outpatient consultation"
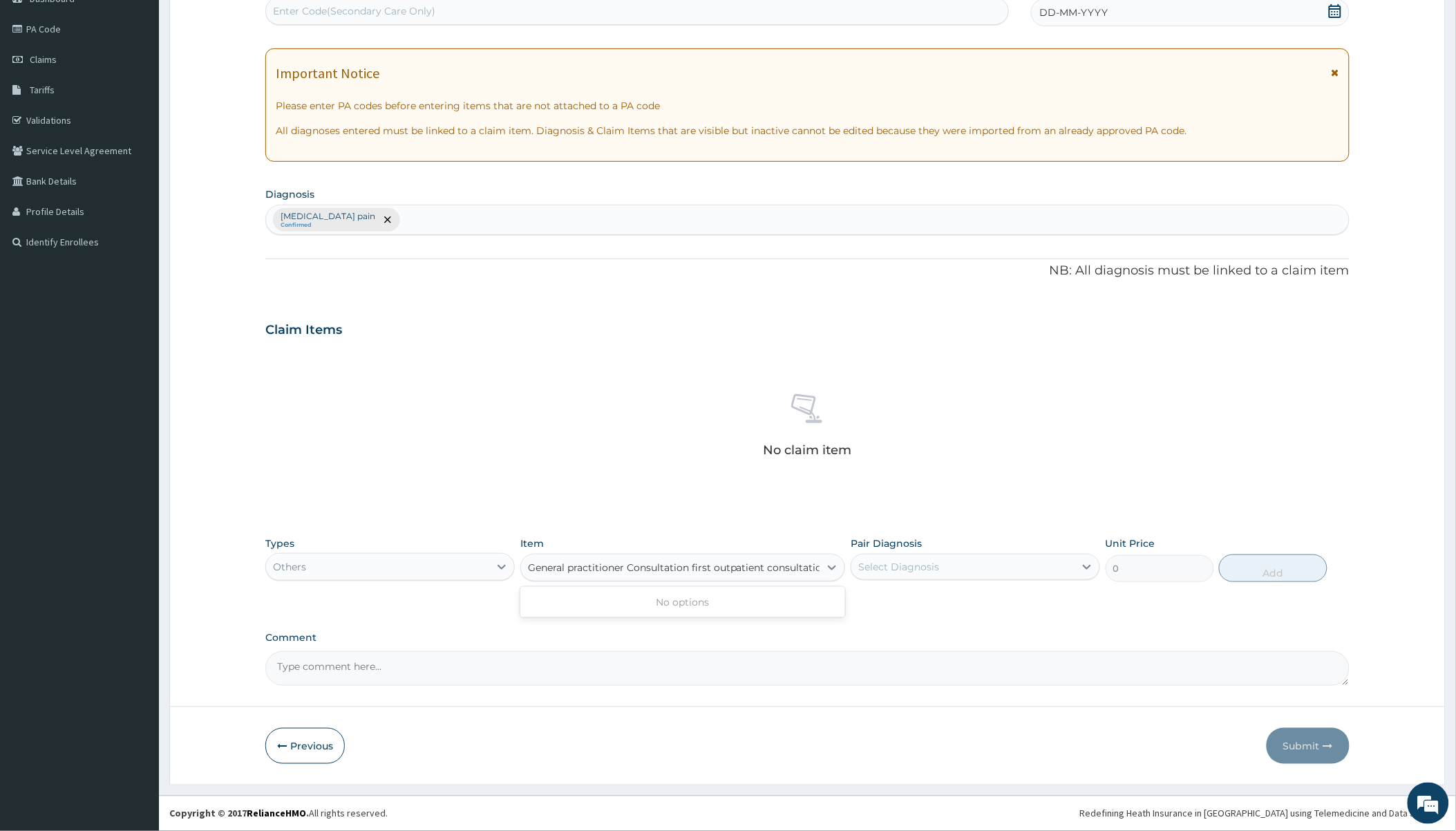
scroll to position [0, 7]
type input "General practitioner Consultation first outpatient consultation"
click at [952, 569] on div "Select Diagnosis" at bounding box center [963, 567] width 223 height 22
click at [634, 577] on div "Select Item" at bounding box center [670, 568] width 299 height 22
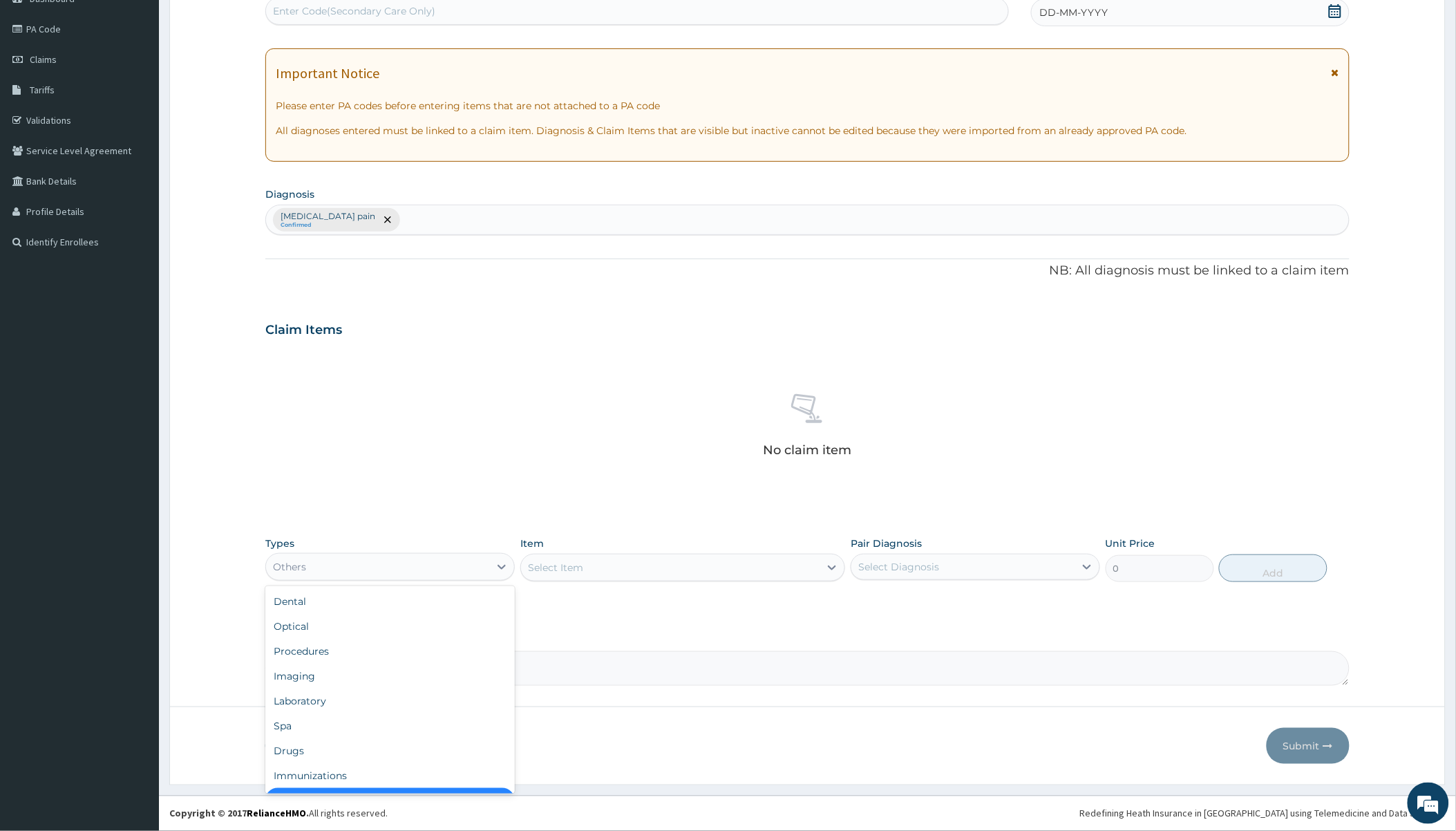
click at [413, 564] on div "Others" at bounding box center [377, 567] width 223 height 22
click at [399, 653] on div "Procedures" at bounding box center [390, 651] width 249 height 25
click at [662, 567] on div "Select Item" at bounding box center [683, 568] width 325 height 28
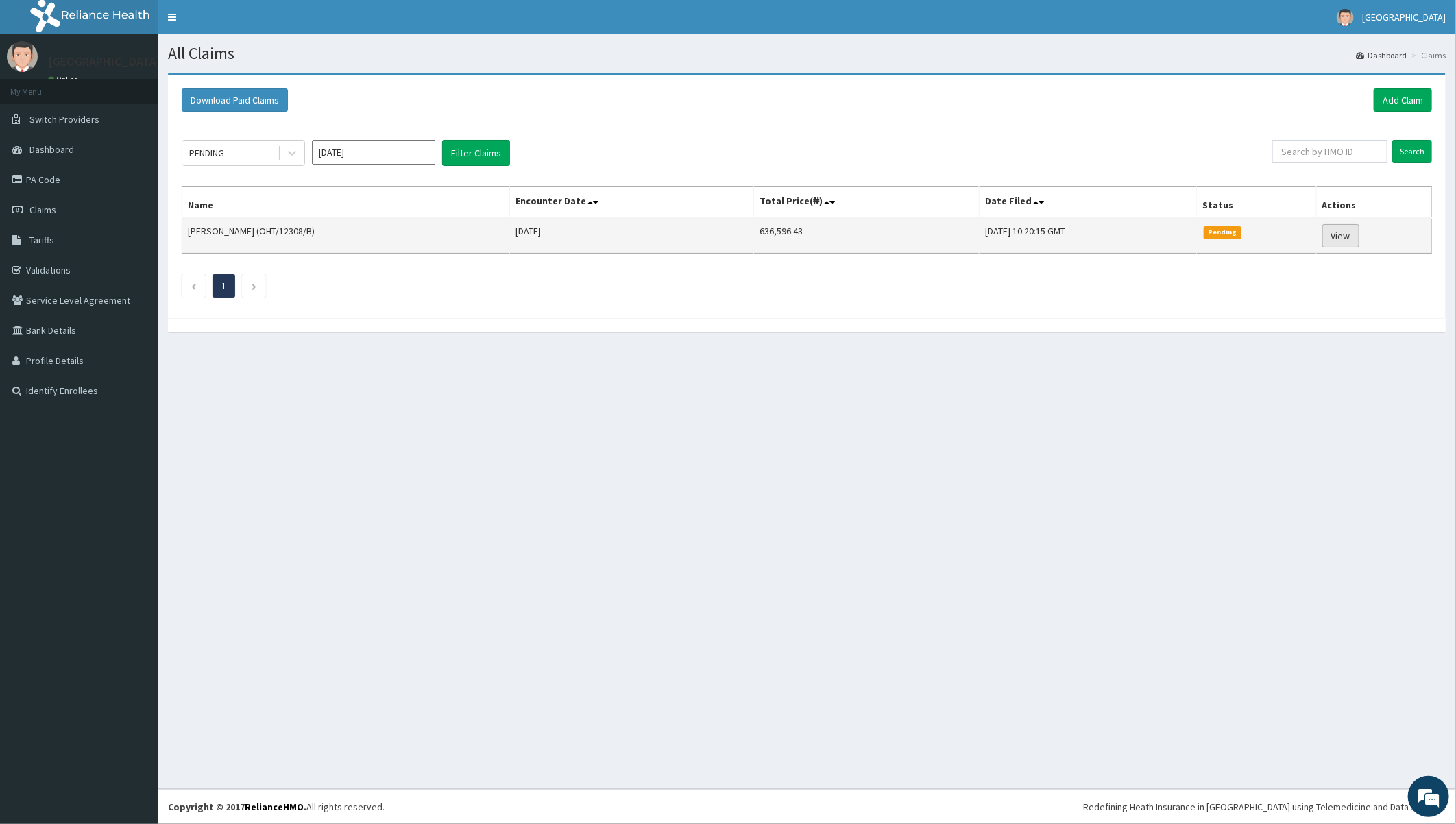
click at [1349, 233] on link "View" at bounding box center [1341, 236] width 37 height 23
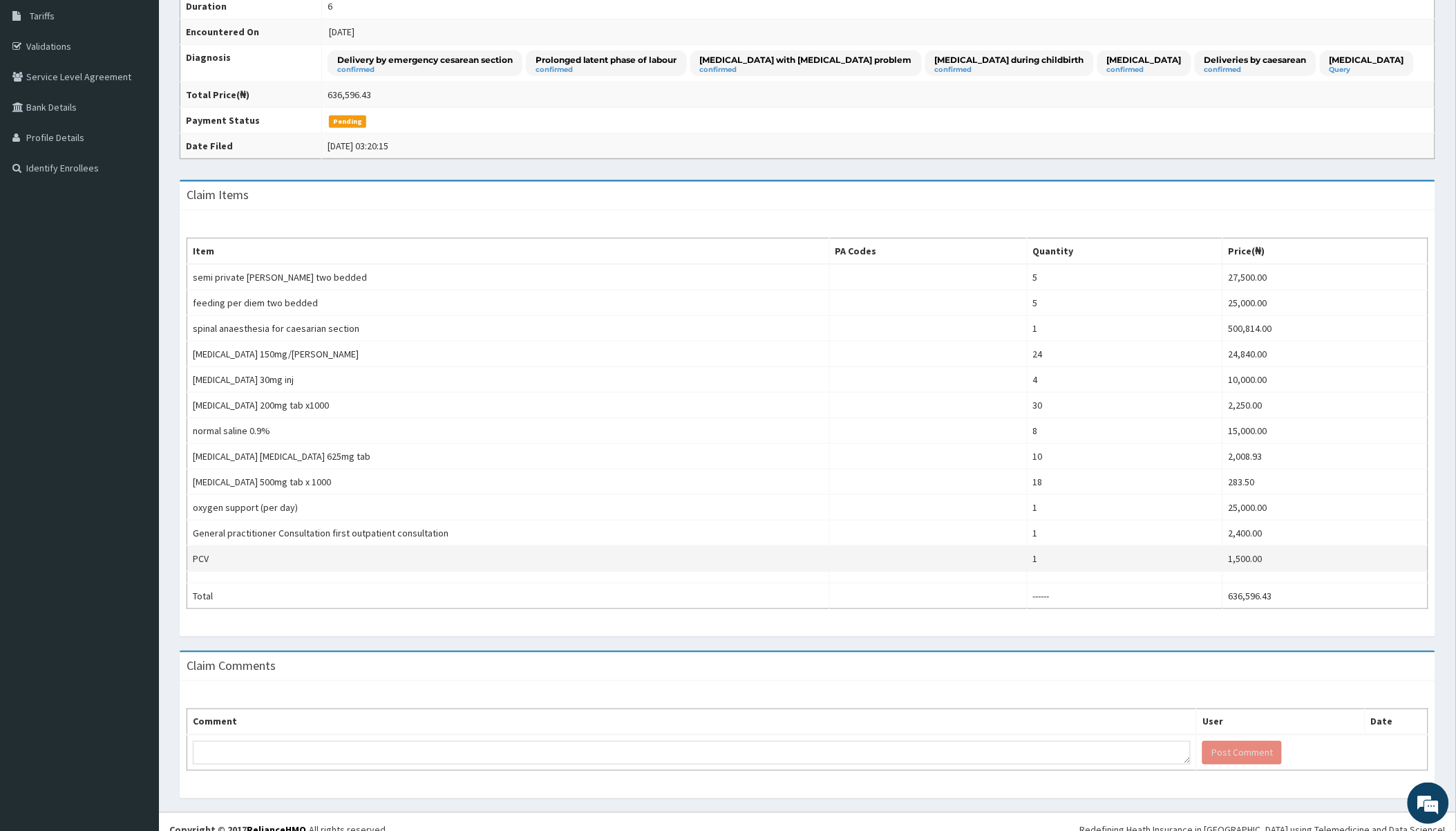
scroll to position [244, 0]
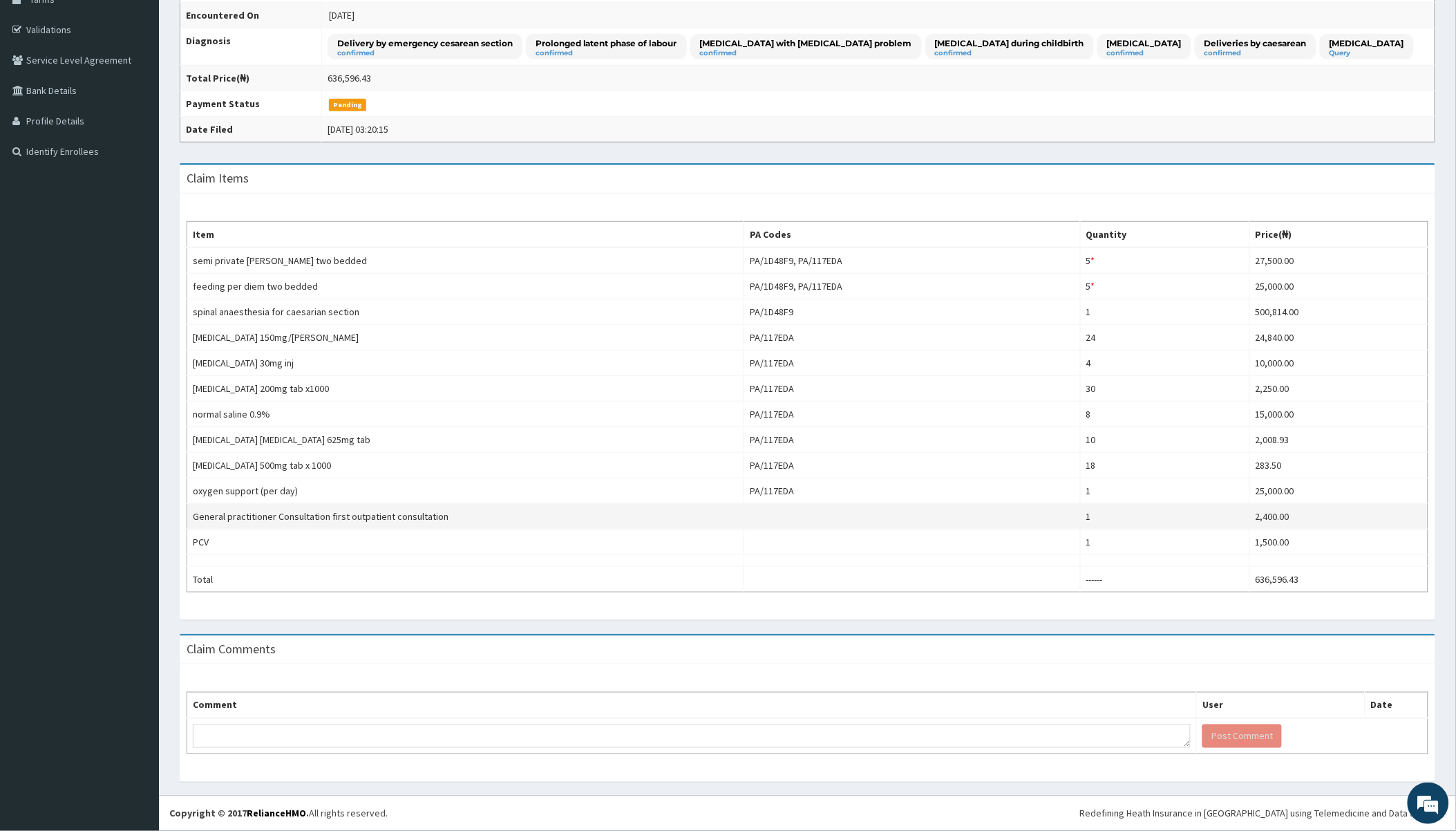
click at [196, 516] on td "General practitioner Consultation first outpatient consultation" at bounding box center [466, 516] width 557 height 26
drag, startPoint x: 196, startPoint y: 516, endPoint x: 425, endPoint y: 519, distance: 229.0
click at [425, 519] on td "General practitioner Consultation first outpatient consultation" at bounding box center [466, 516] width 557 height 26
copy td "General practitioner Consultation first outpatient consultation"
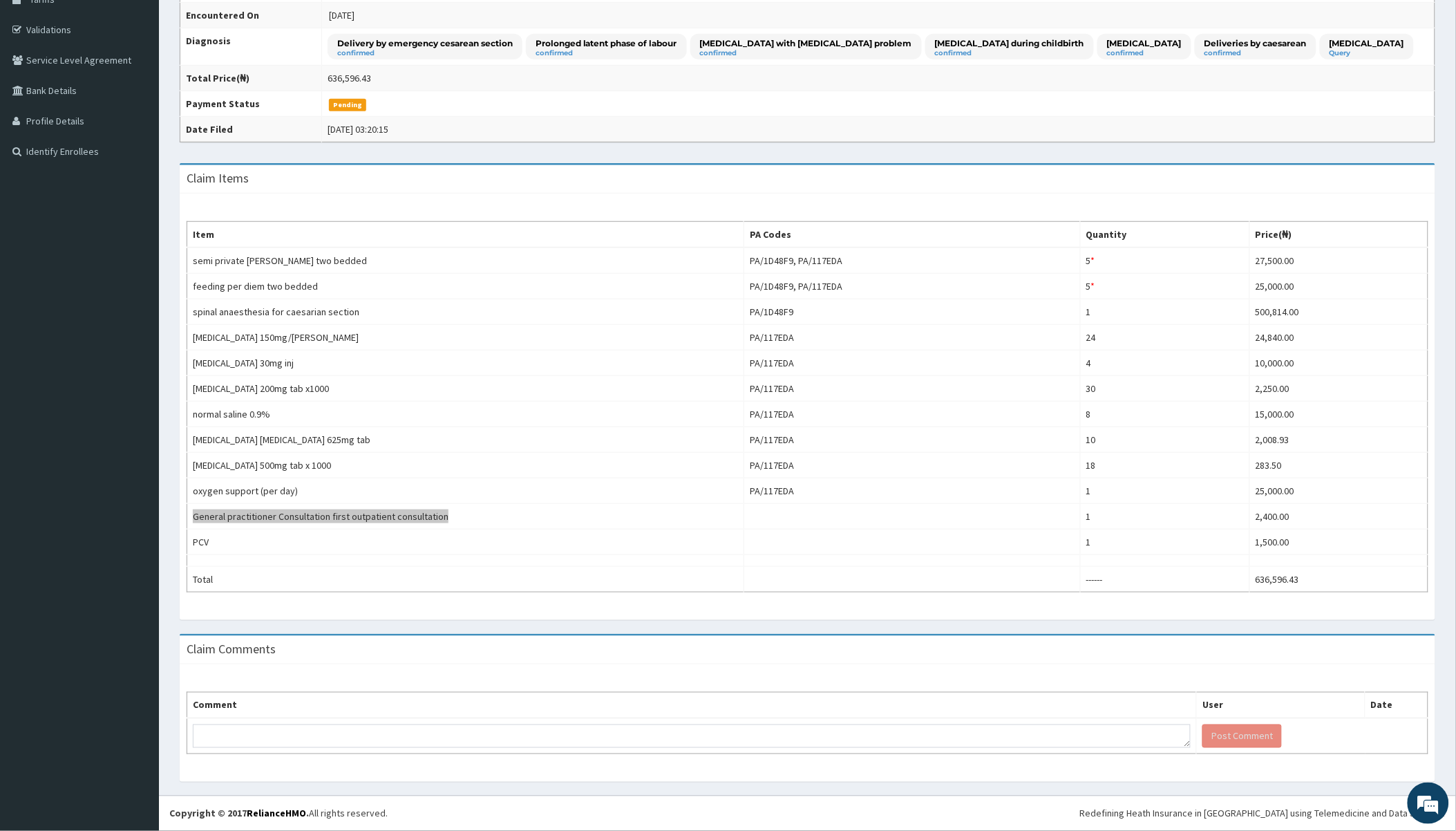
scroll to position [0, 0]
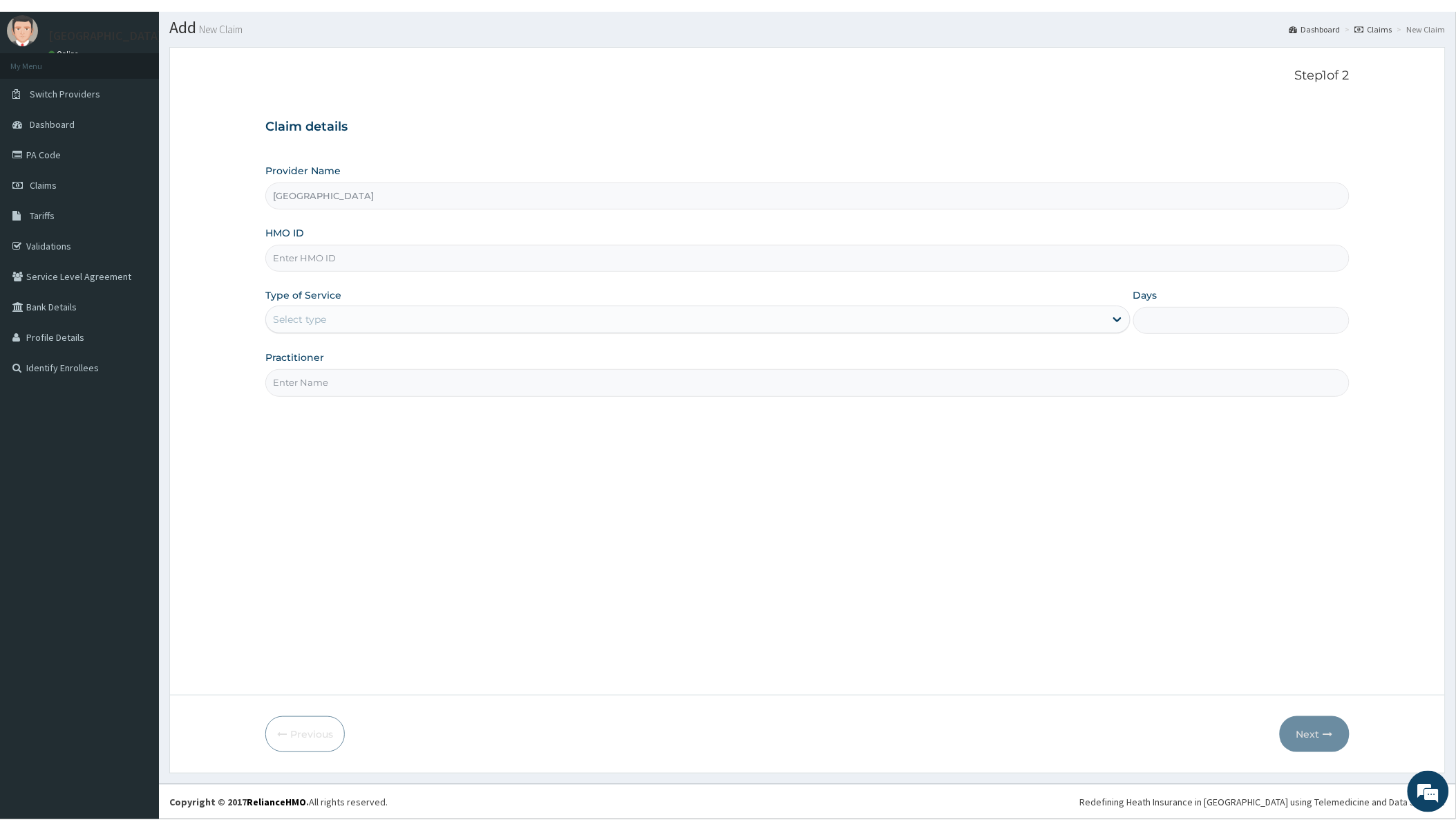
scroll to position [32, 0]
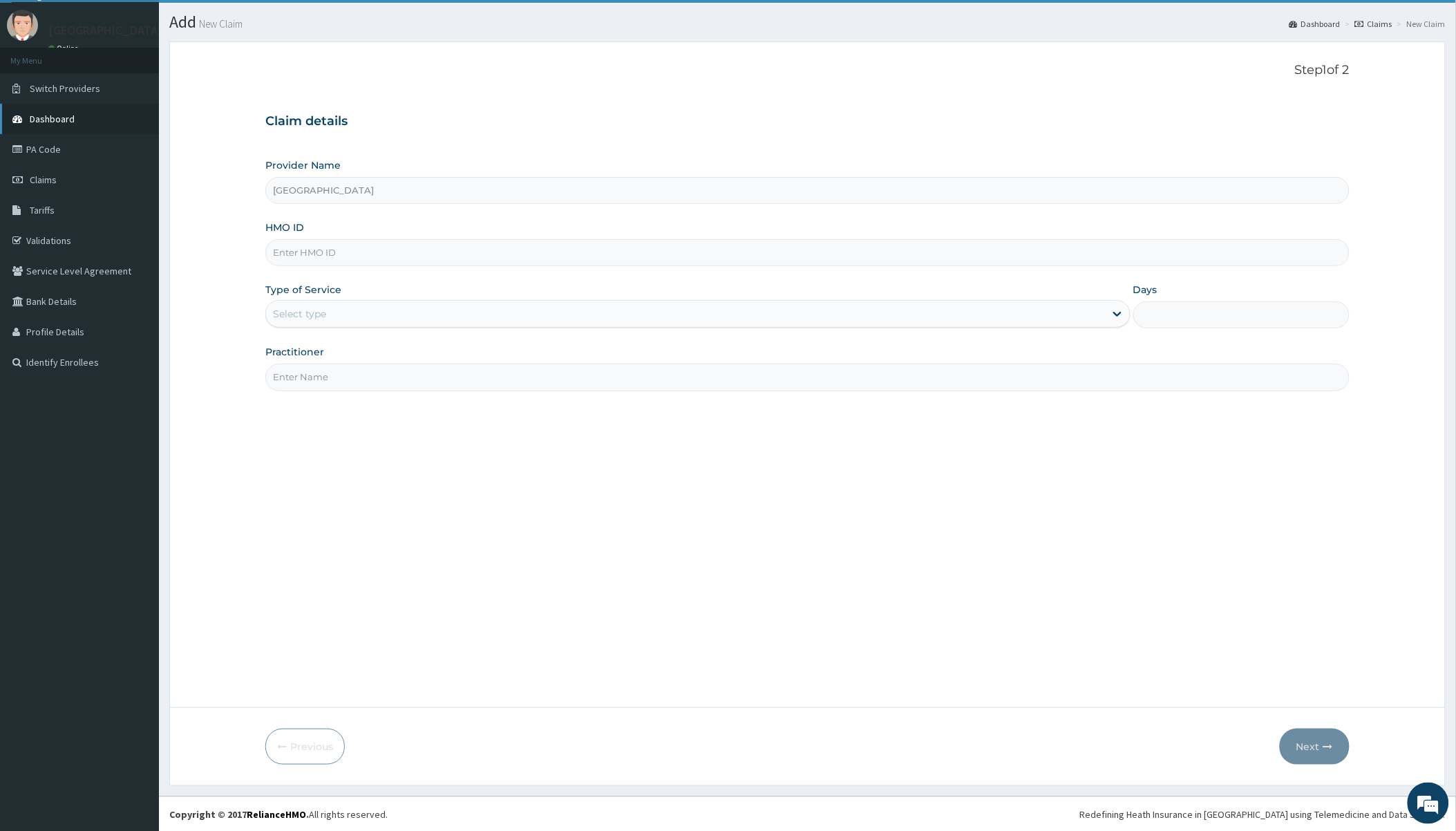
click at [56, 115] on span "Dashboard" at bounding box center [52, 119] width 45 height 13
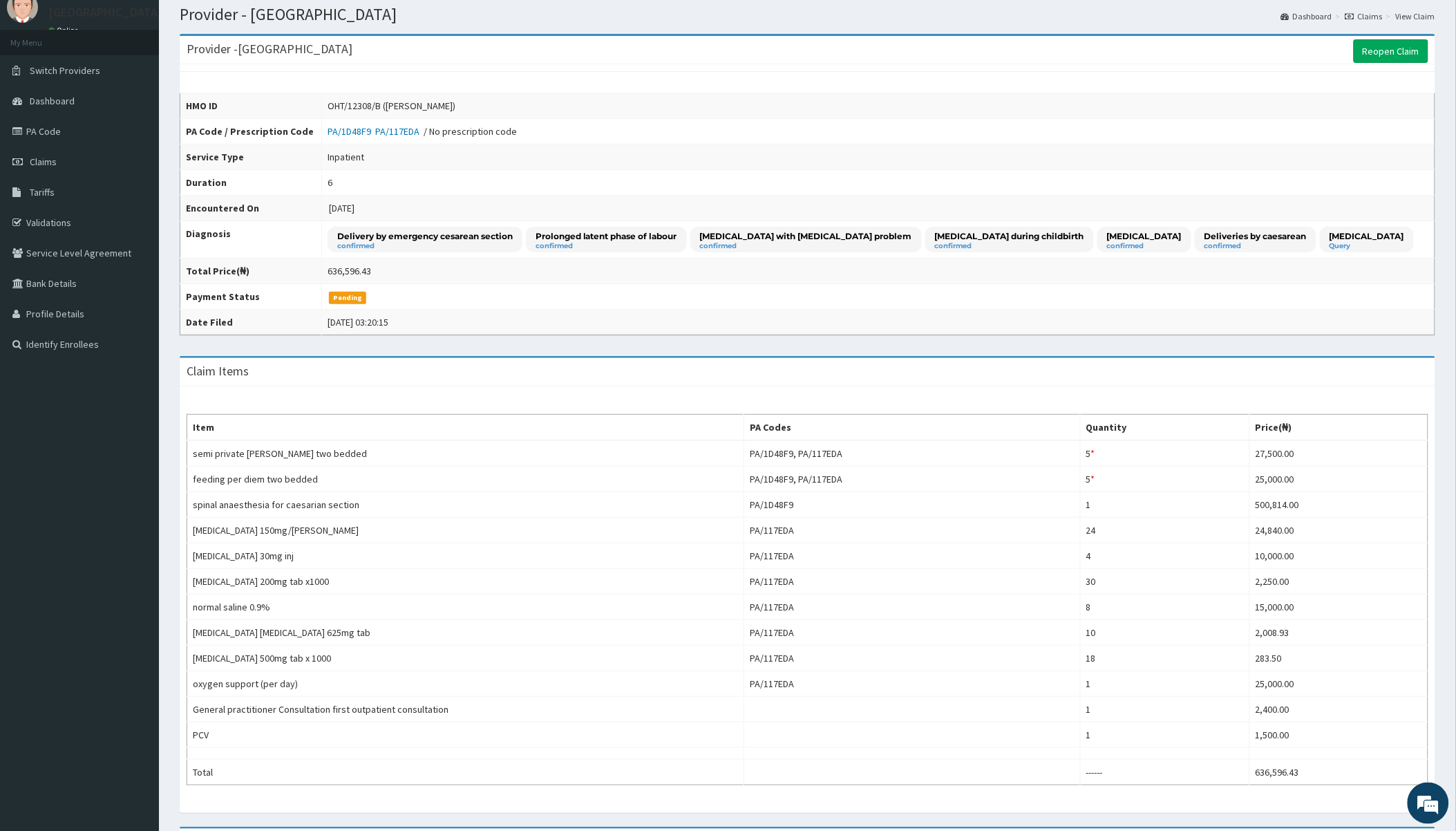
scroll to position [14, 0]
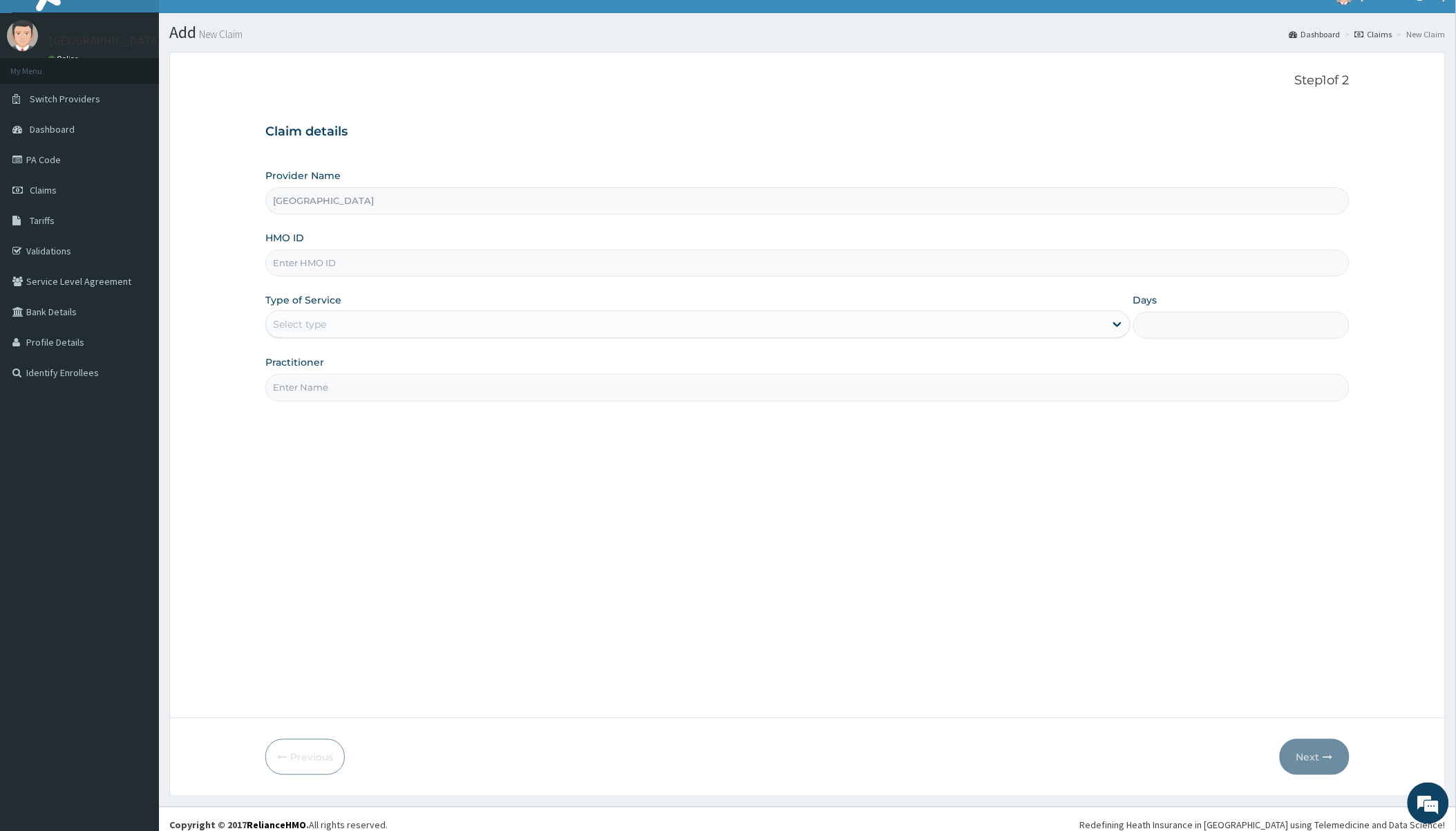
scroll to position [32, 0]
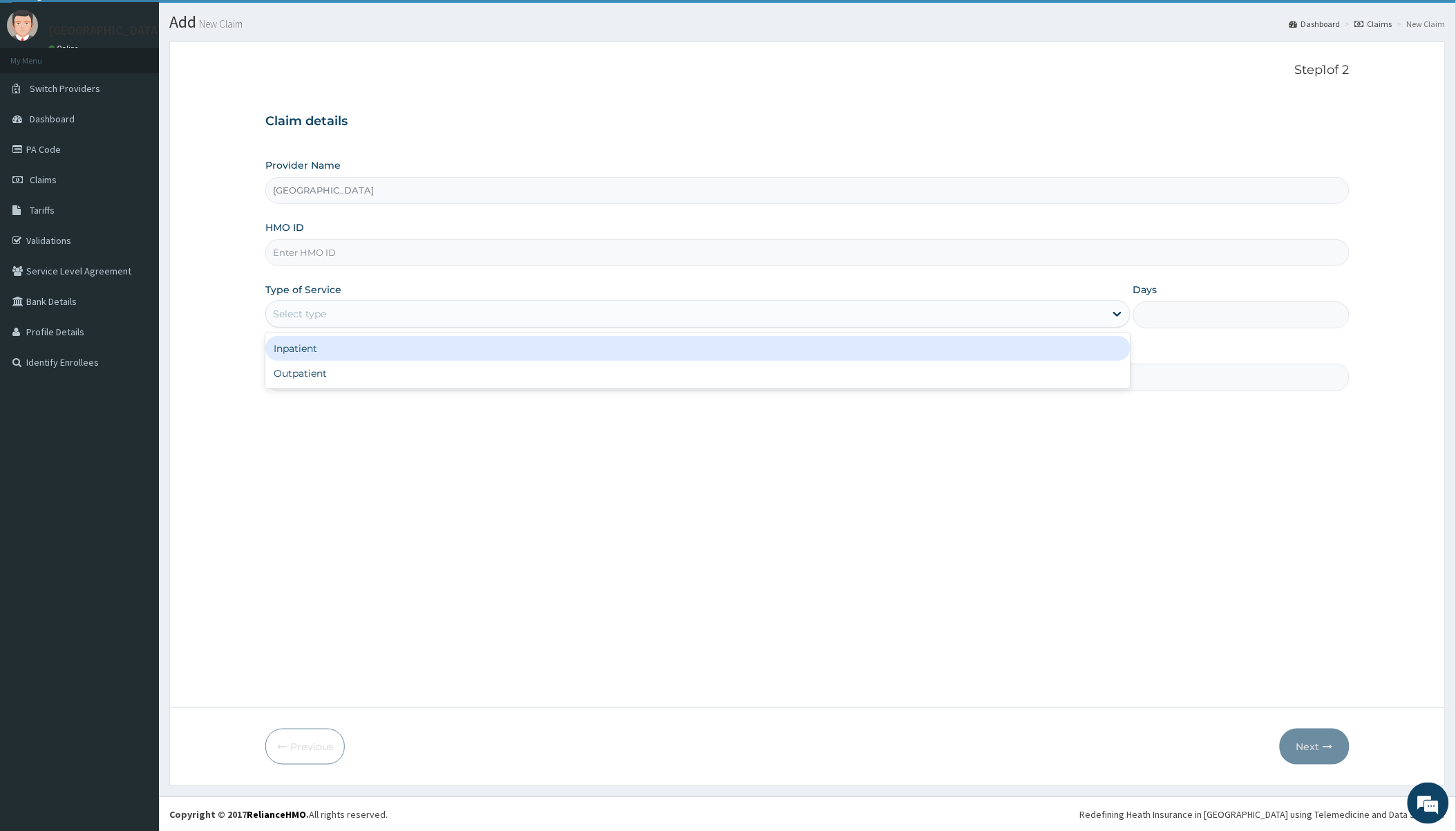
click at [367, 300] on div "Select type" at bounding box center [697, 314] width 865 height 28
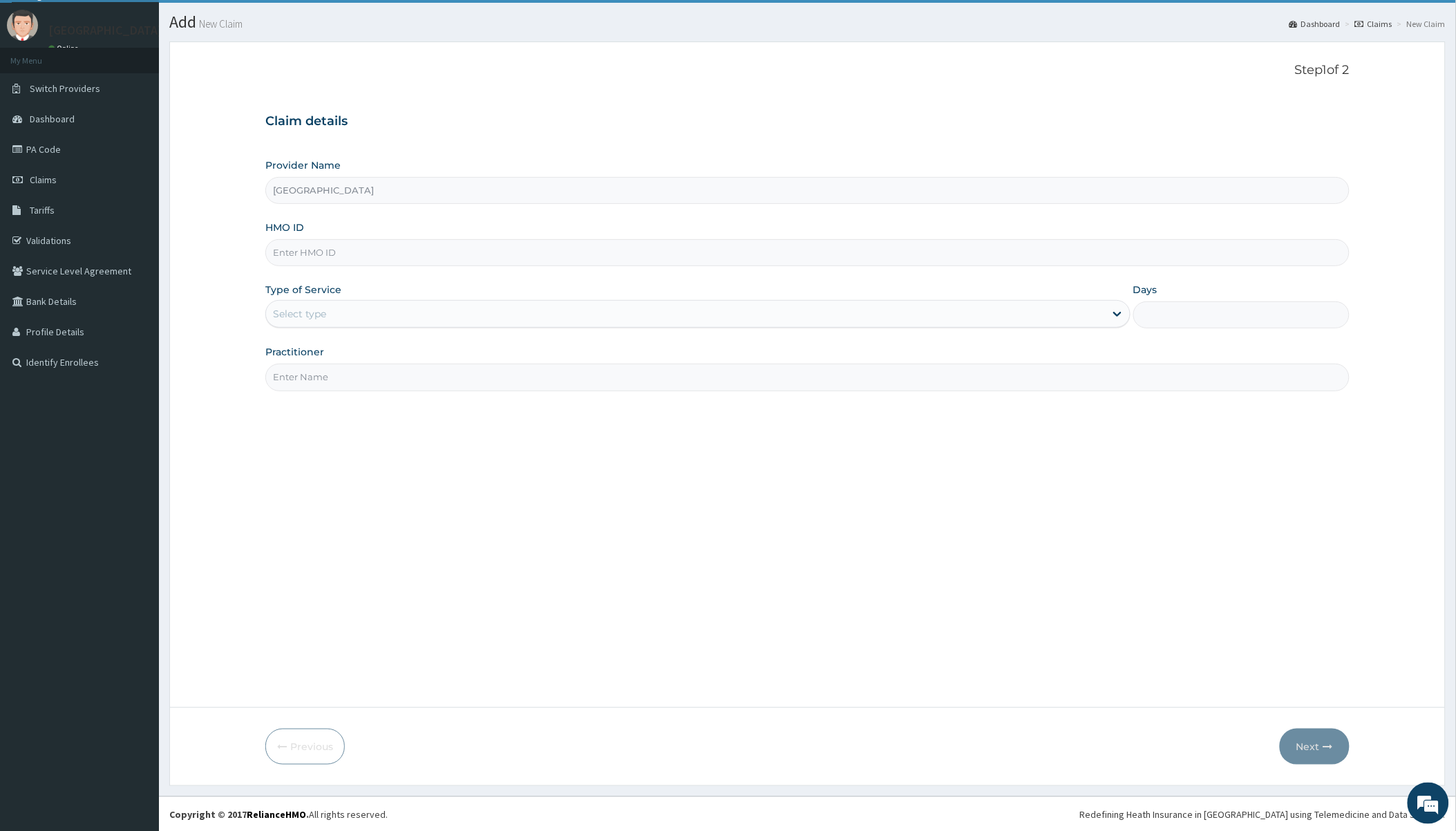
click at [383, 251] on input "HMO ID" at bounding box center [807, 252] width 1084 height 27
paste input "PFM/10237/C"
type input "PFM/10237/C"
click at [368, 316] on div "Select type" at bounding box center [685, 314] width 838 height 22
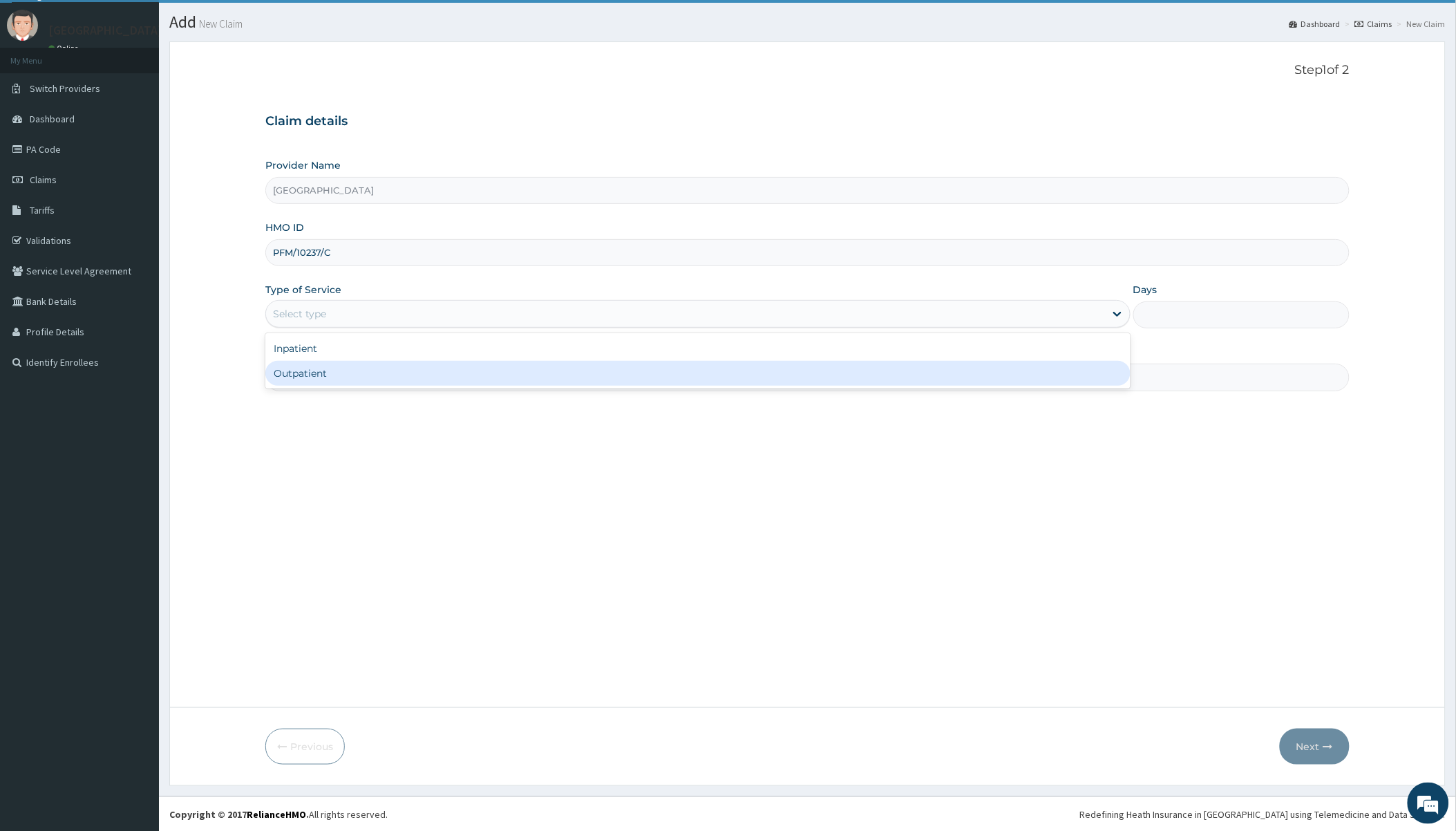
click at [342, 375] on div "Outpatient" at bounding box center [697, 373] width 865 height 25
type input "1"
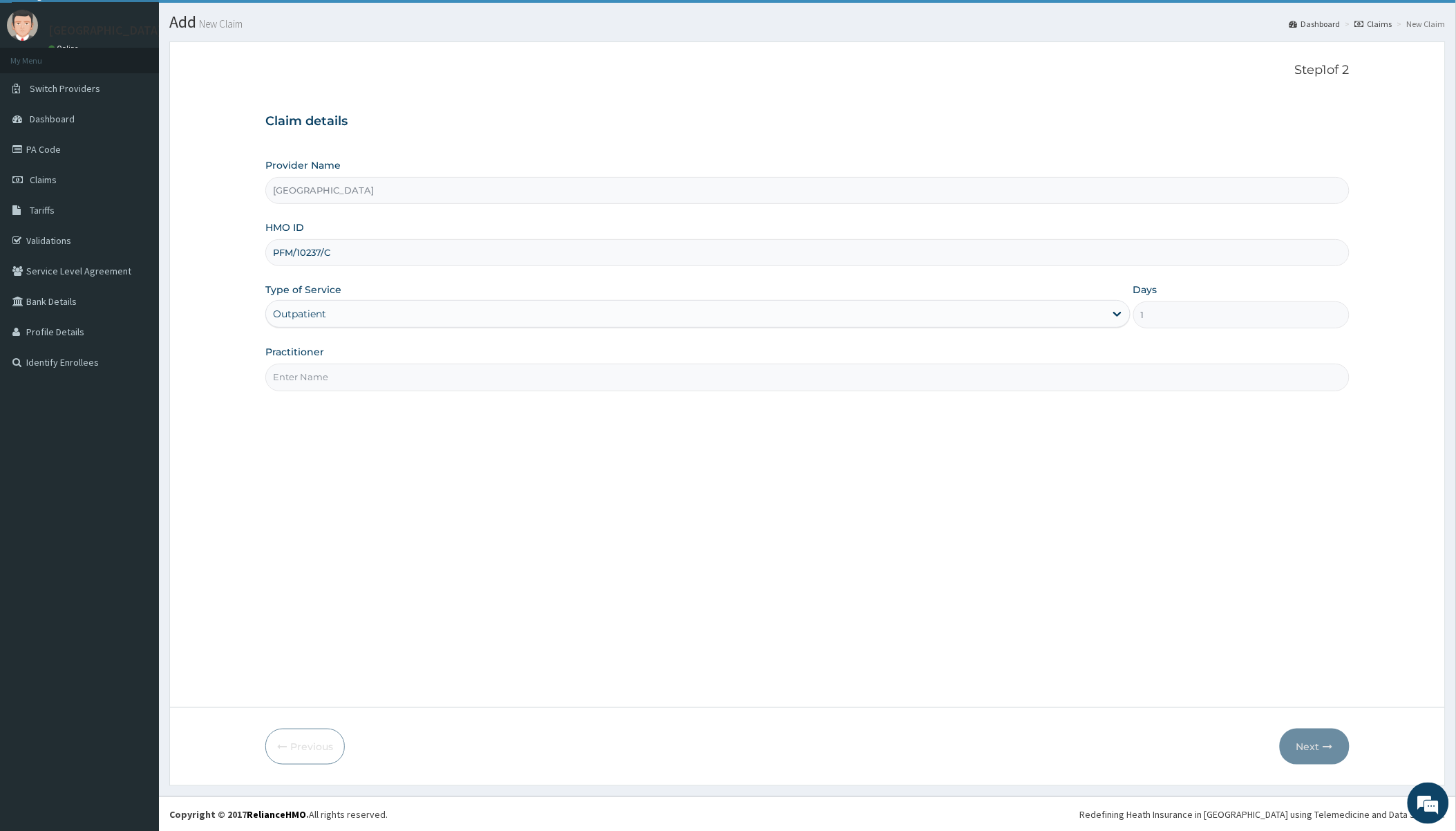
click at [342, 375] on input "Practitioner" at bounding box center [807, 377] width 1084 height 27
type input "[PERSON_NAME]"
drag, startPoint x: 1303, startPoint y: 751, endPoint x: 1296, endPoint y: 751, distance: 7.0
click at [1296, 751] on button "Next" at bounding box center [1315, 747] width 69 height 36
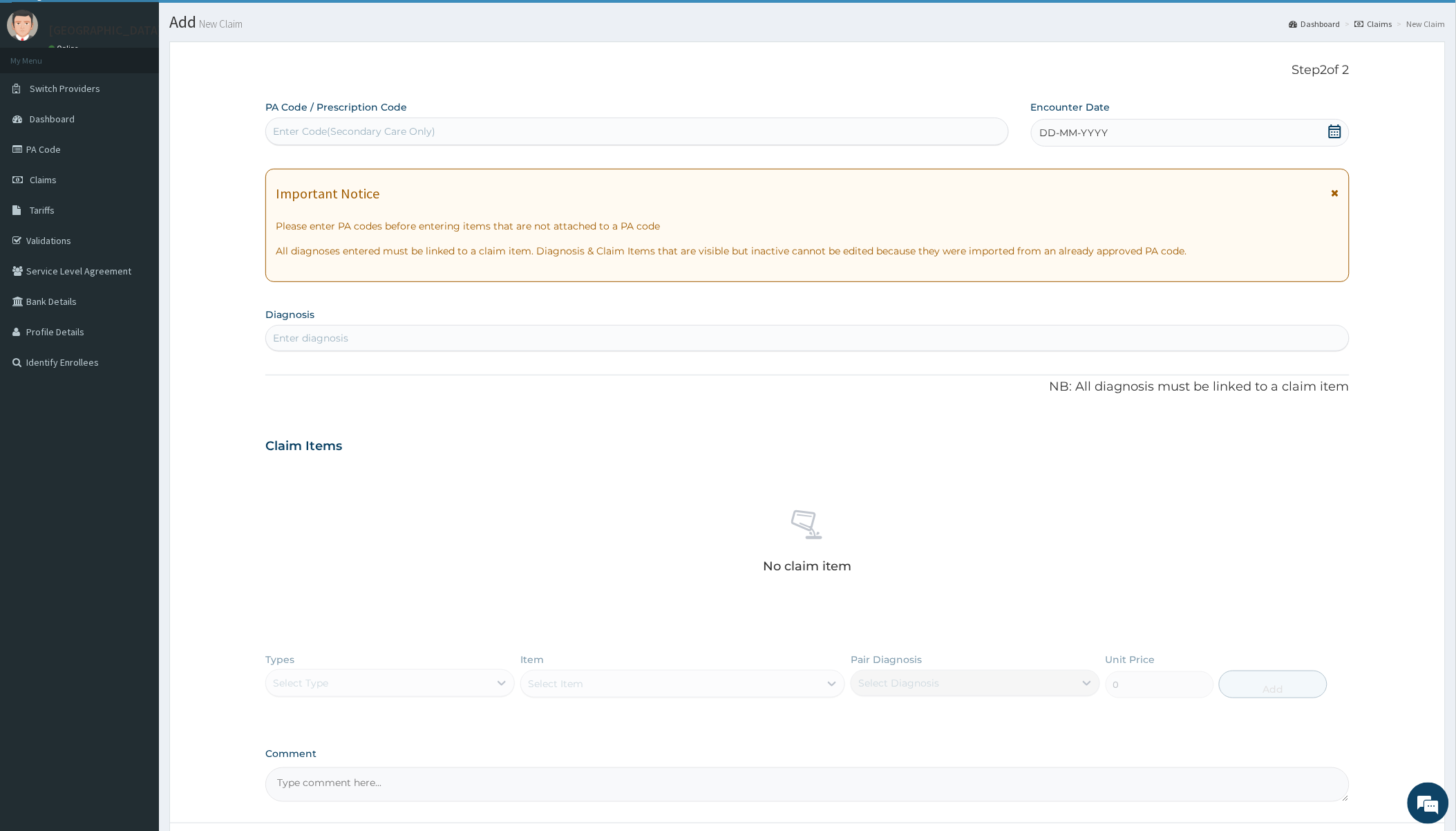
click at [417, 336] on div "Enter diagnosis" at bounding box center [807, 338] width 1082 height 22
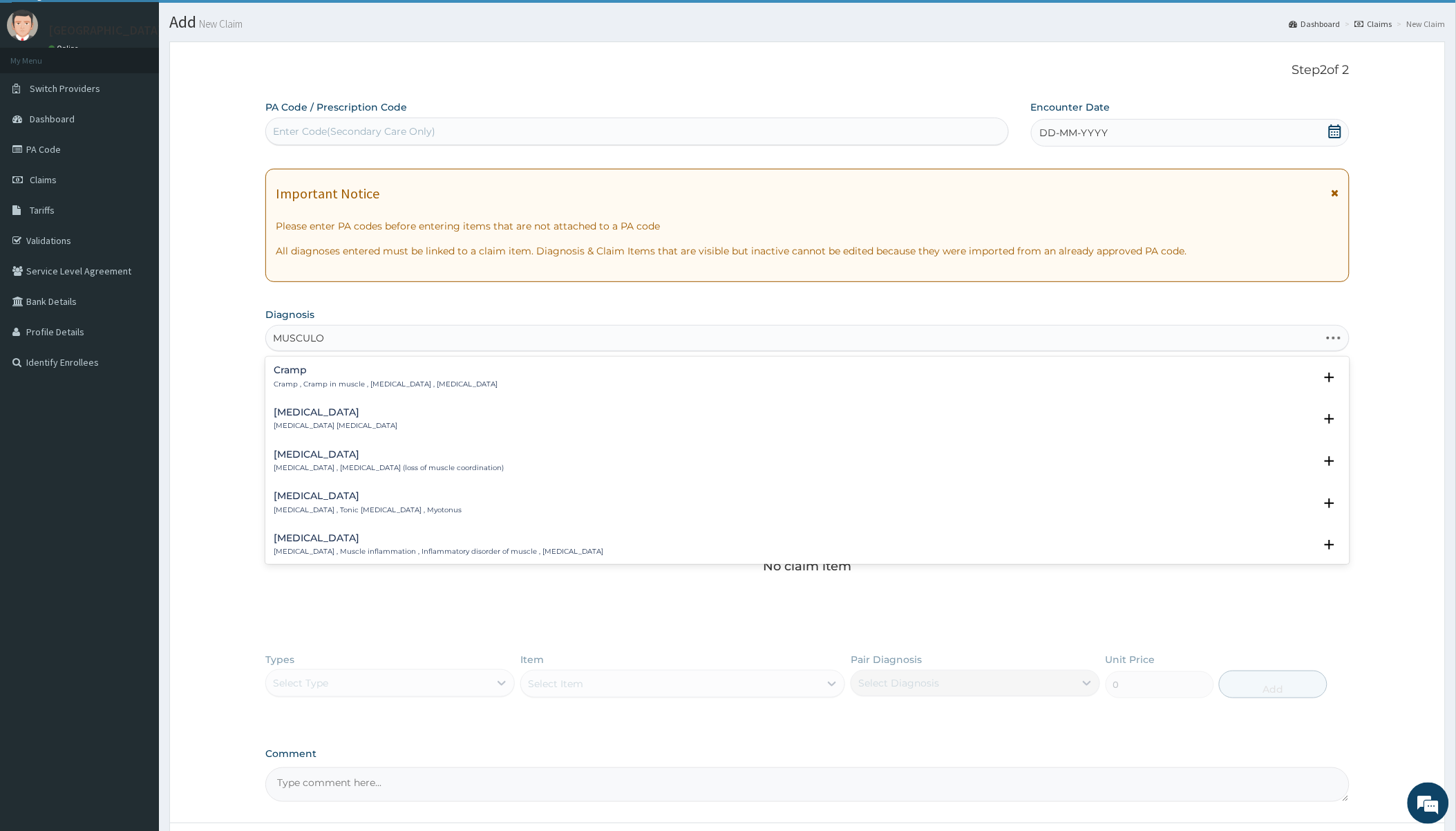
type input "MUSCULOS"
click at [354, 422] on p "[MEDICAL_DATA] pain , Rheumatic pain" at bounding box center [345, 426] width 142 height 10
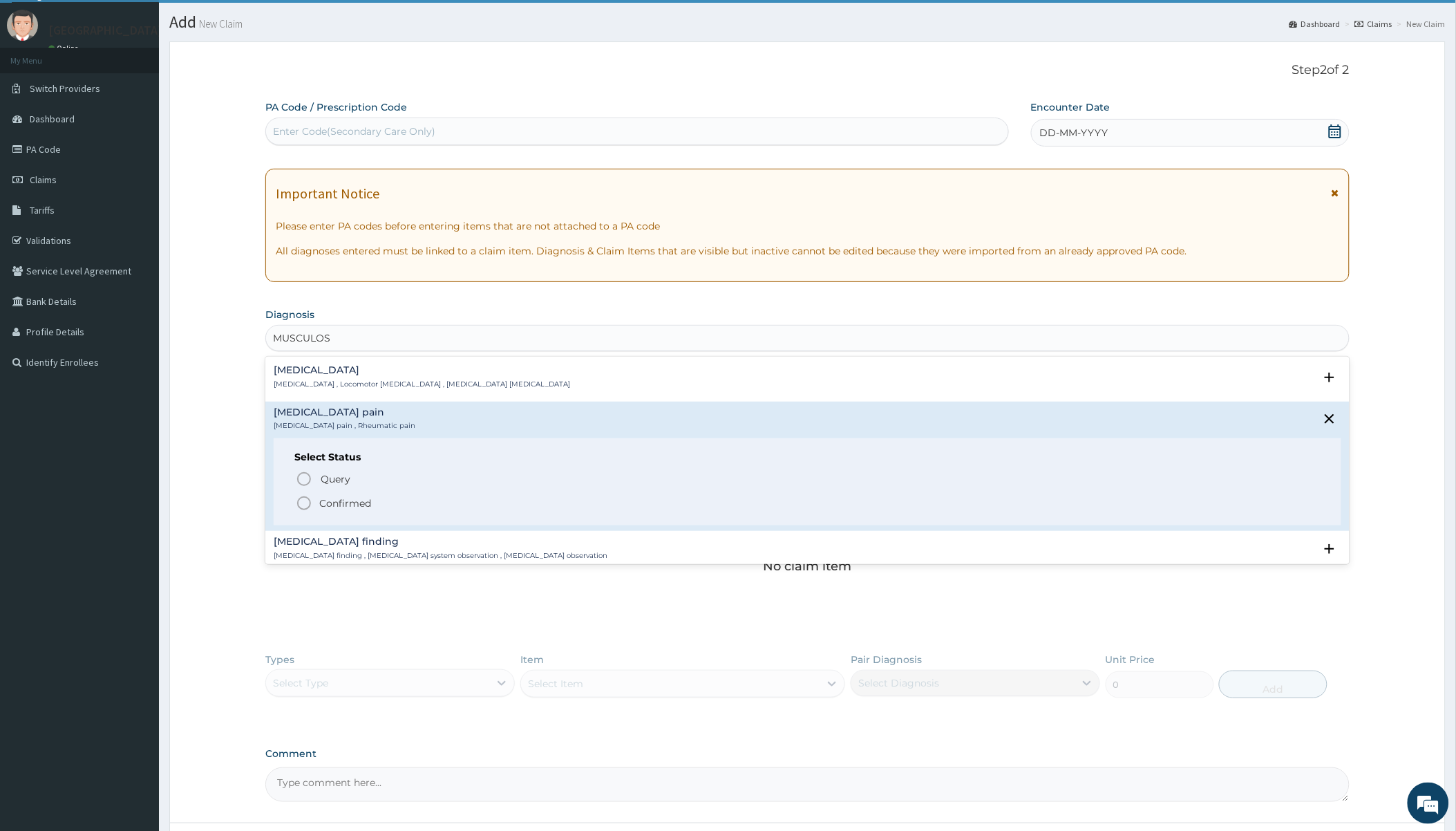
click at [354, 504] on p "Confirmed" at bounding box center [345, 503] width 52 height 14
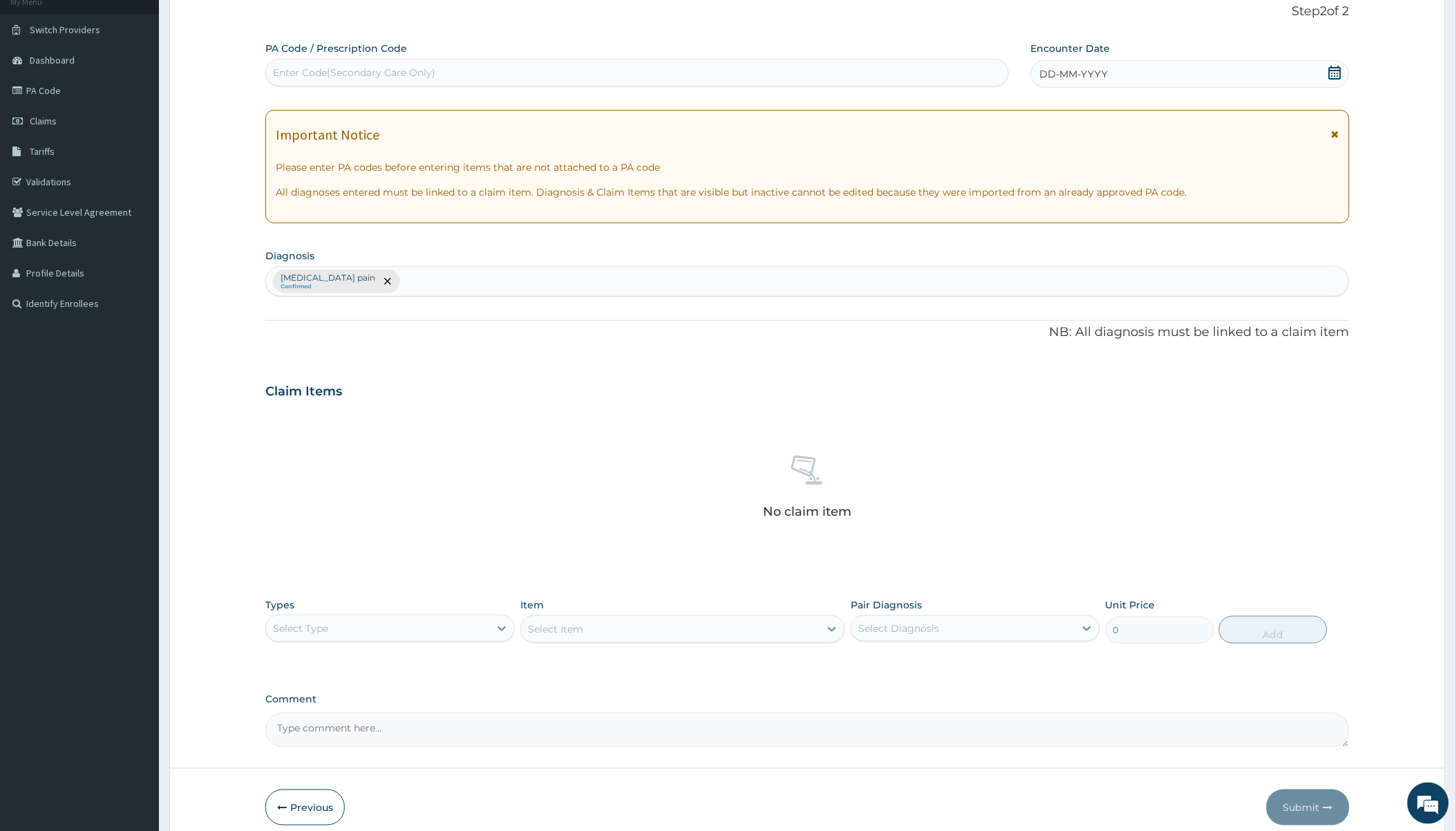
scroll to position [152, 0]
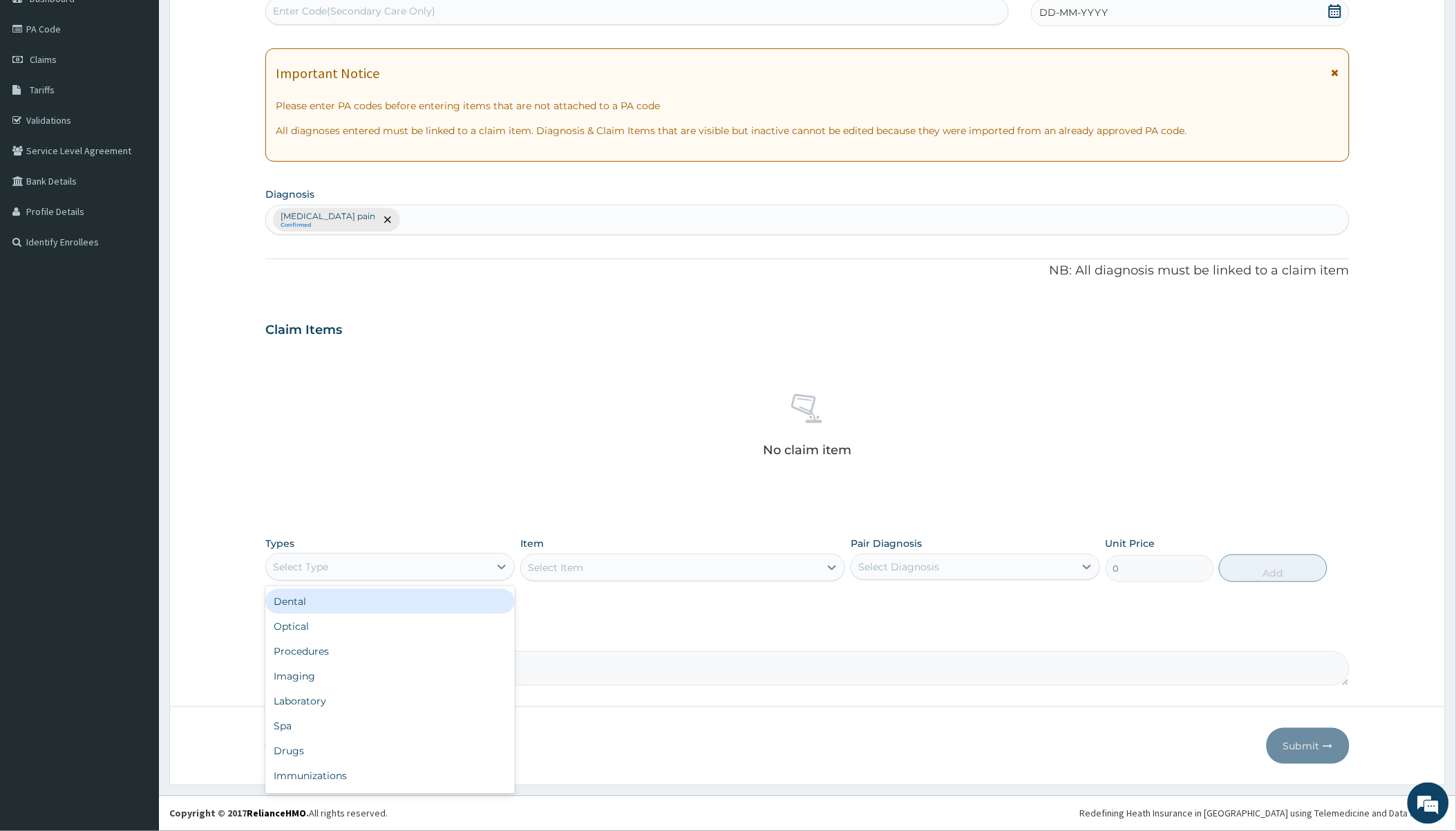
click at [388, 567] on div "Select Type" at bounding box center [377, 567] width 223 height 22
click at [335, 645] on div "Procedures" at bounding box center [390, 651] width 249 height 25
click at [641, 565] on div "Select Item" at bounding box center [670, 568] width 299 height 22
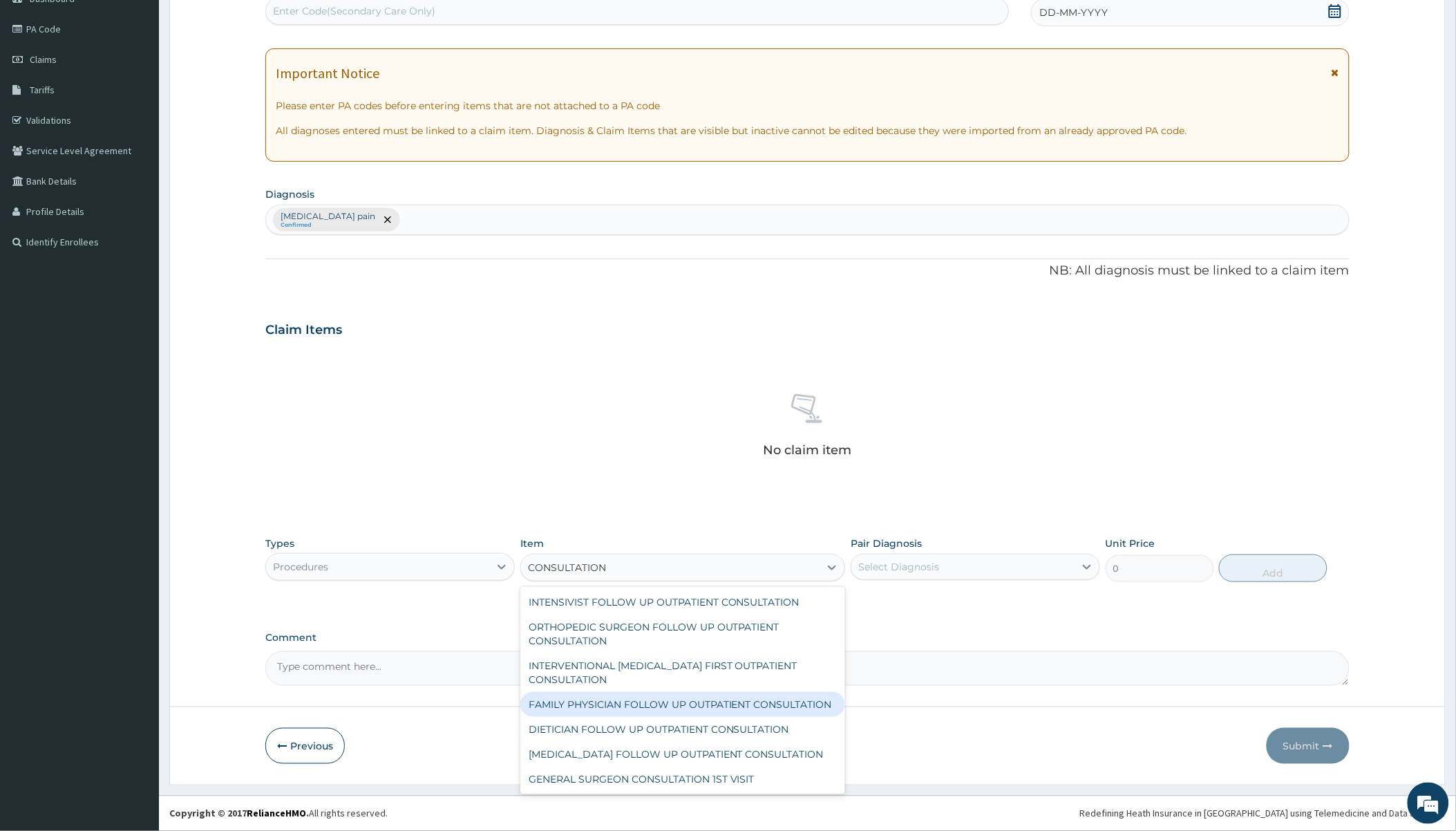
scroll to position [76, 0]
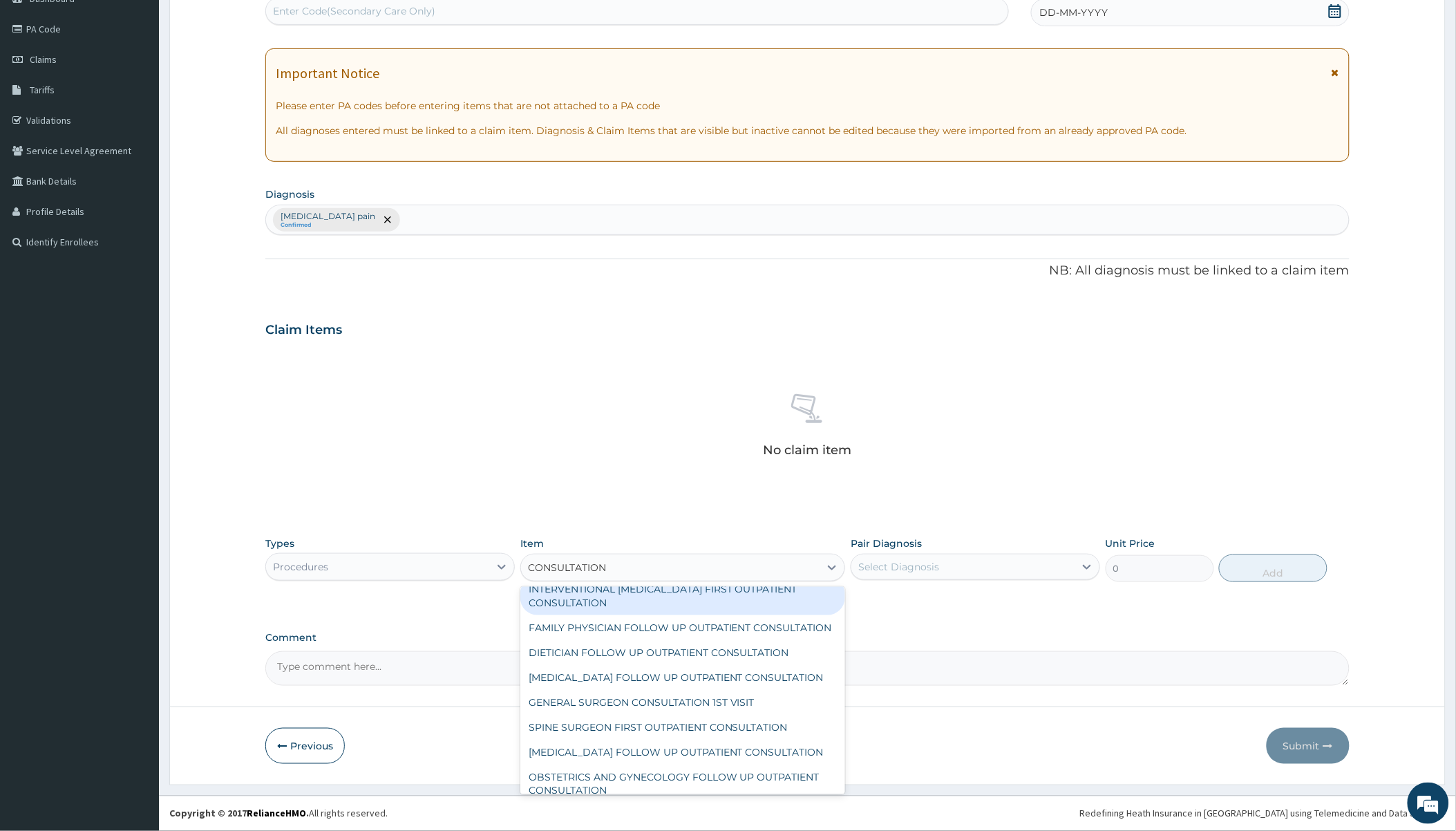
click at [570, 570] on input "CONSULTATION" at bounding box center [567, 568] width 78 height 14
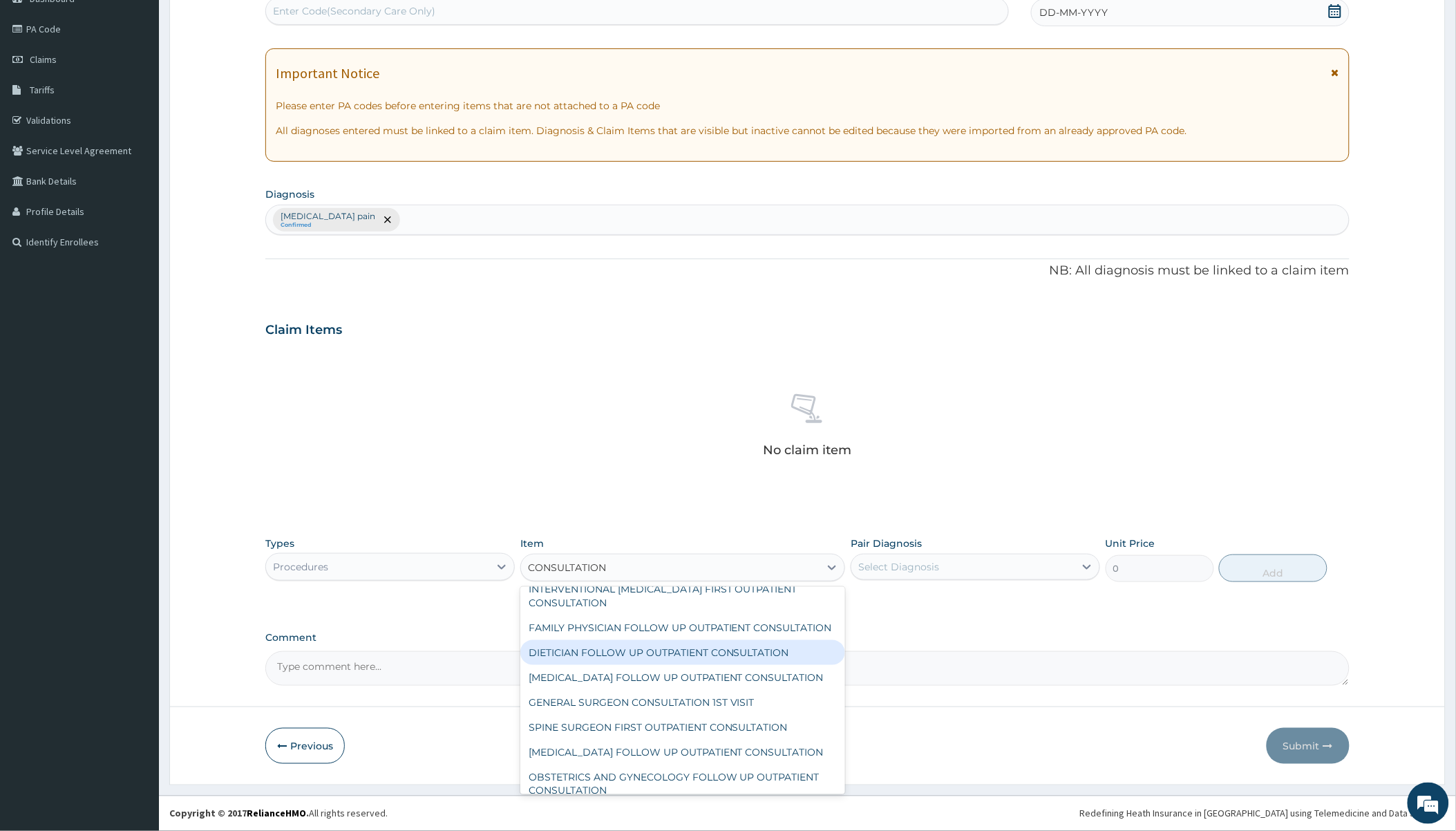
type input "CONSULTATION"
click at [926, 636] on label "Comment" at bounding box center [807, 637] width 1084 height 12
click at [926, 651] on textarea "Comment" at bounding box center [807, 668] width 1084 height 35
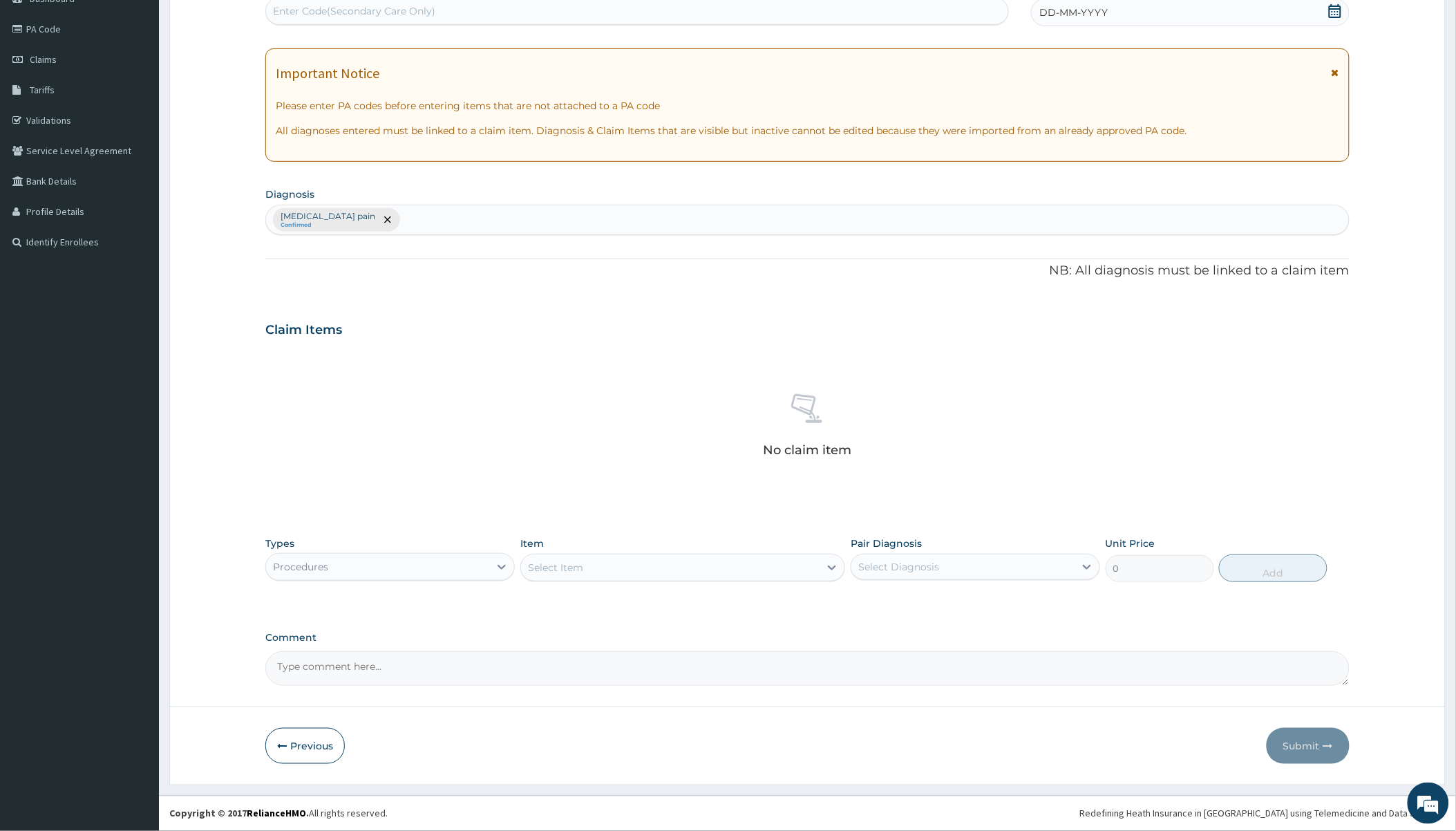
click at [626, 568] on div "Select Item" at bounding box center [670, 568] width 299 height 22
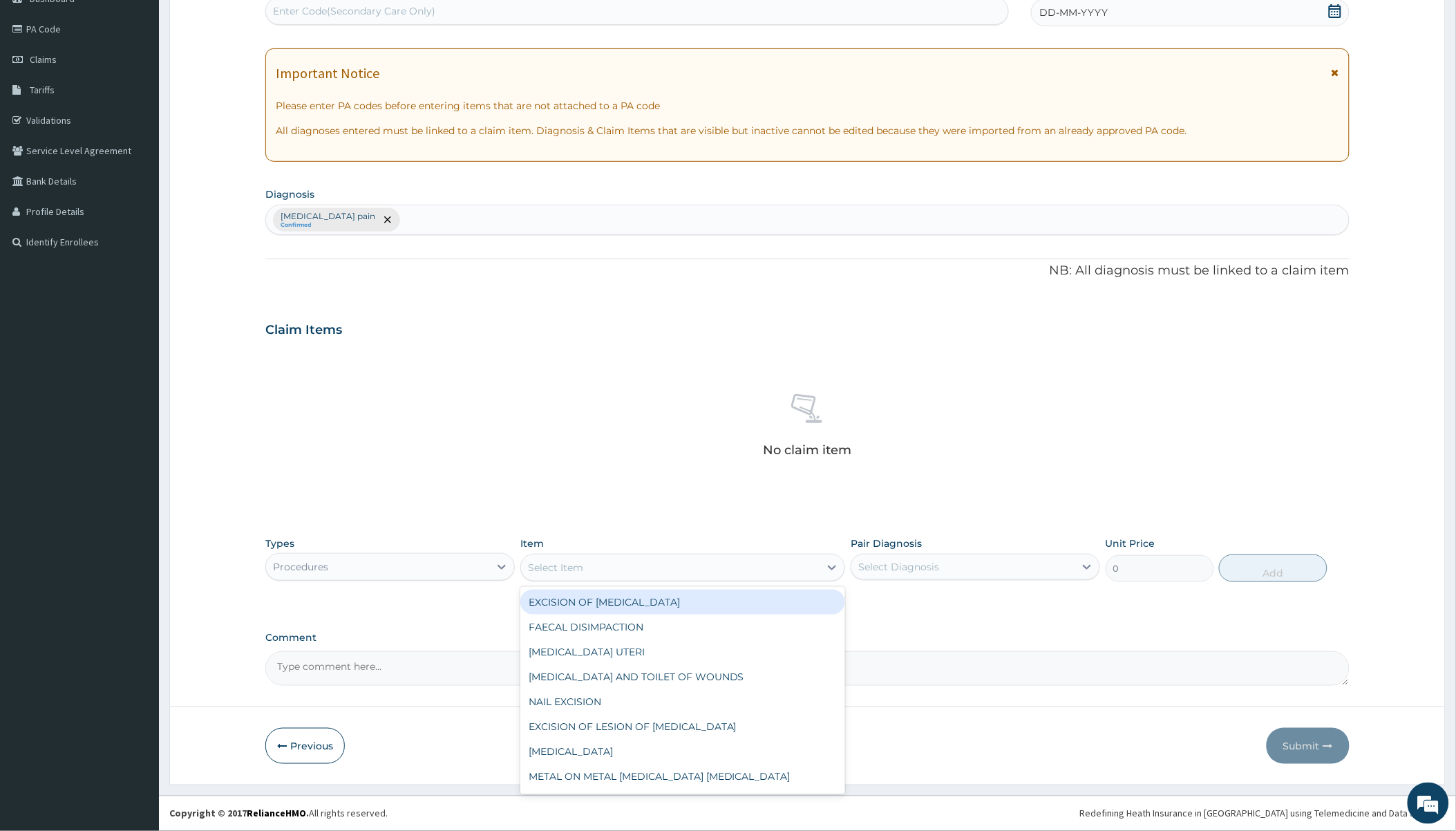
paste input "CONSULTATION"
type input "CONSULTATION"
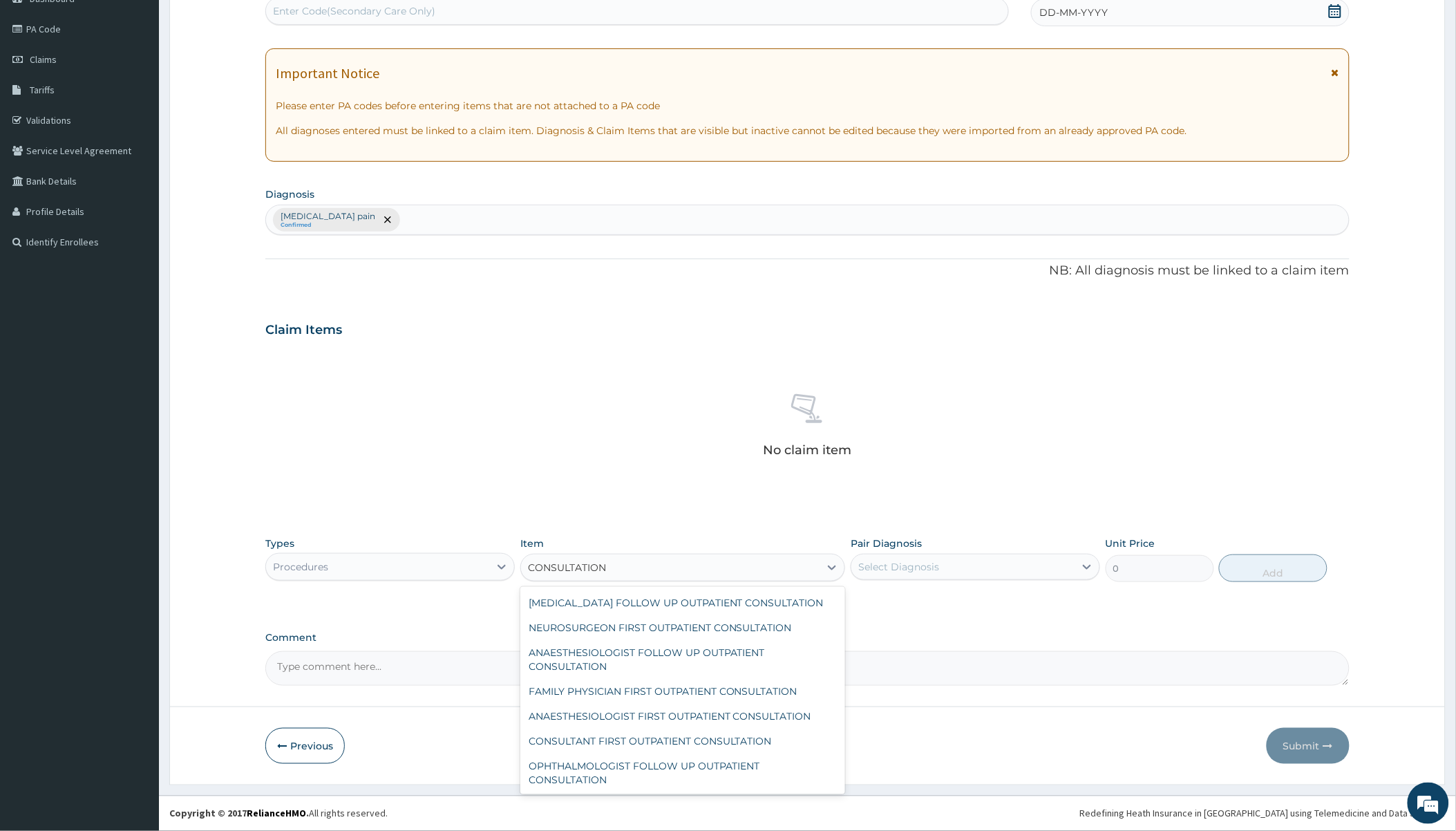
scroll to position [1075, 0]
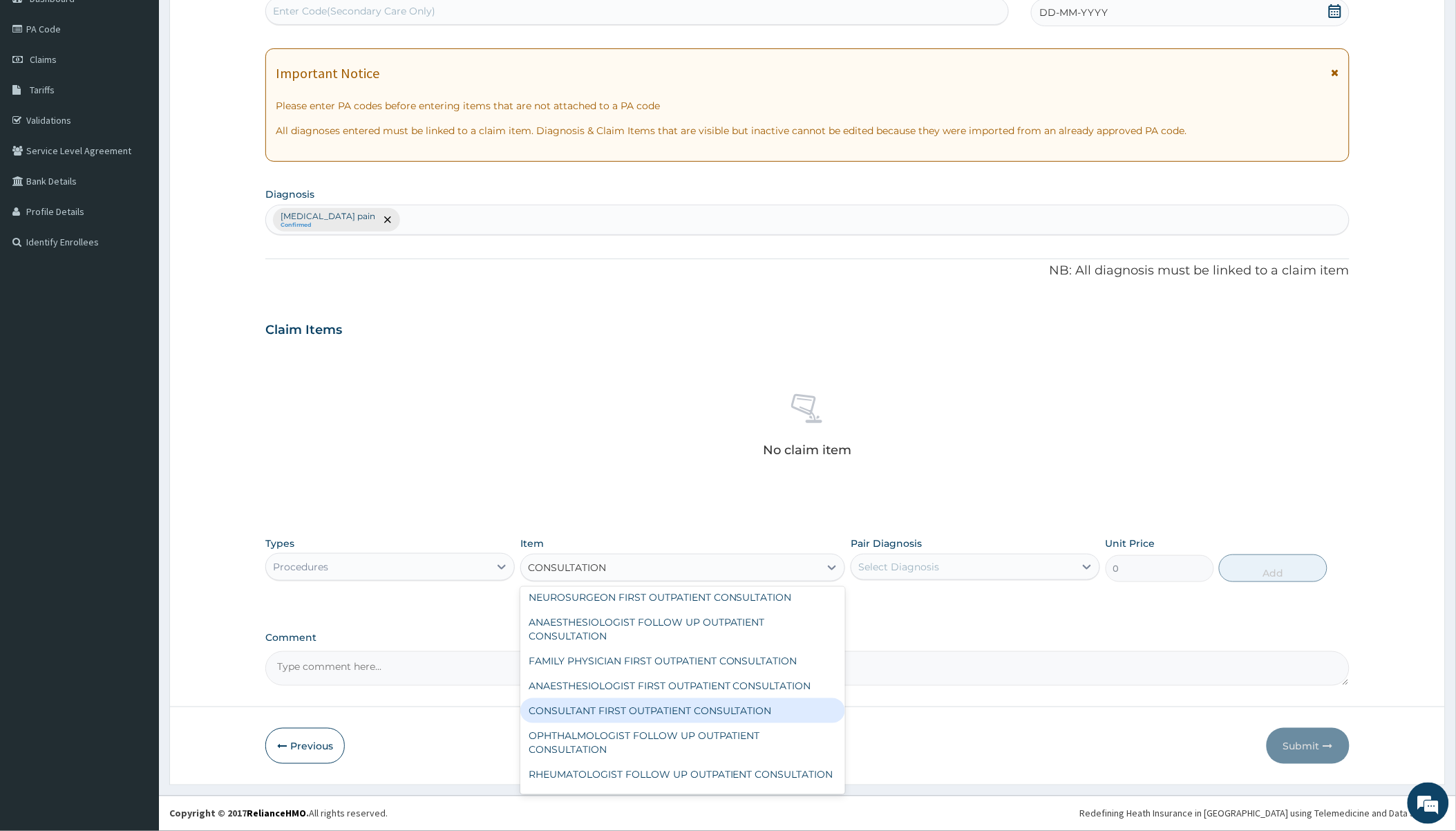
click at [678, 722] on div "CONSULTANT FIRST OUTPATIENT CONSULTATION" at bounding box center [683, 711] width 325 height 25
type input "12000"
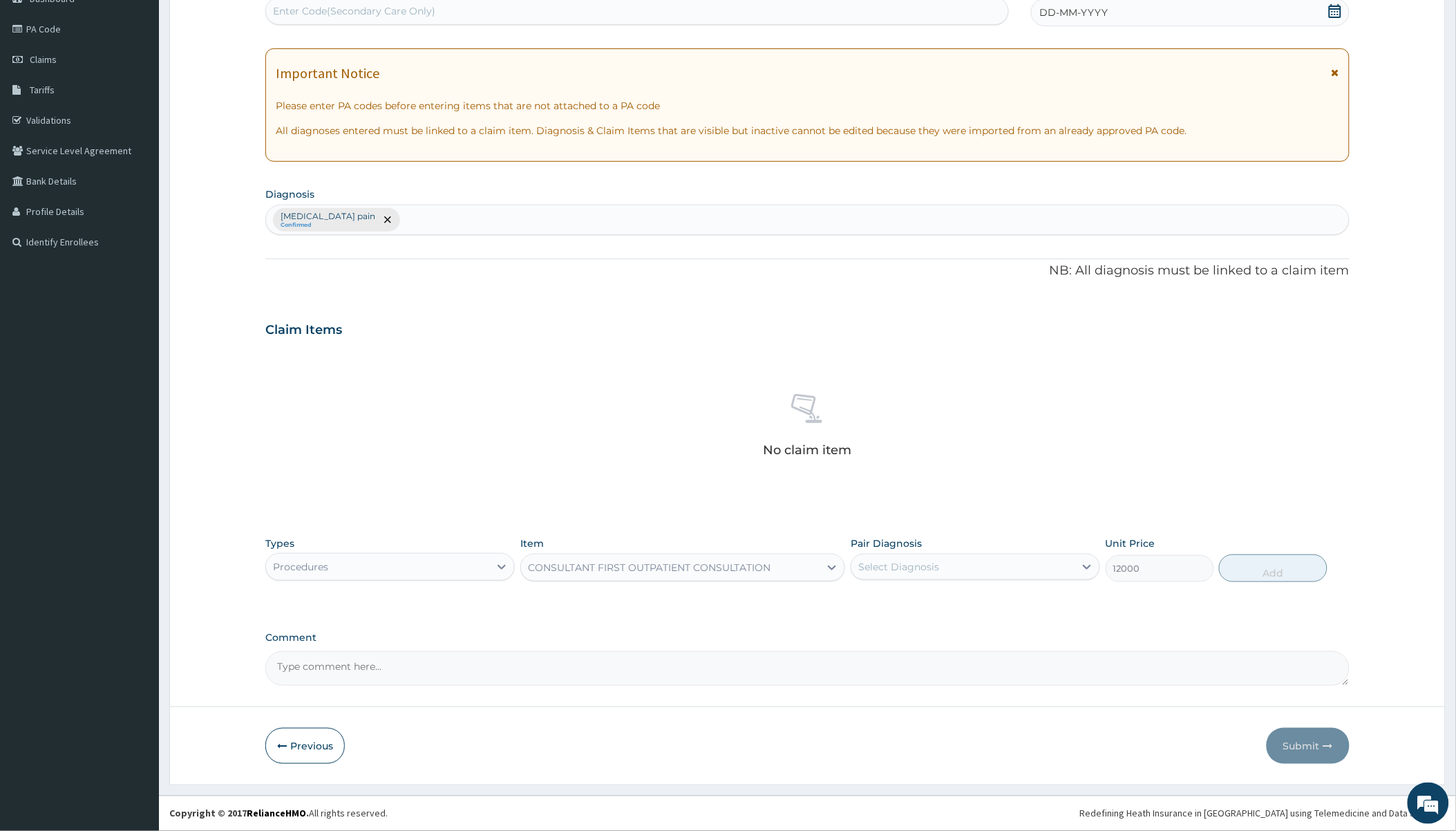
click at [595, 569] on div "CONSULTANT FIRST OUTPATIENT CONSULTATION" at bounding box center [650, 568] width 243 height 14
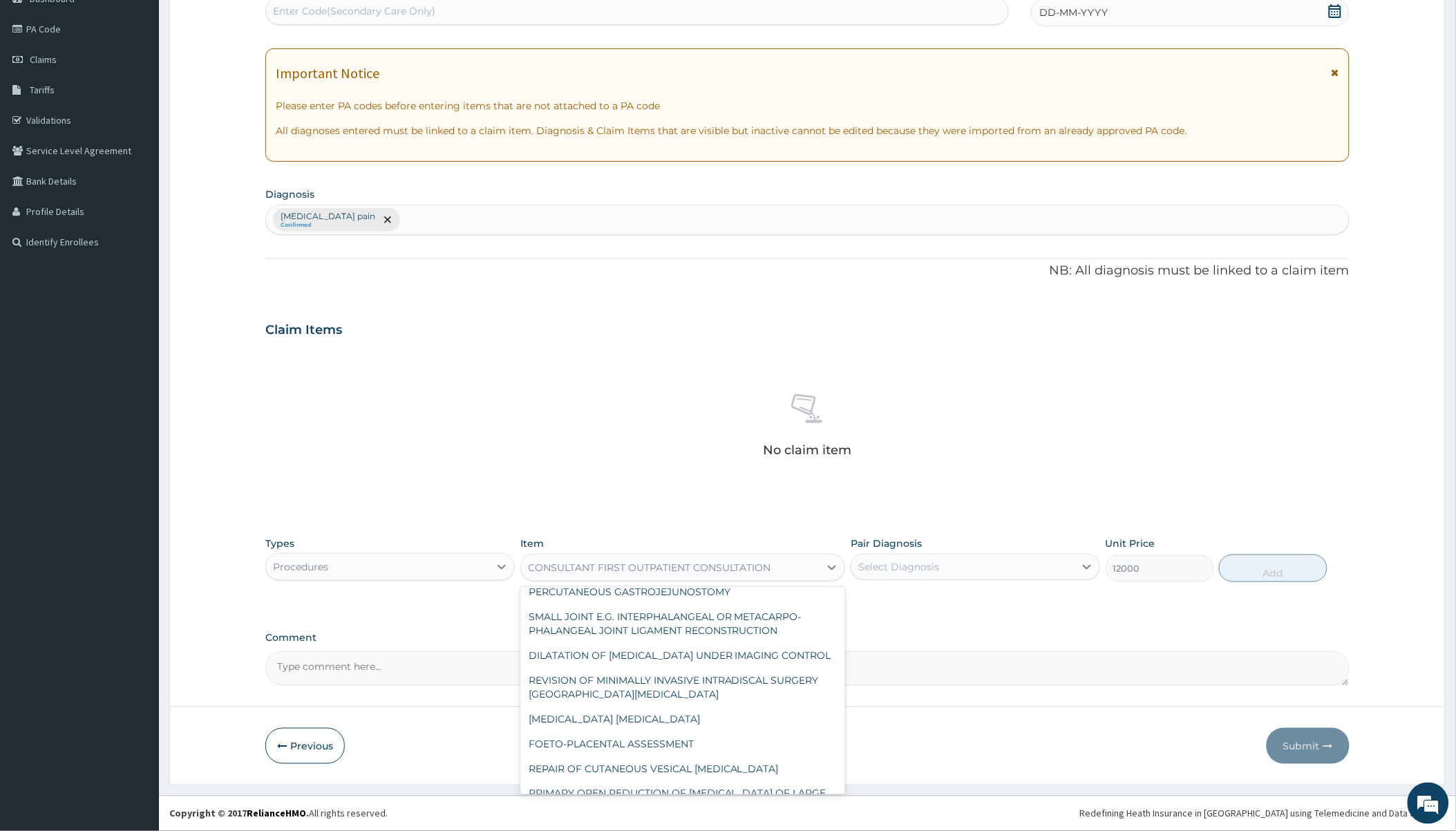
scroll to position [28381, 0]
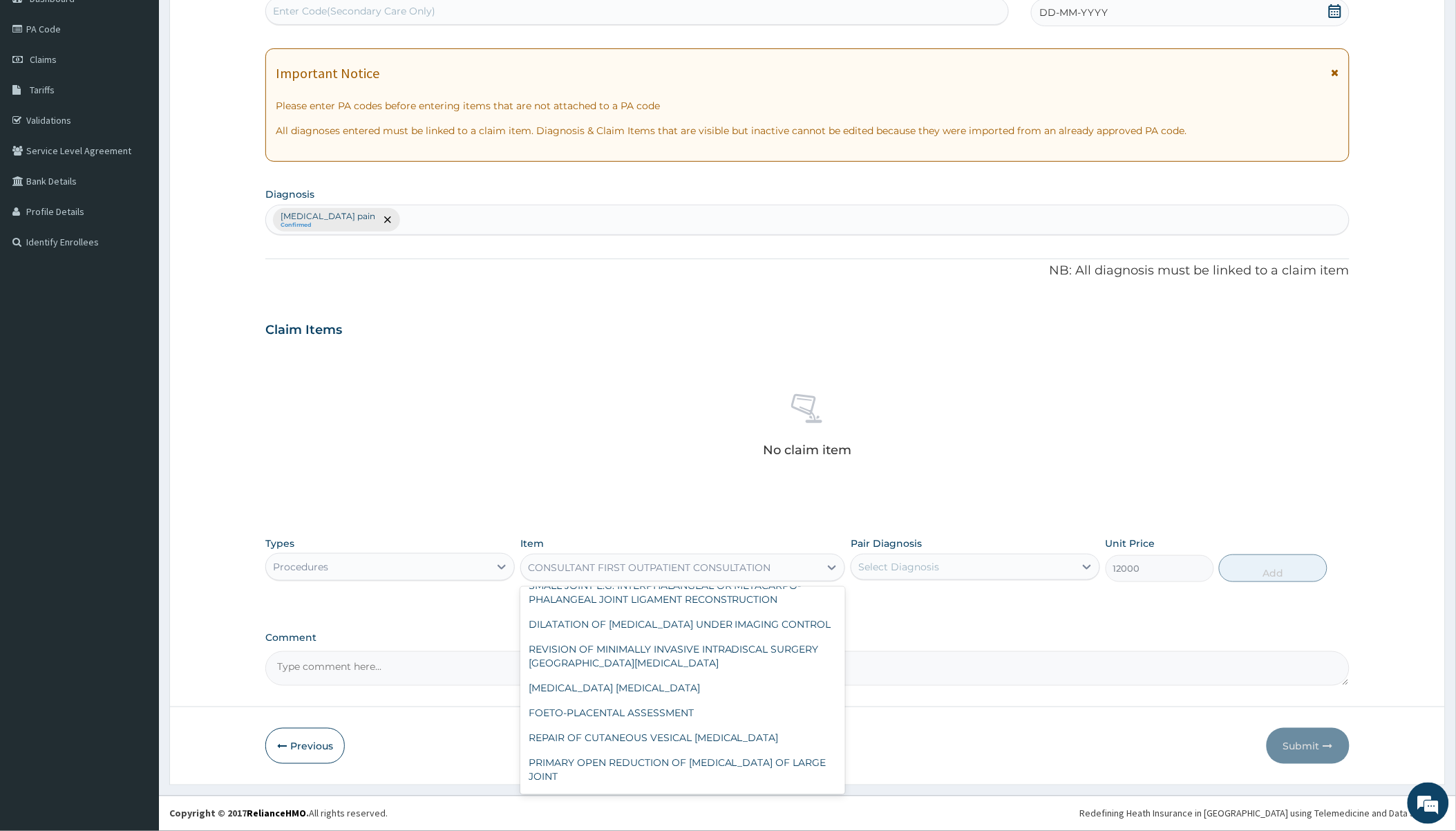
paste input "CONSULTATION"
type input "CONSULTATION"
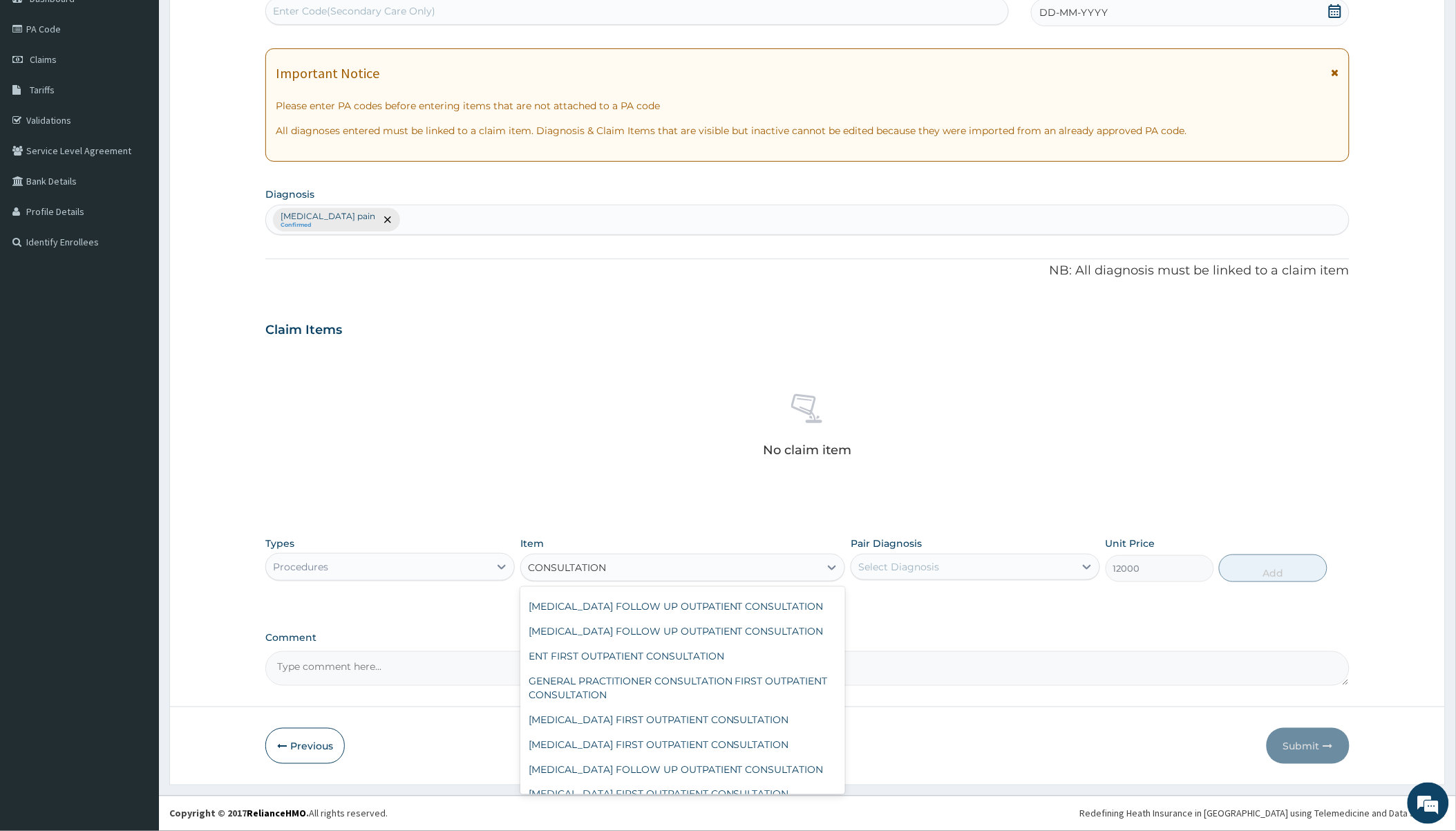
scroll to position [1701, 0]
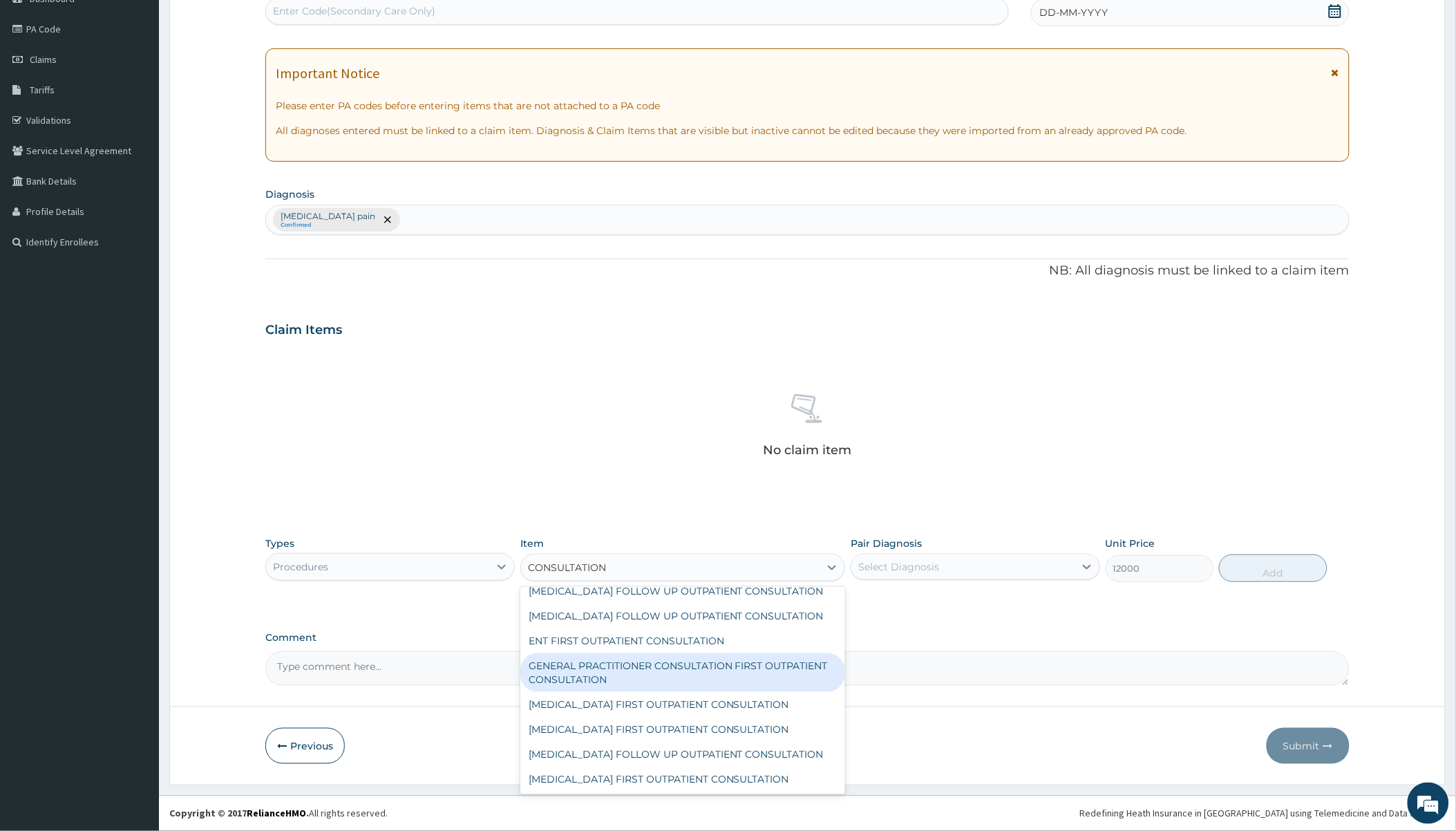
click at [646, 692] on div "GENERAL PRACTITIONER CONSULTATION FIRST OUTPATIENT CONSULTATION" at bounding box center [683, 673] width 325 height 39
type input "2400"
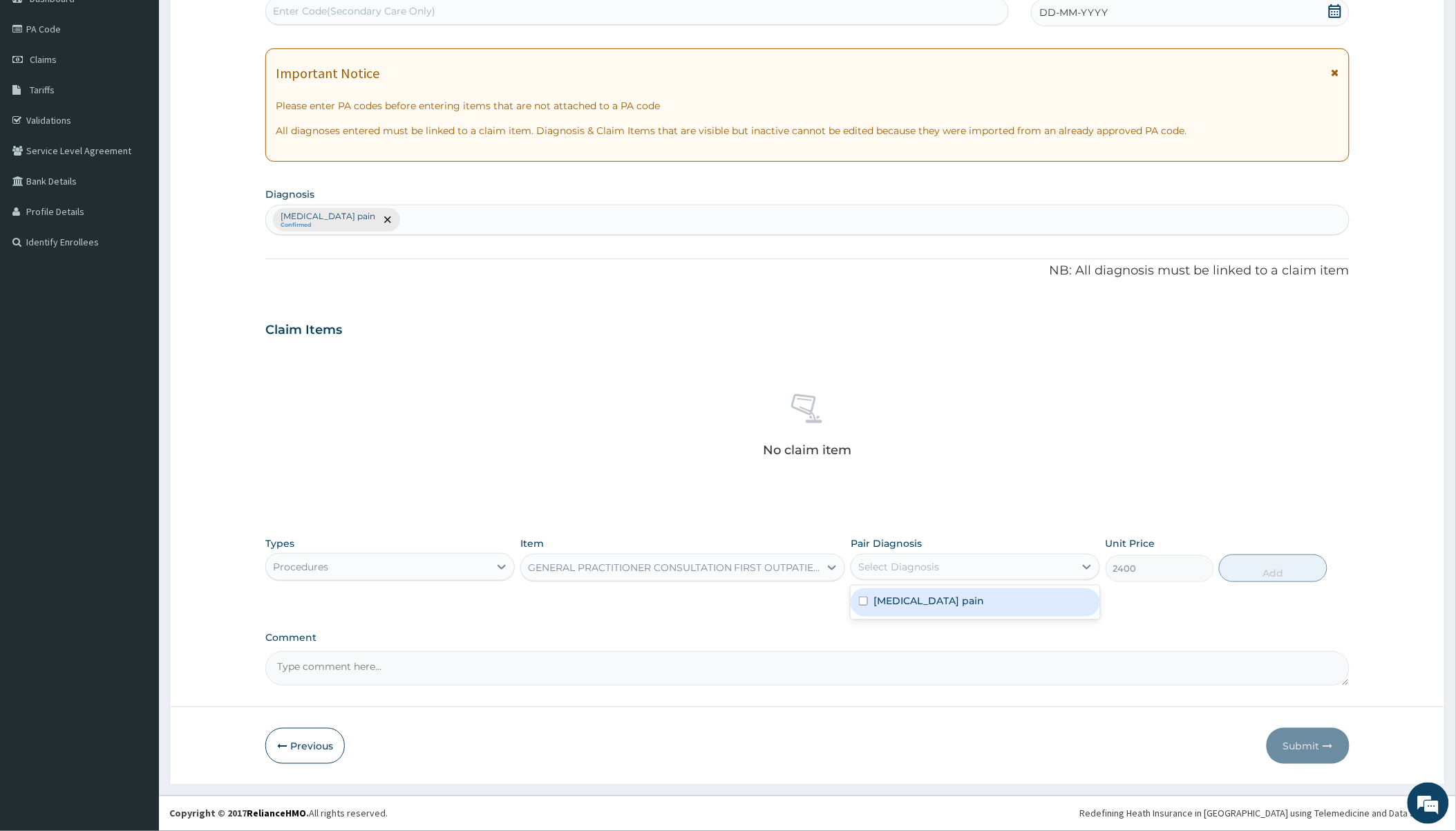
click at [917, 571] on div "Select Diagnosis" at bounding box center [899, 567] width 81 height 14
click at [916, 602] on label "[MEDICAL_DATA] pain" at bounding box center [929, 601] width 110 height 14
checkbox input "true"
click at [1247, 566] on button "Add" at bounding box center [1273, 568] width 108 height 28
type input "0"
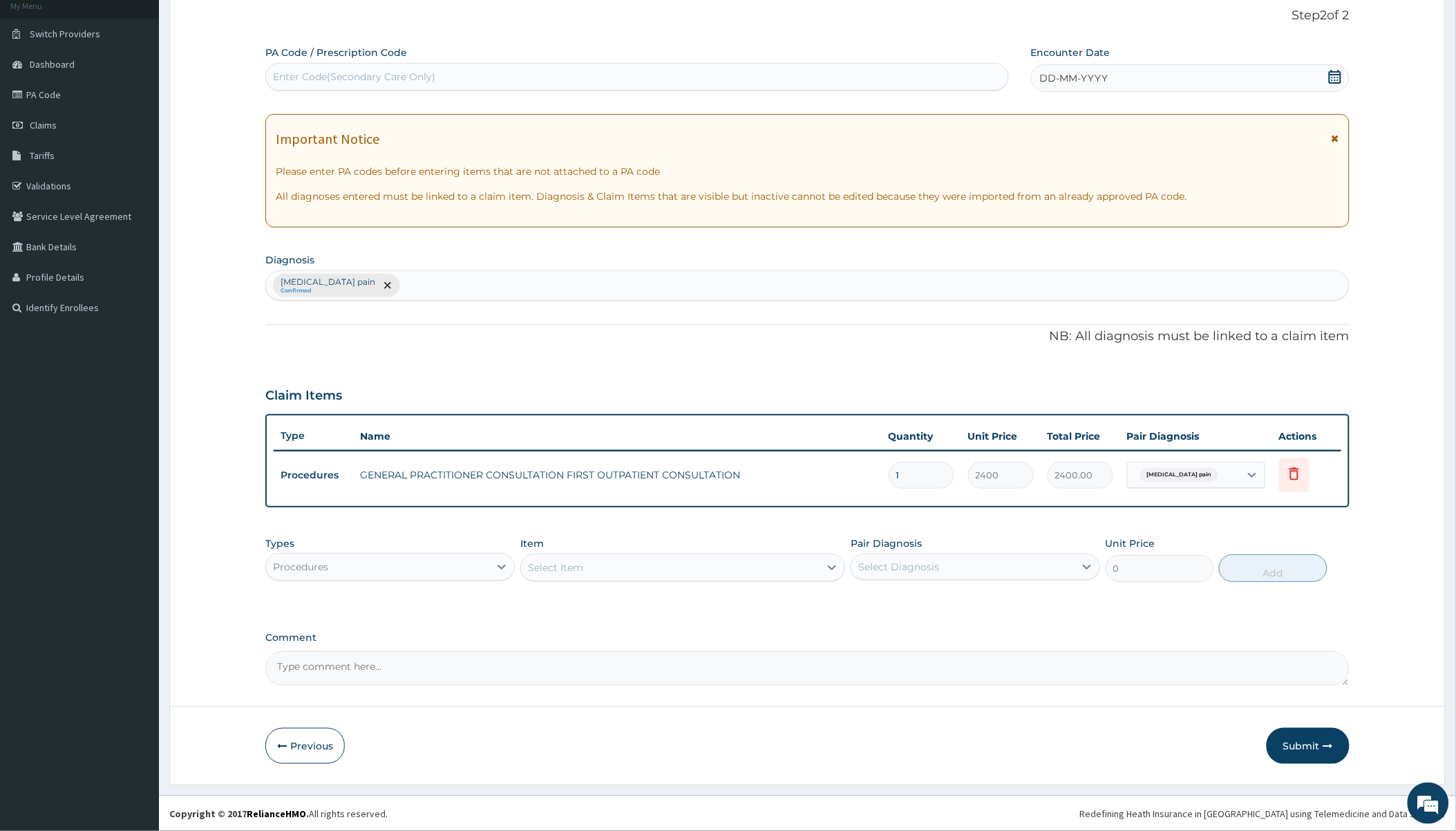
scroll to position [85, 0]
click at [423, 558] on div "Procedures" at bounding box center [377, 568] width 223 height 22
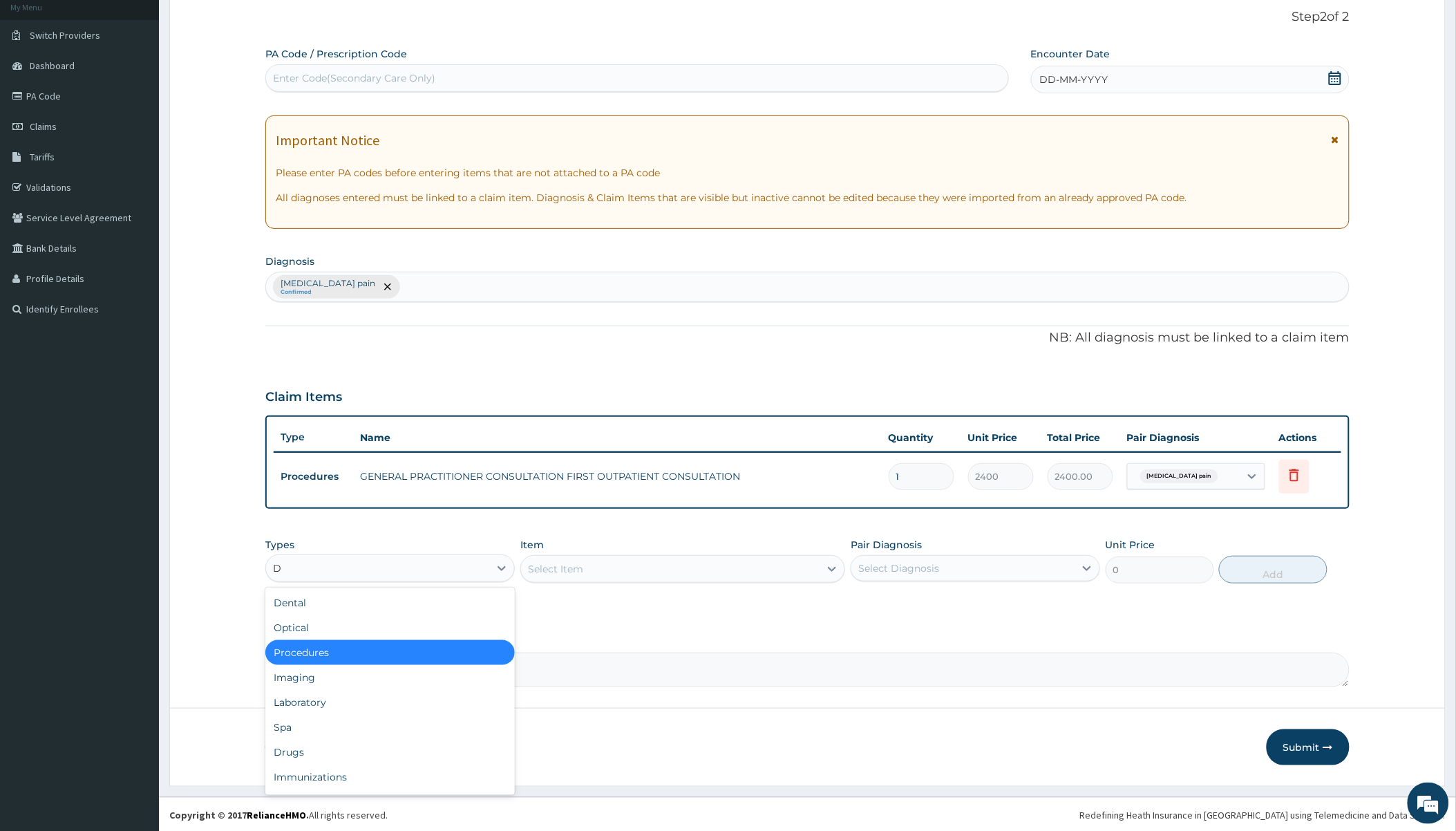
type input "DR"
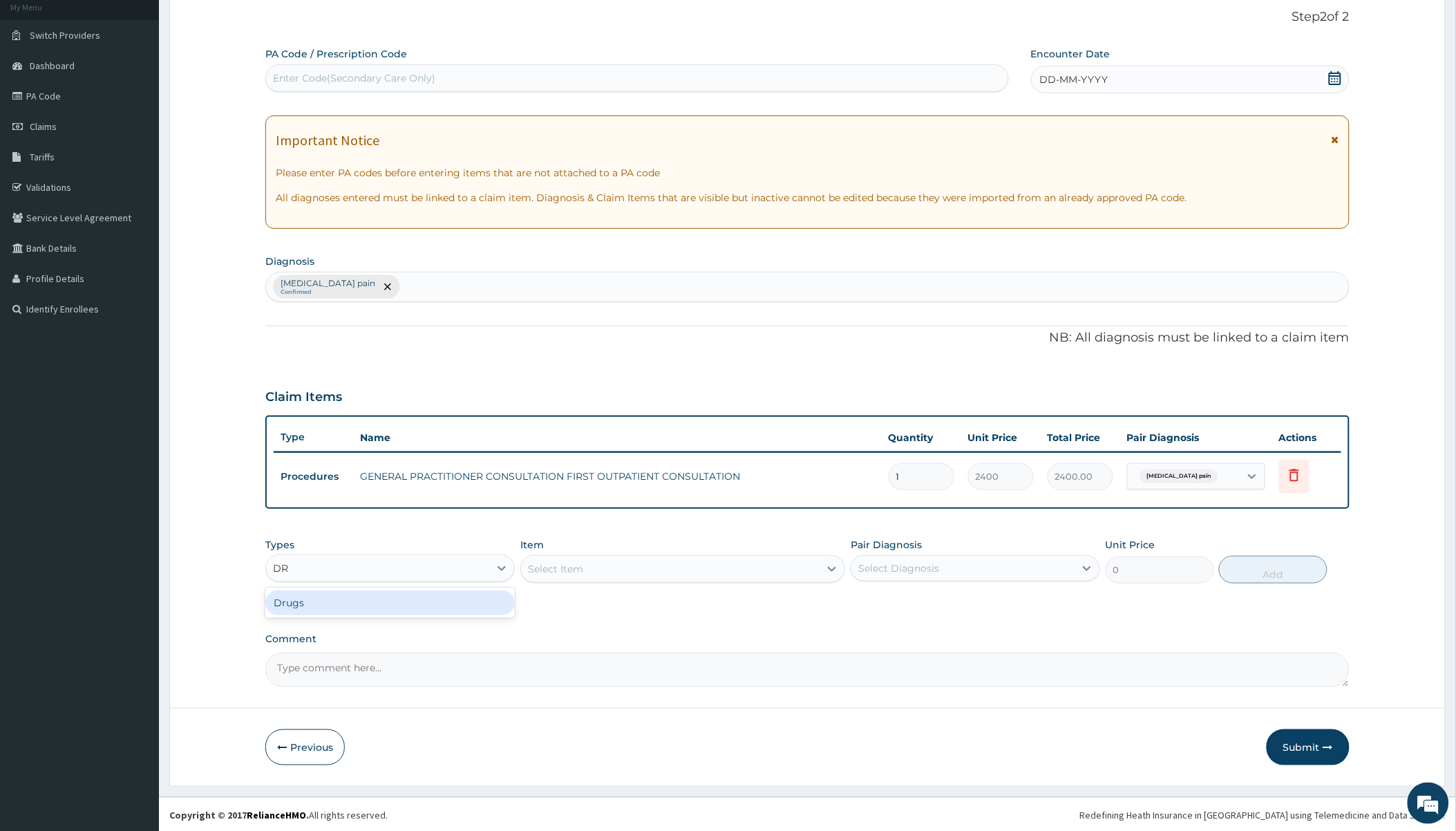
drag, startPoint x: 378, startPoint y: 610, endPoint x: 424, endPoint y: 570, distance: 61.0
click at [378, 611] on div "Drugs" at bounding box center [390, 603] width 249 height 25
click at [605, 564] on div "Select Item" at bounding box center [670, 569] width 299 height 22
click at [609, 562] on div "Select Item" at bounding box center [670, 569] width 299 height 22
click at [609, 563] on div "Select Item" at bounding box center [670, 569] width 299 height 22
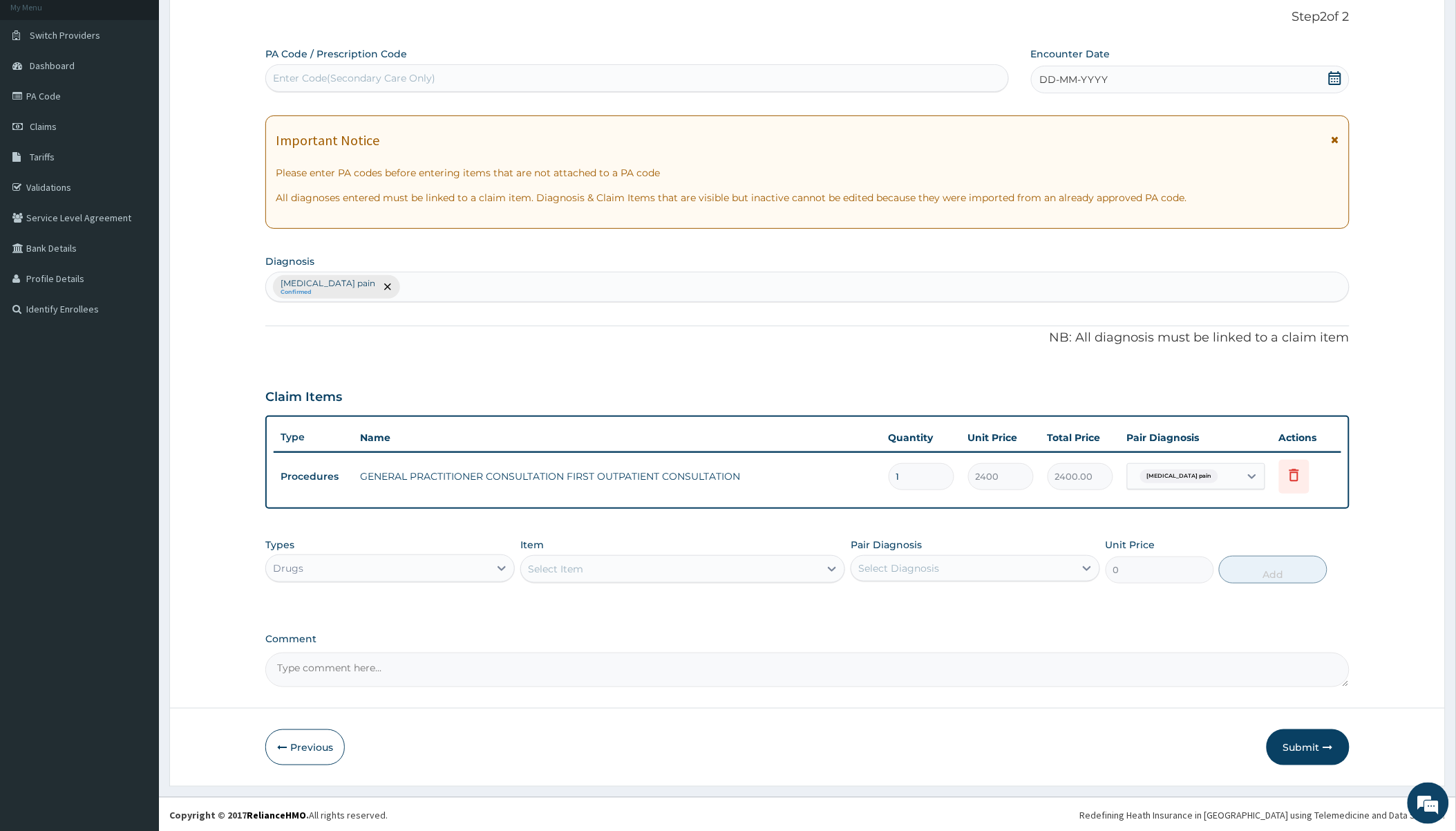
click at [584, 570] on div "Select Item" at bounding box center [670, 569] width 299 height 22
type input "R"
click at [584, 568] on div "Select Item" at bounding box center [670, 569] width 299 height 22
click at [583, 583] on div "Types Drugs Item option GENERAL PRACTITIONER CONSULTATION FIRST OUTPATIENT CONS…" at bounding box center [807, 561] width 1084 height 60
click at [444, 570] on div "Drugs" at bounding box center [377, 568] width 223 height 22
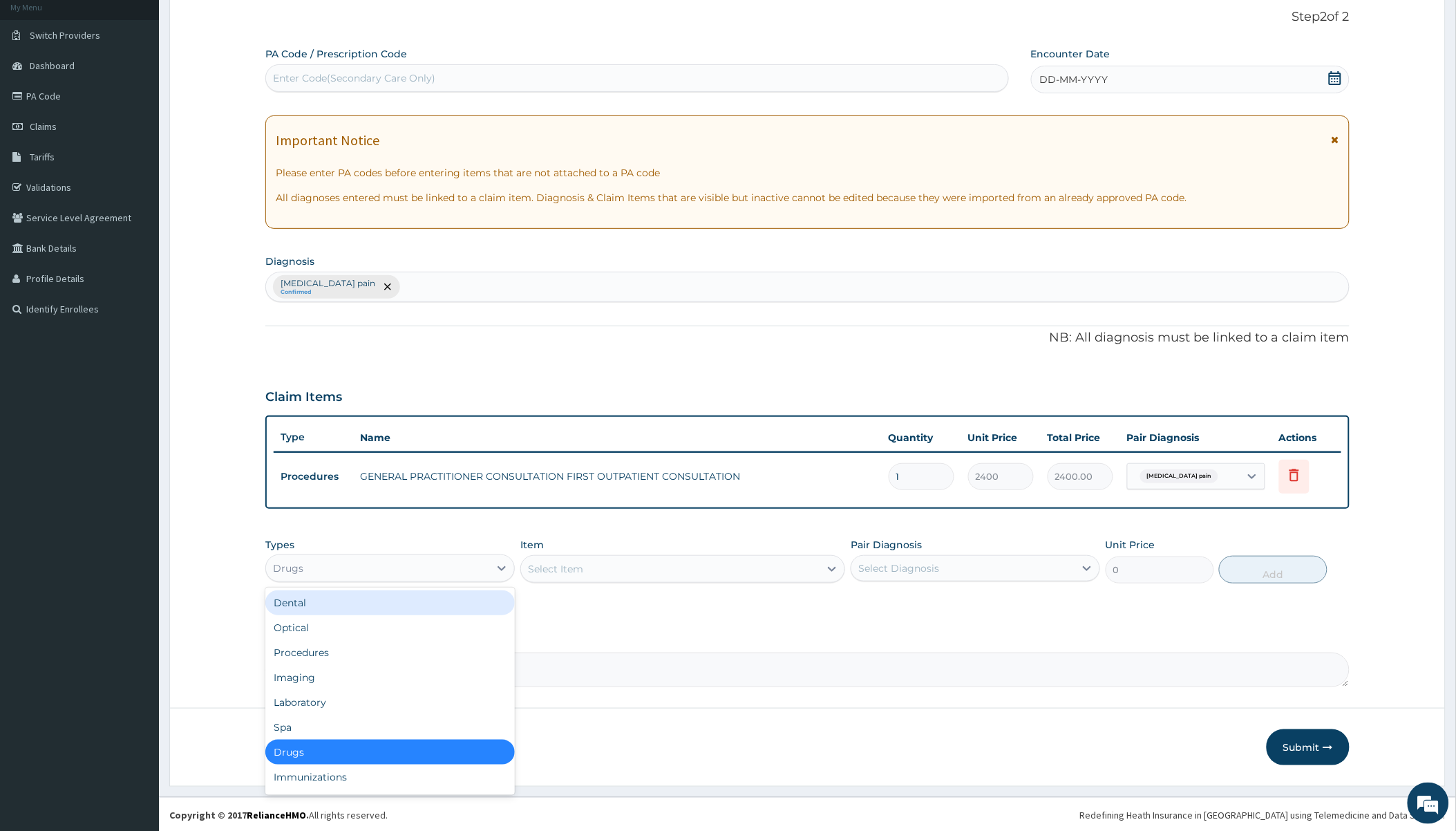
click at [381, 606] on div "Dental" at bounding box center [390, 603] width 249 height 25
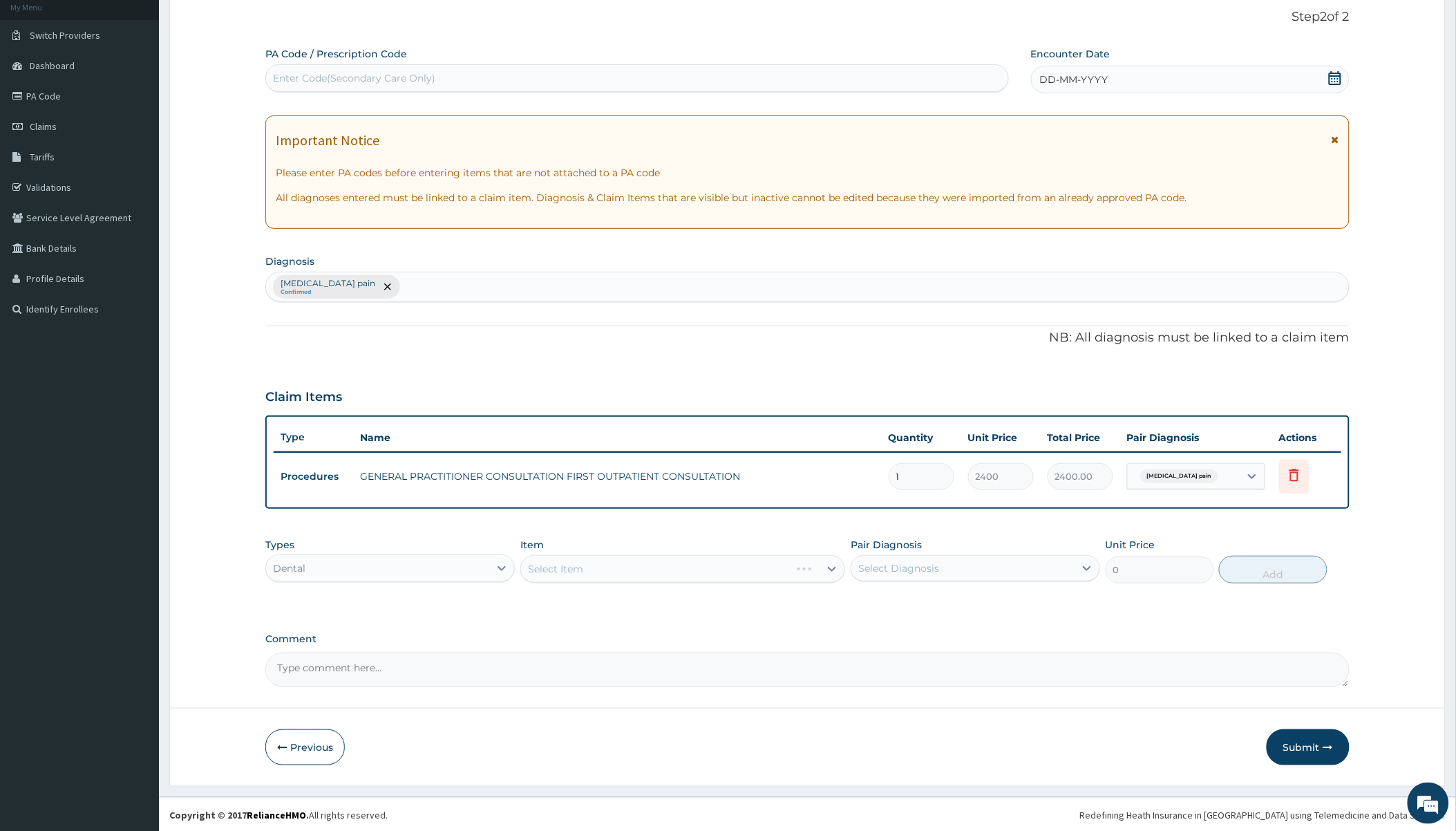
click at [397, 571] on div "Dental" at bounding box center [377, 568] width 223 height 22
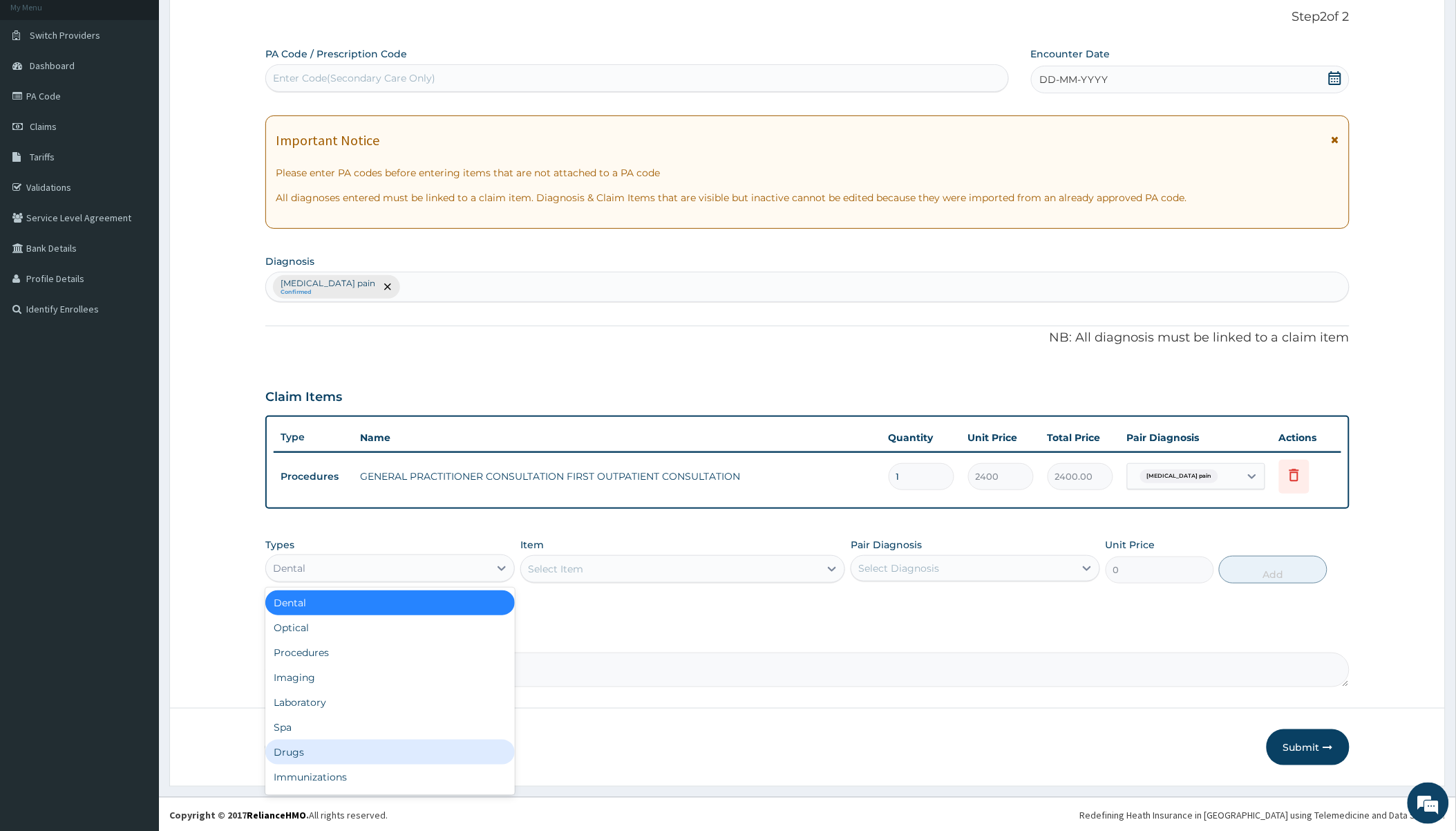
click at [306, 747] on div "Drugs" at bounding box center [390, 752] width 249 height 25
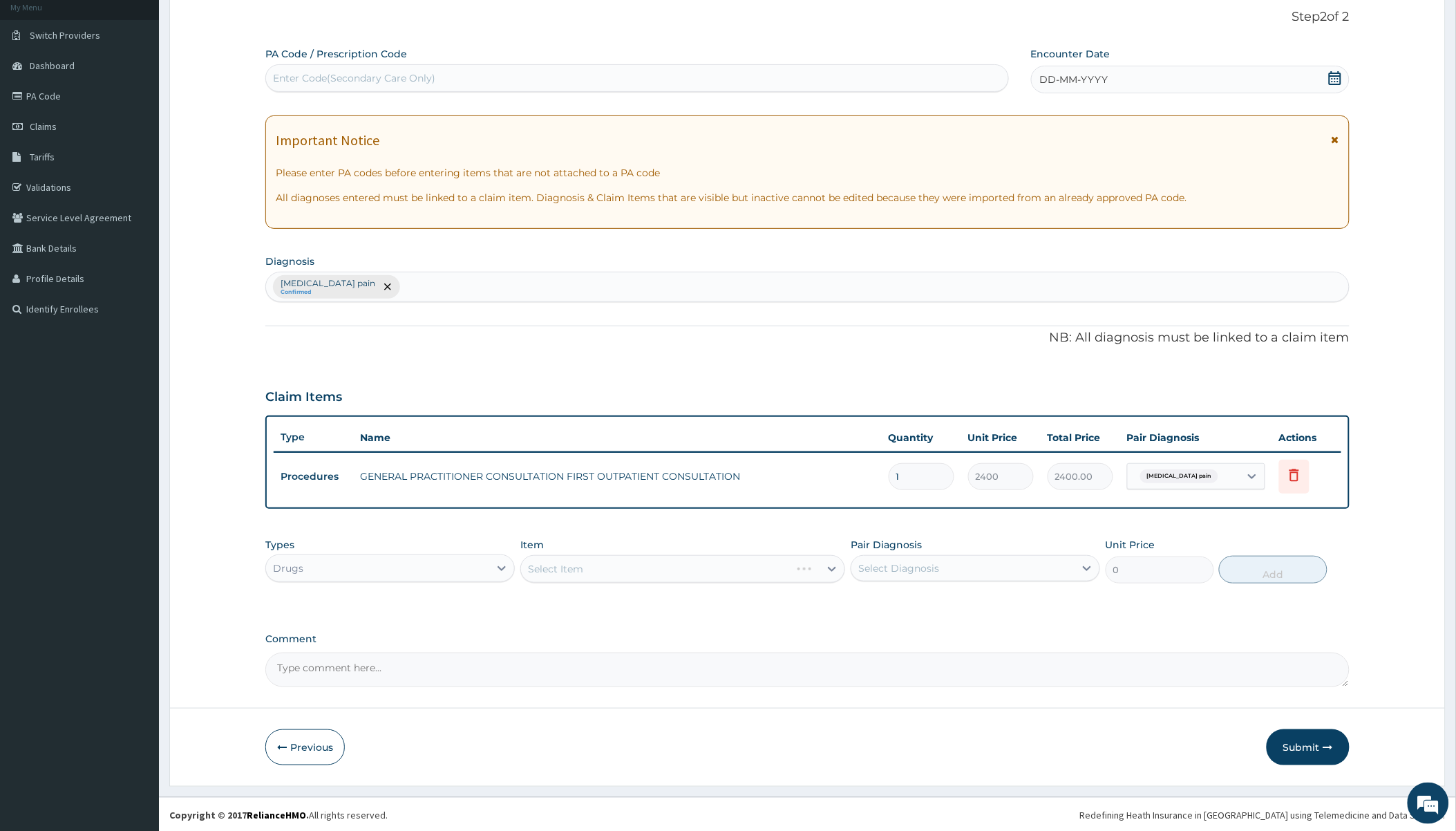
click at [634, 572] on div "Select Item" at bounding box center [683, 569] width 325 height 28
click at [634, 572] on div "Select Item" at bounding box center [670, 569] width 299 height 22
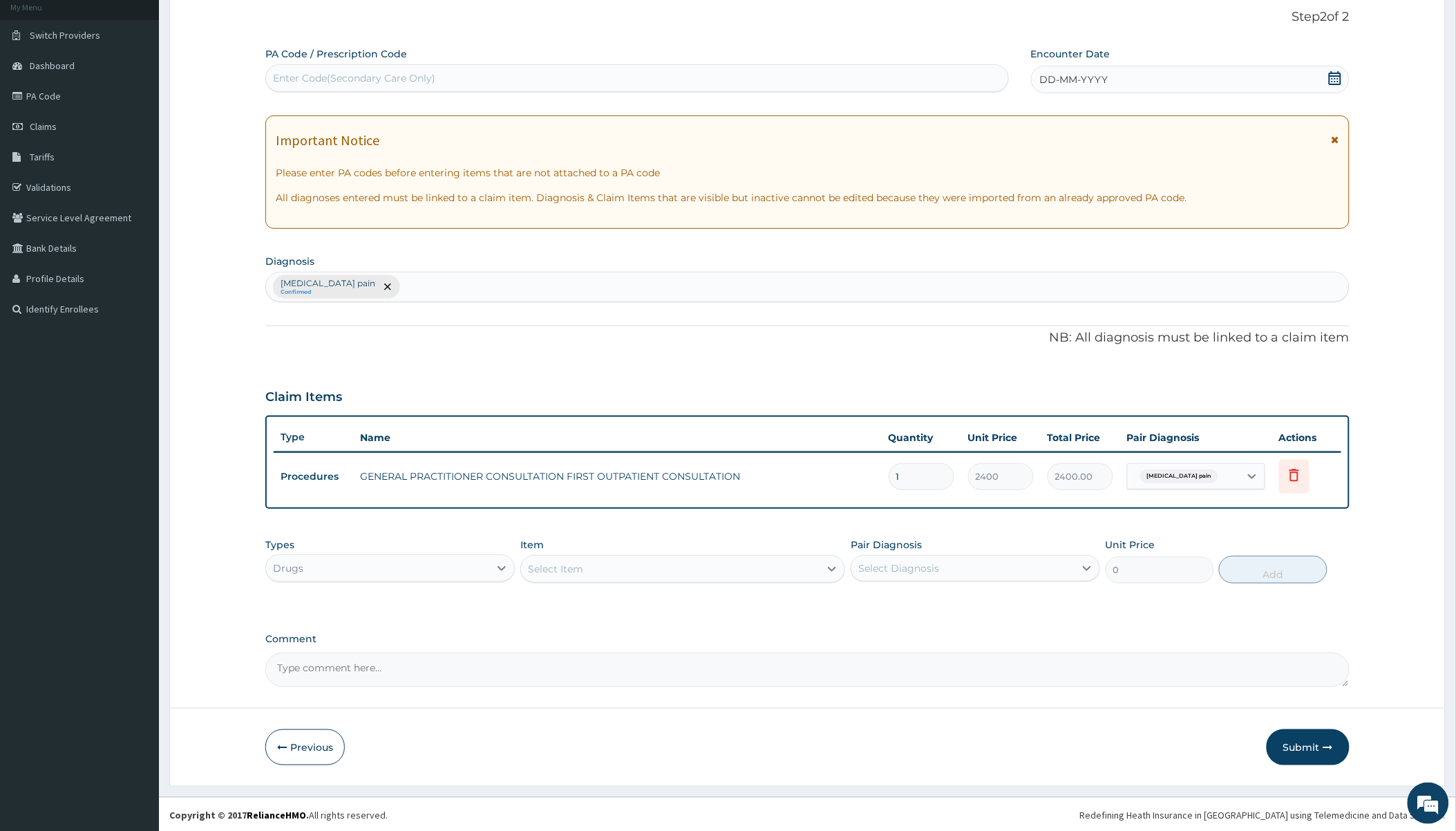
click at [545, 567] on div "Select Item" at bounding box center [556, 569] width 56 height 14
click at [431, 568] on div "Drugs" at bounding box center [377, 568] width 223 height 22
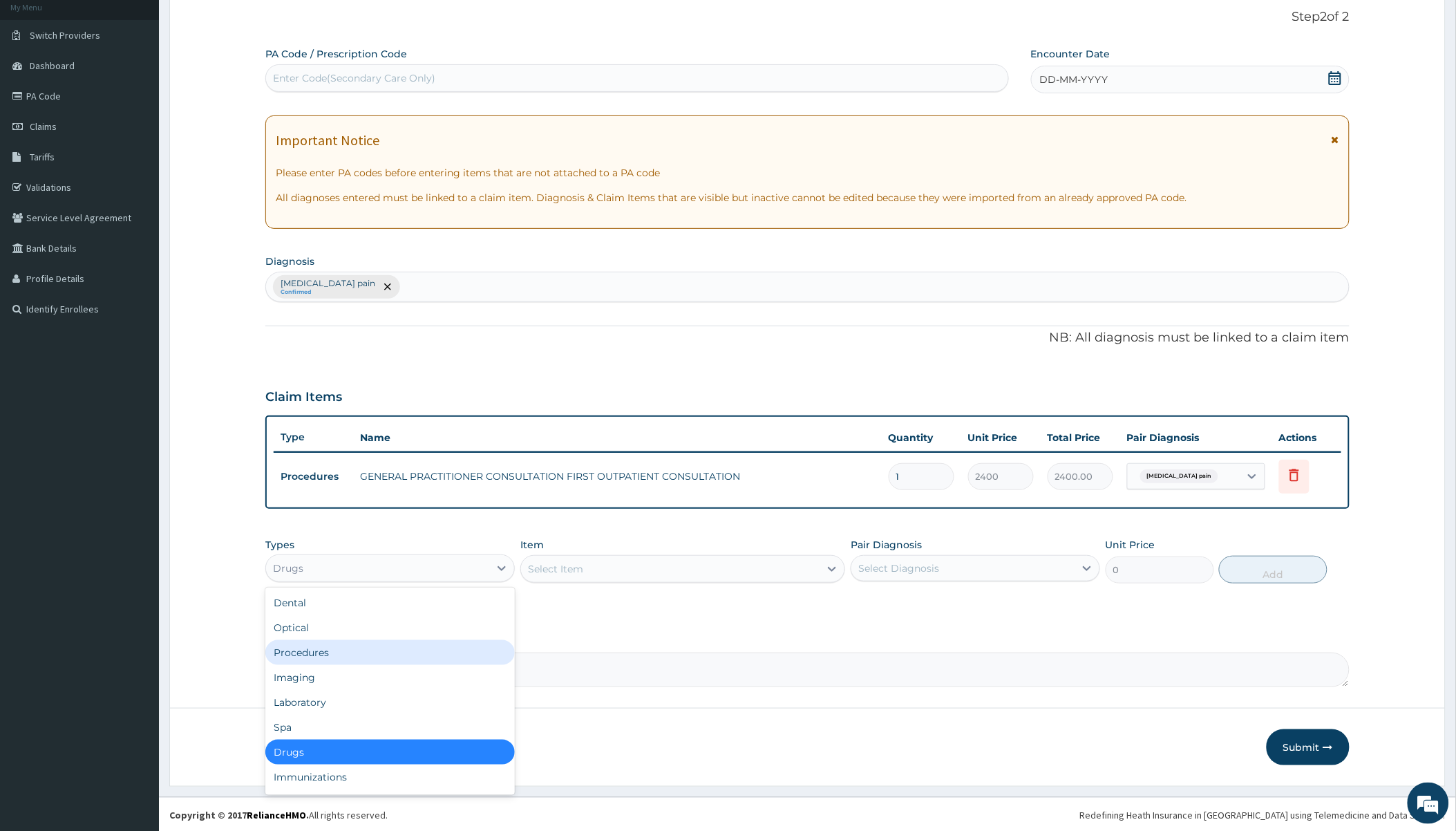
click at [305, 640] on div "Procedures" at bounding box center [390, 652] width 249 height 25
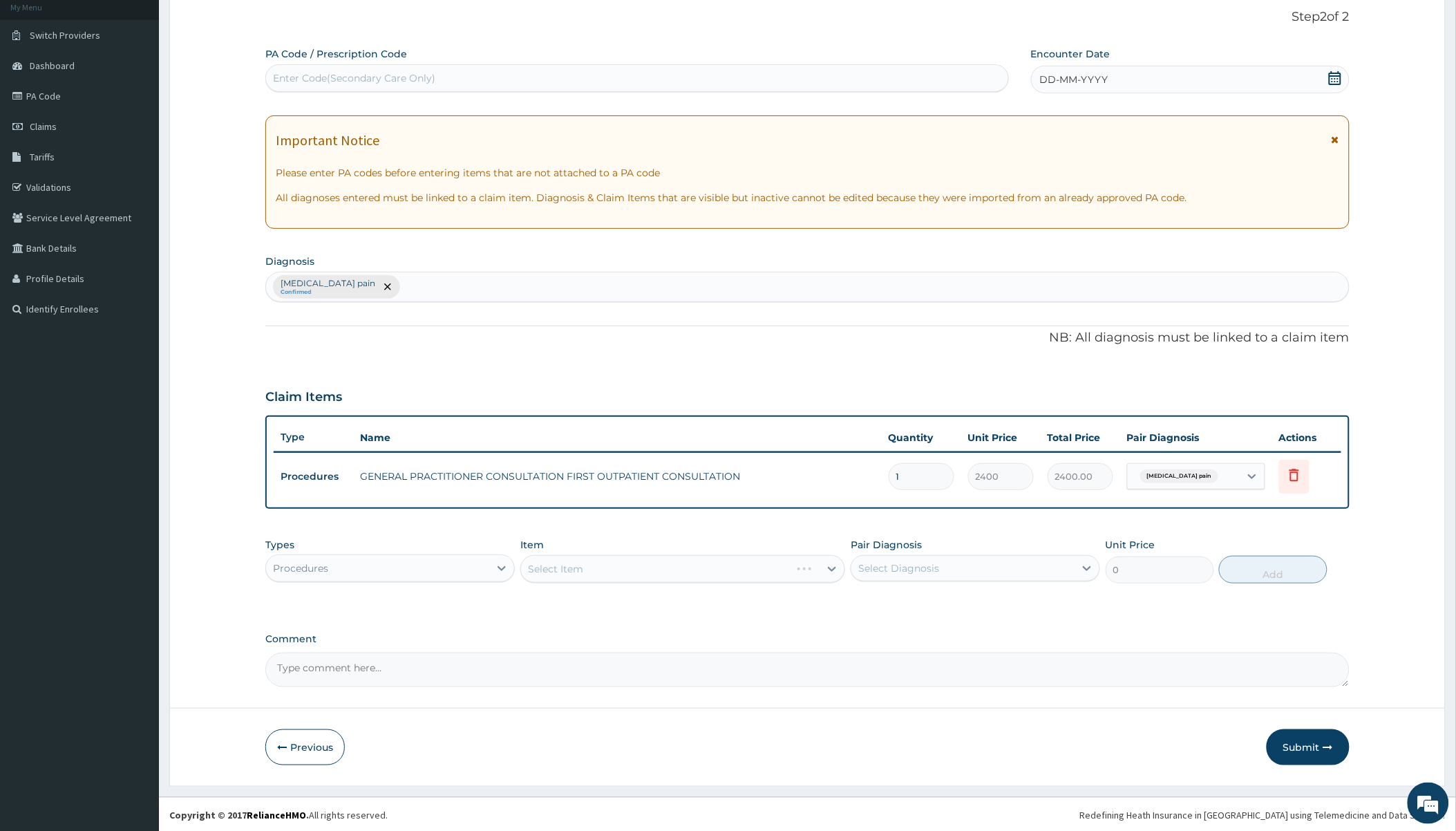
click at [585, 357] on div "PA Code / Prescription Code Enter Code(Secondary Care Only) Encounter Date DD-M…" at bounding box center [807, 367] width 1084 height 640
click at [657, 562] on div "Select Item" at bounding box center [683, 569] width 325 height 28
click at [668, 573] on div "Select Item" at bounding box center [656, 569] width 270 height 22
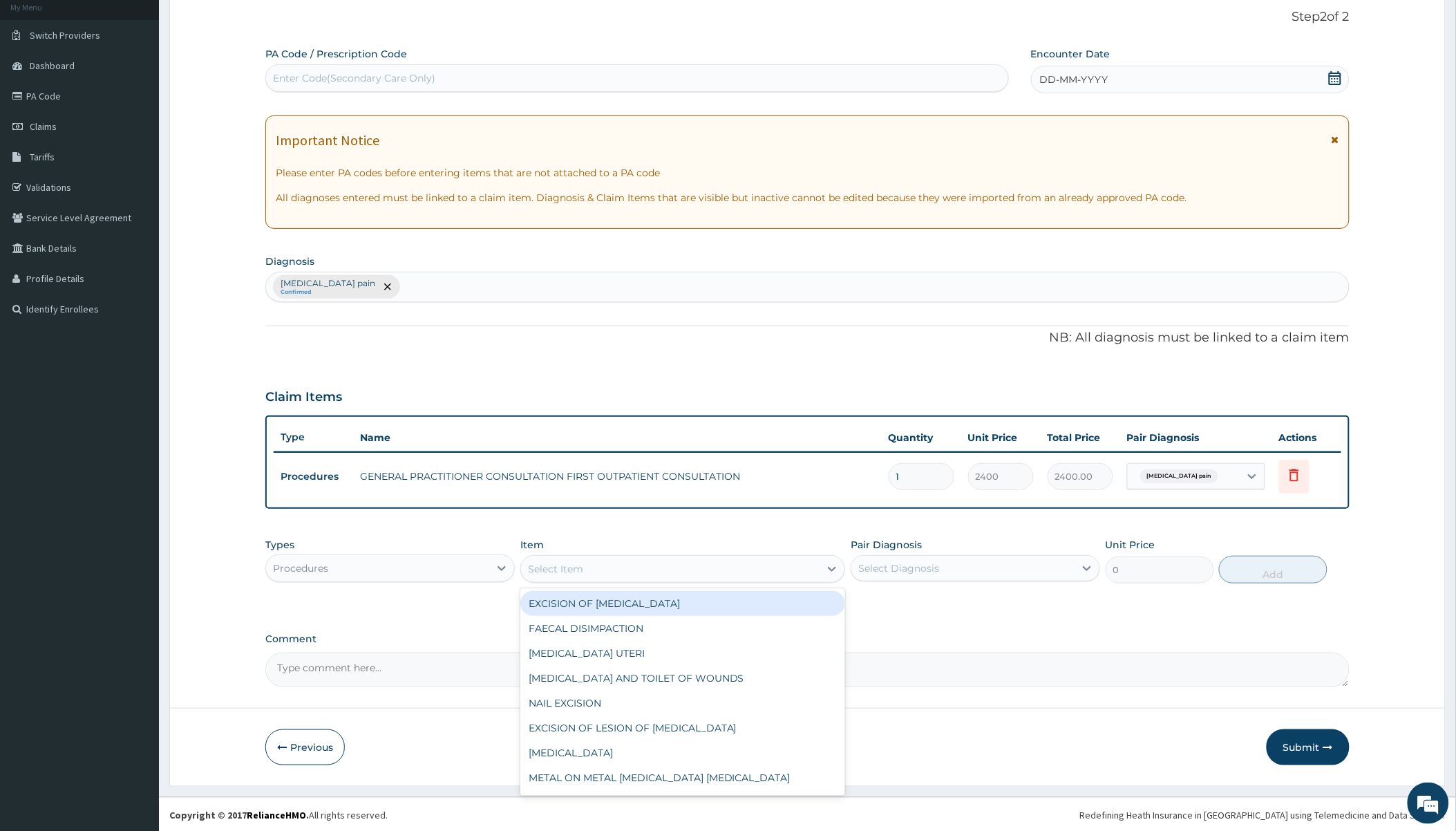
click at [397, 554] on div "Procedures" at bounding box center [390, 568] width 249 height 28
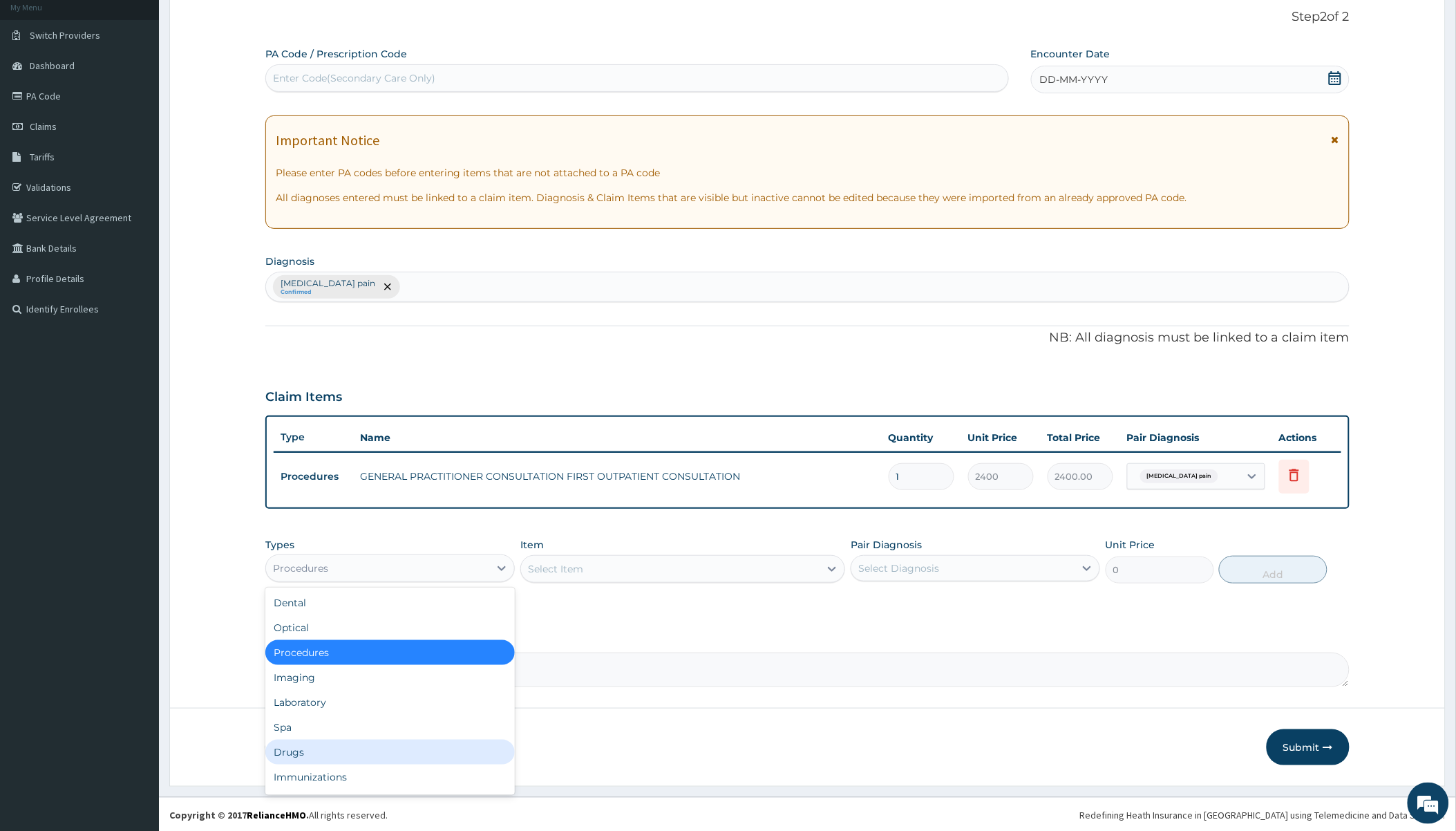
click at [312, 748] on div "Drugs" at bounding box center [390, 752] width 249 height 25
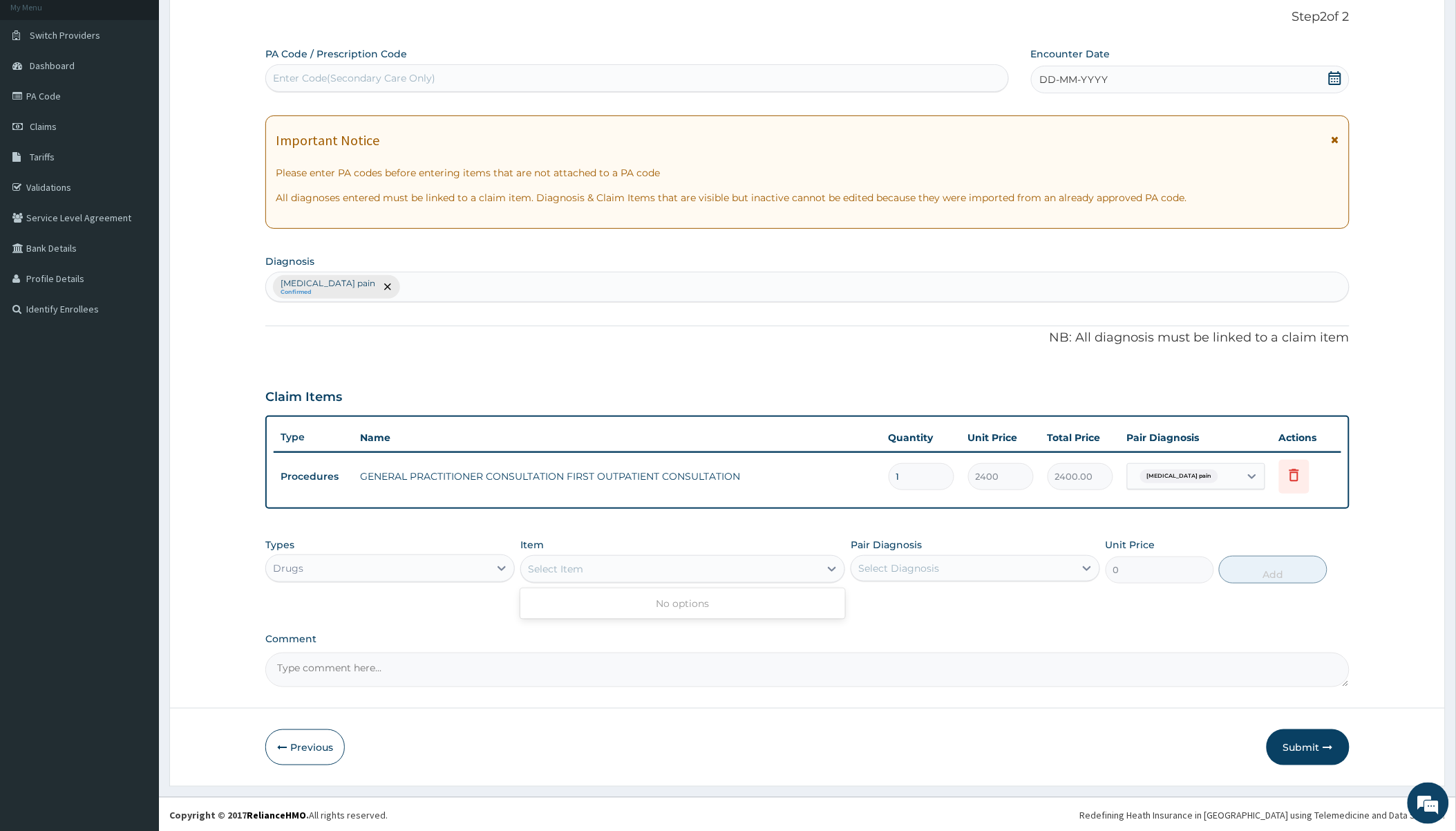
click at [593, 575] on div "Select Item" at bounding box center [670, 569] width 299 height 22
click at [595, 575] on div "Select Item" at bounding box center [670, 569] width 299 height 22
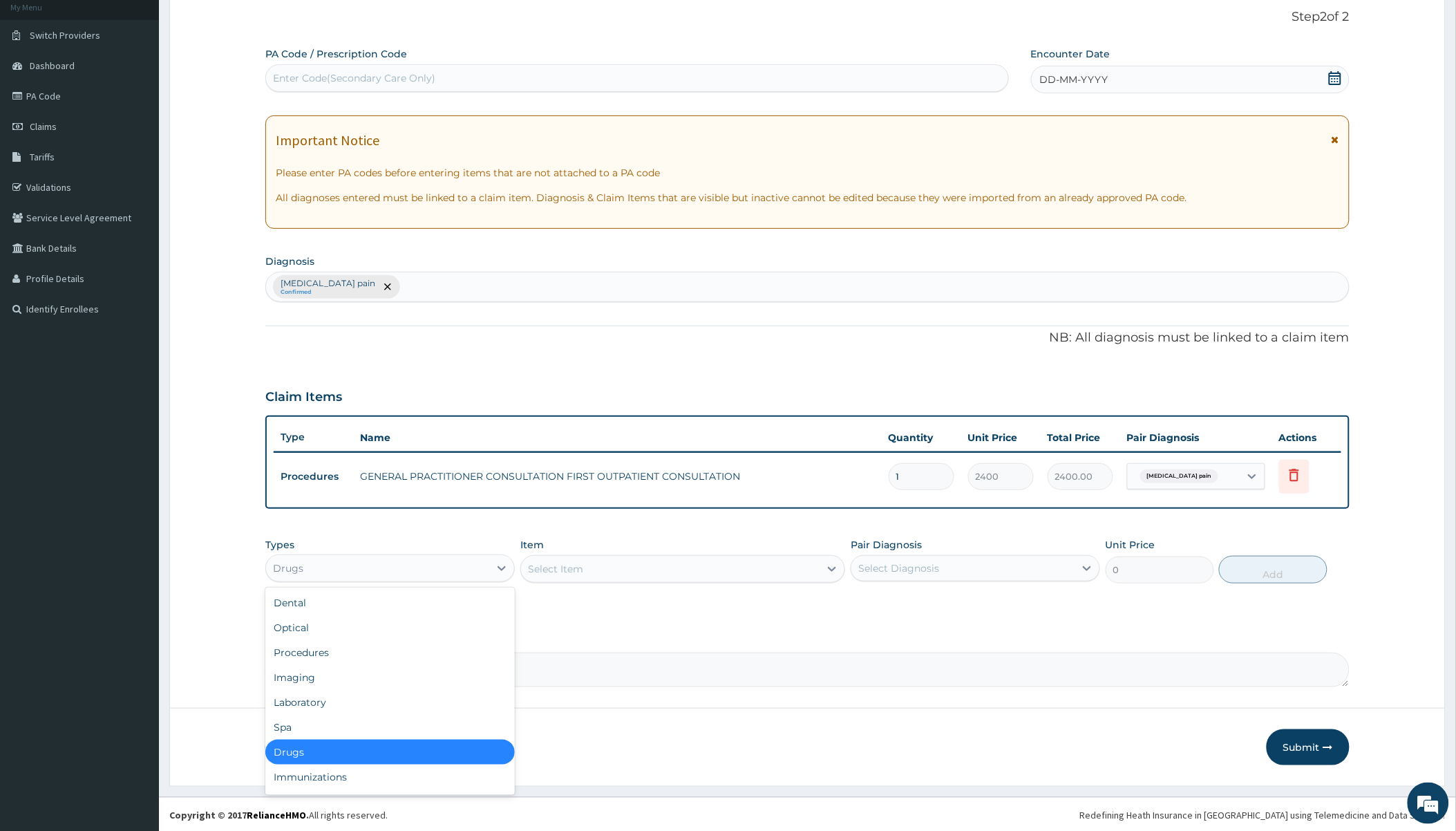
click at [452, 567] on div "Drugs" at bounding box center [377, 568] width 223 height 22
click at [330, 673] on div "Imaging" at bounding box center [390, 677] width 249 height 25
click at [616, 581] on div "Select Item" at bounding box center [683, 569] width 325 height 28
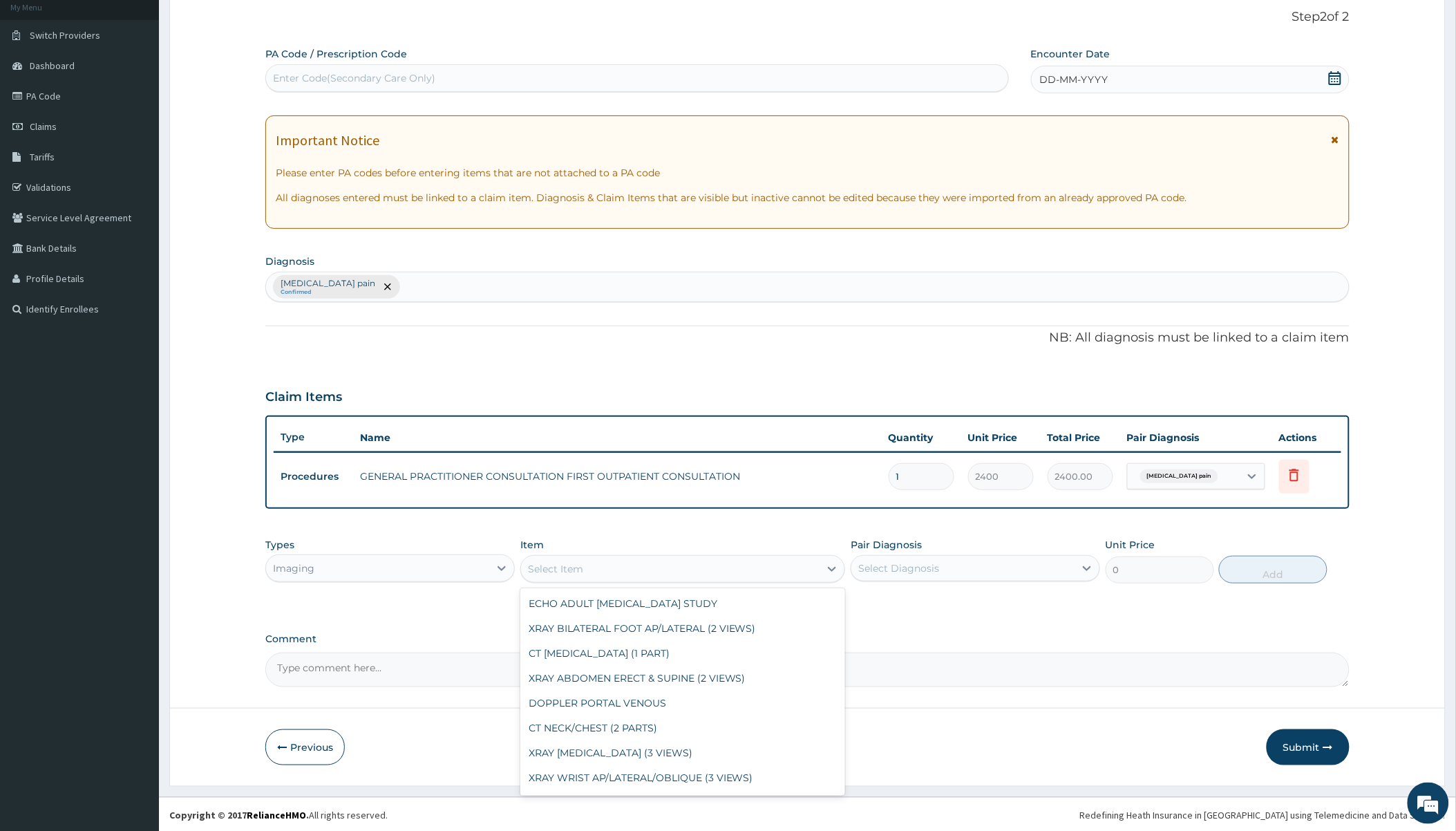
scroll to position [998, 0]
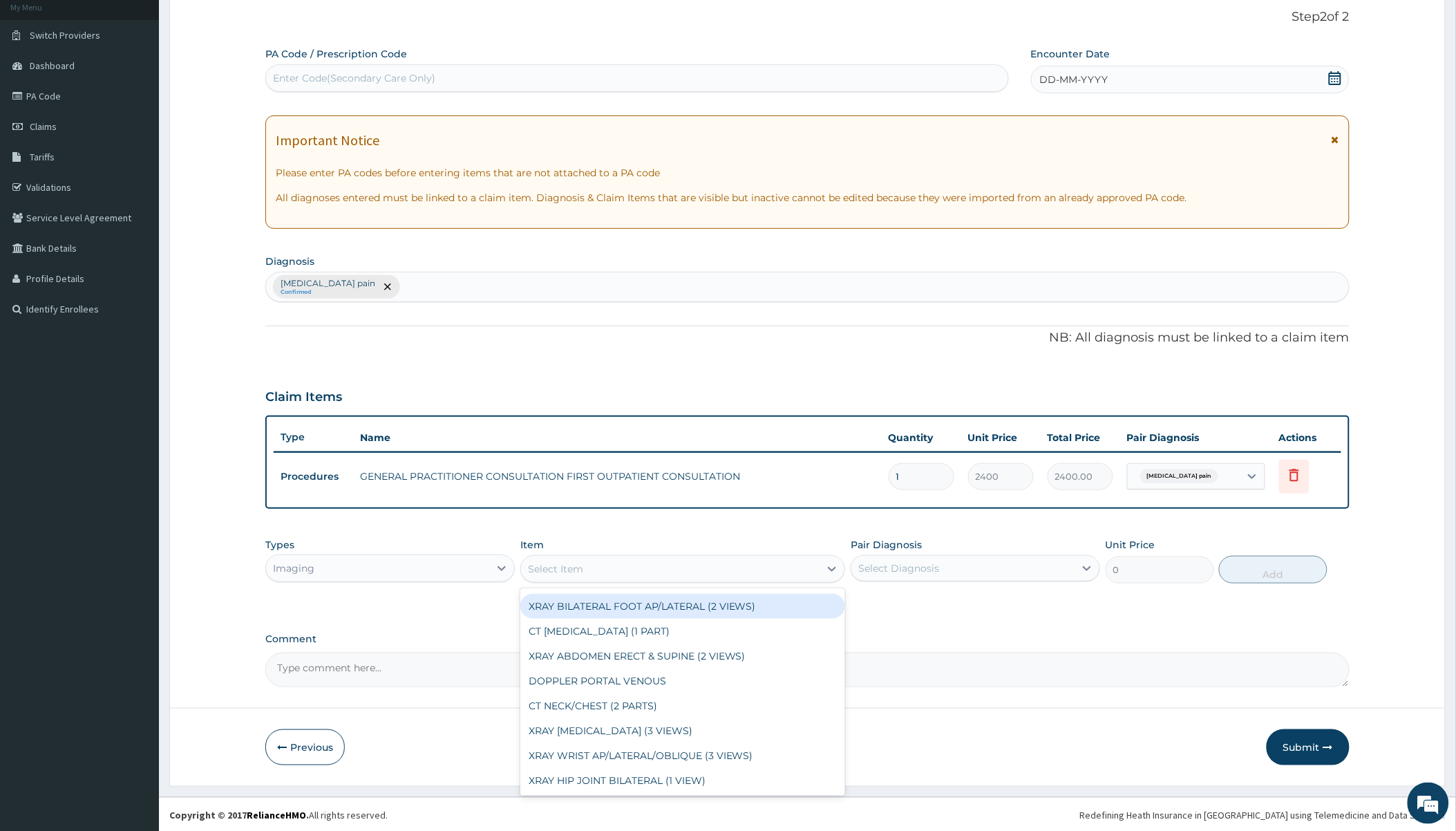
click at [432, 561] on div "Imaging" at bounding box center [377, 568] width 223 height 22
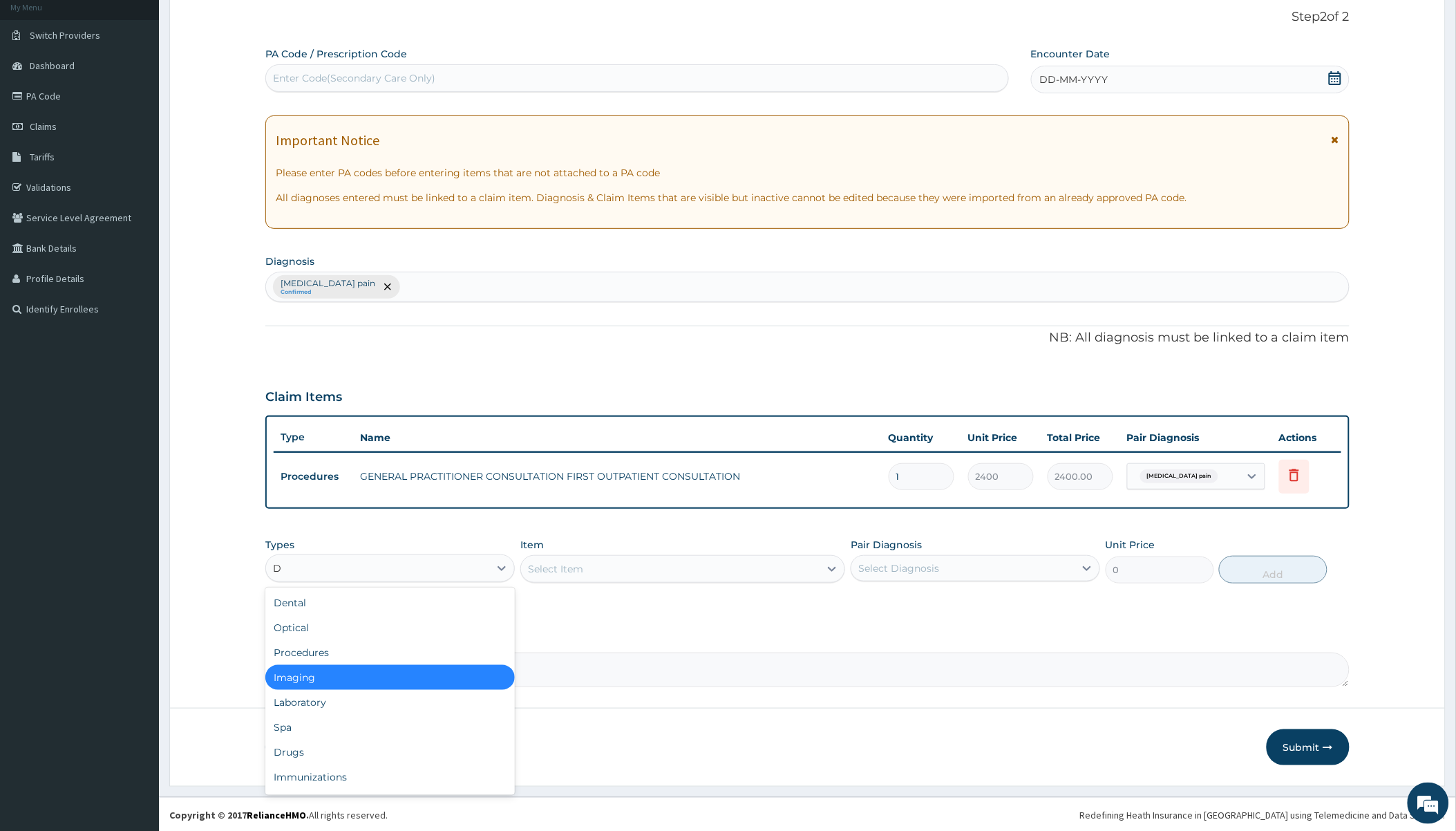
type input "DR"
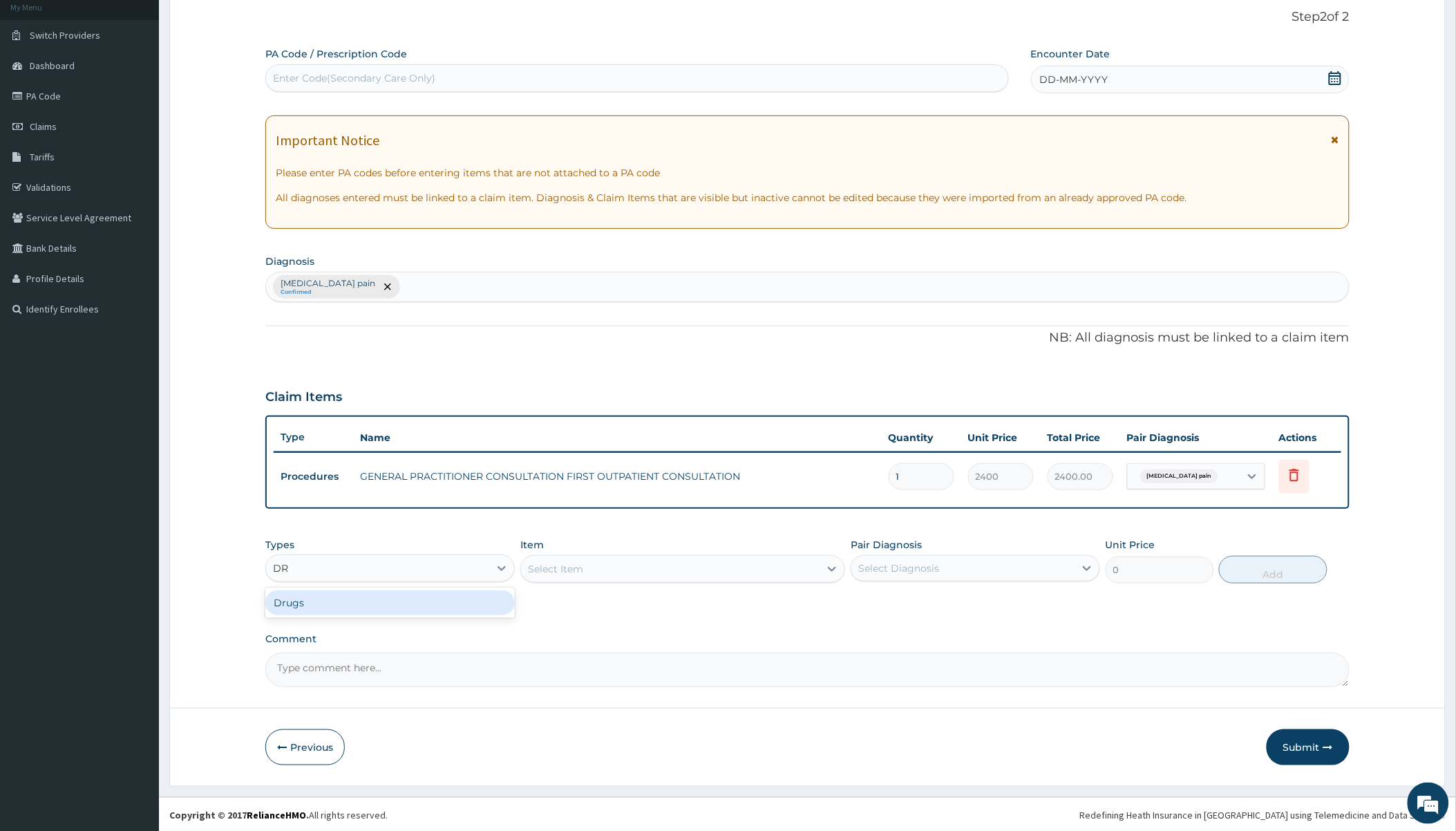
click at [353, 597] on div "Drugs" at bounding box center [390, 603] width 249 height 25
click at [565, 572] on div "Select Item" at bounding box center [556, 569] width 56 height 14
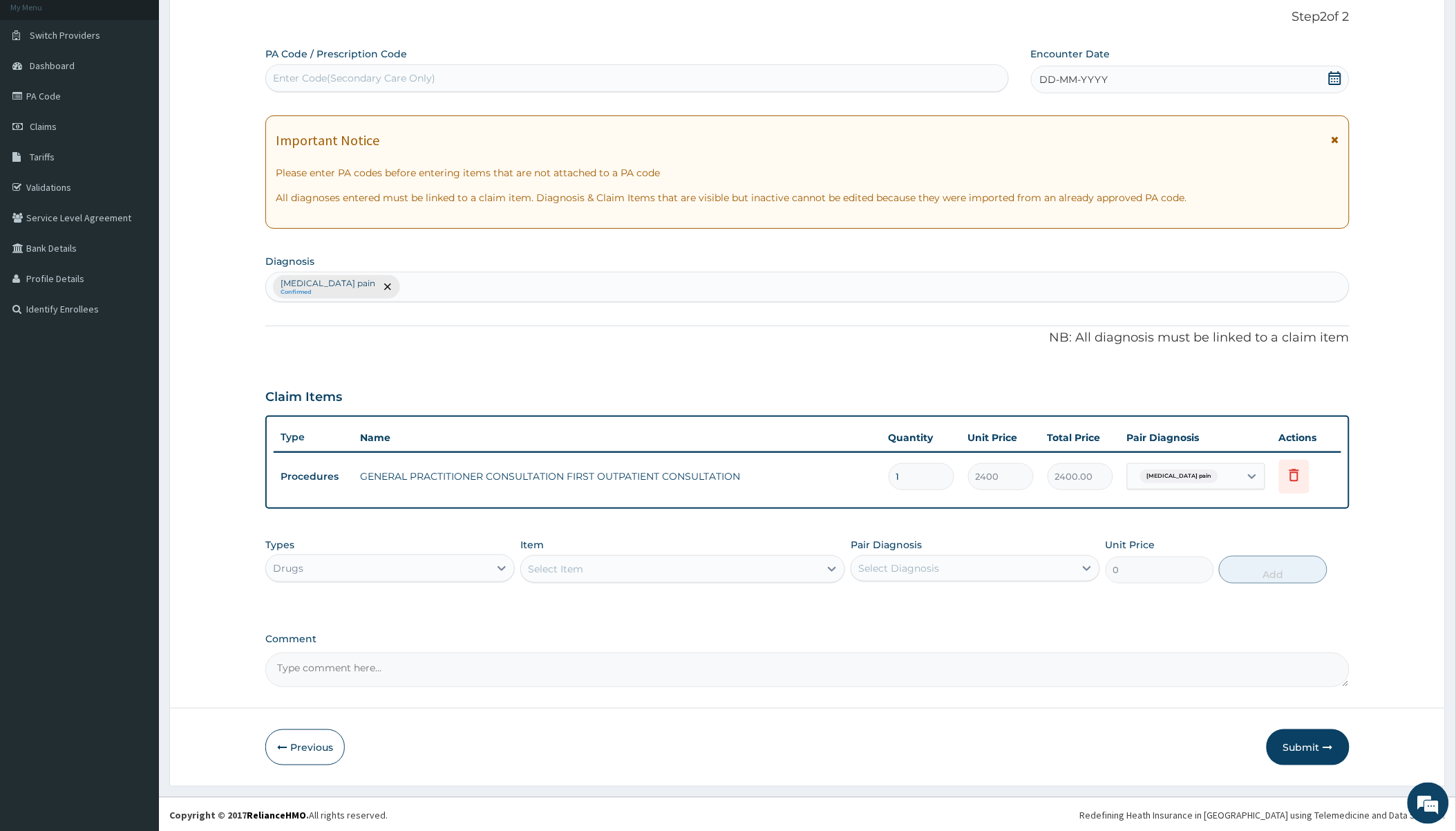
click at [565, 572] on div "Select Item" at bounding box center [556, 569] width 56 height 14
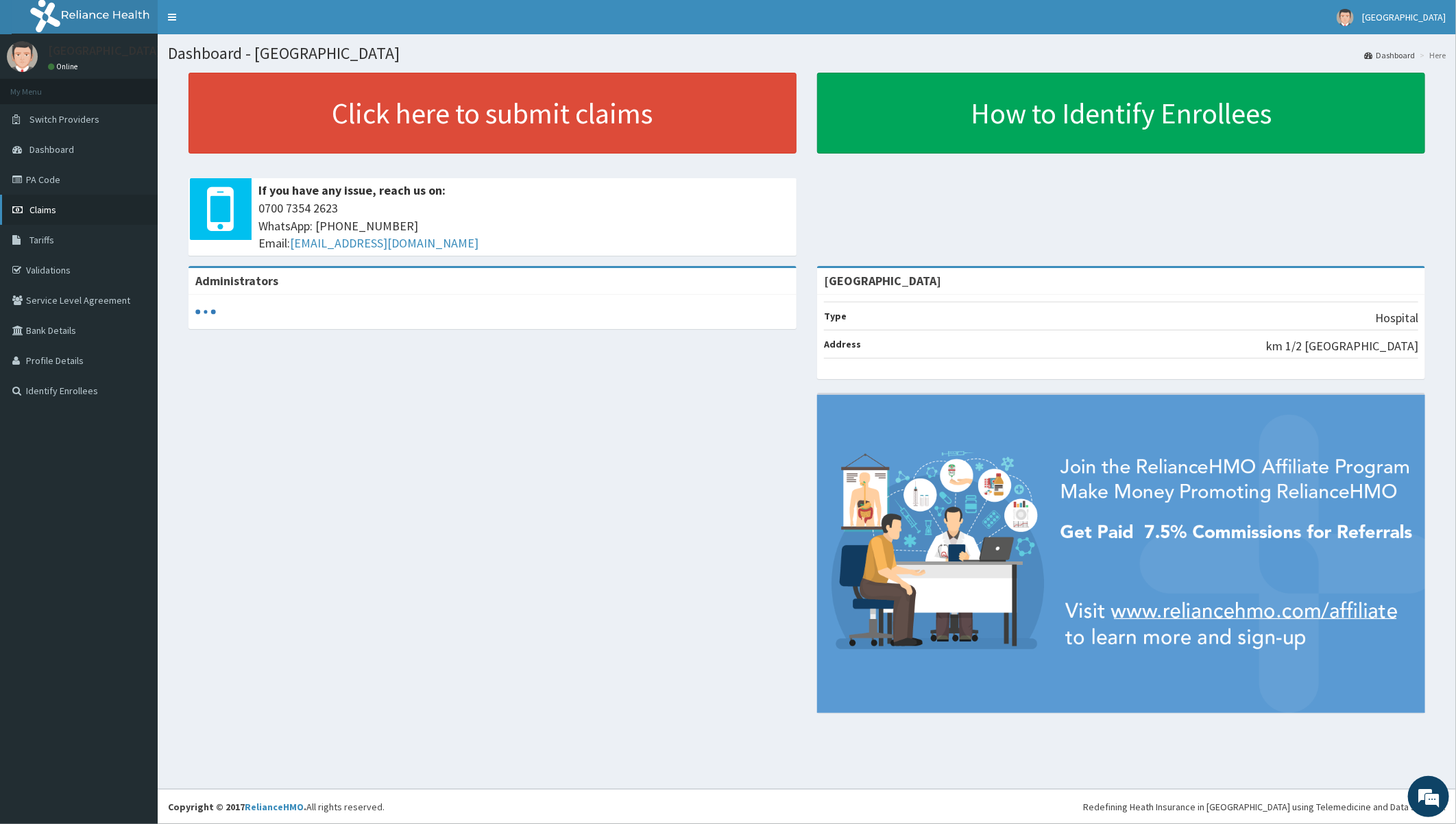
click at [53, 208] on span "Claims" at bounding box center [43, 210] width 27 height 12
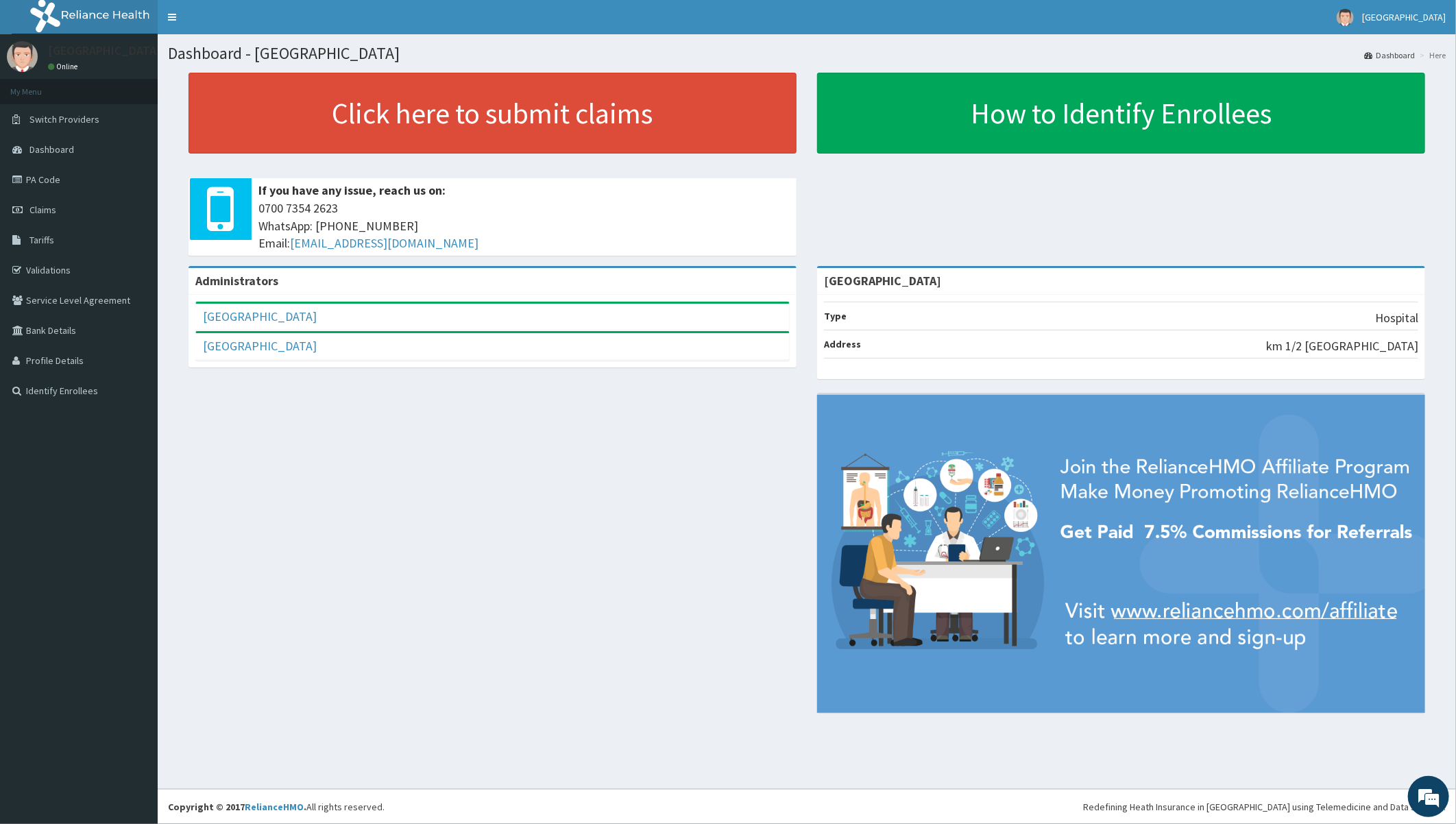
click at [345, 430] on div "Administrators Toun Hospital Full Name Toun Hospital Email Address [EMAIL_ADDRE…" at bounding box center [807, 496] width 1278 height 461
click at [42, 207] on span "Claims" at bounding box center [43, 210] width 27 height 12
